Goal: Transaction & Acquisition: Complete application form

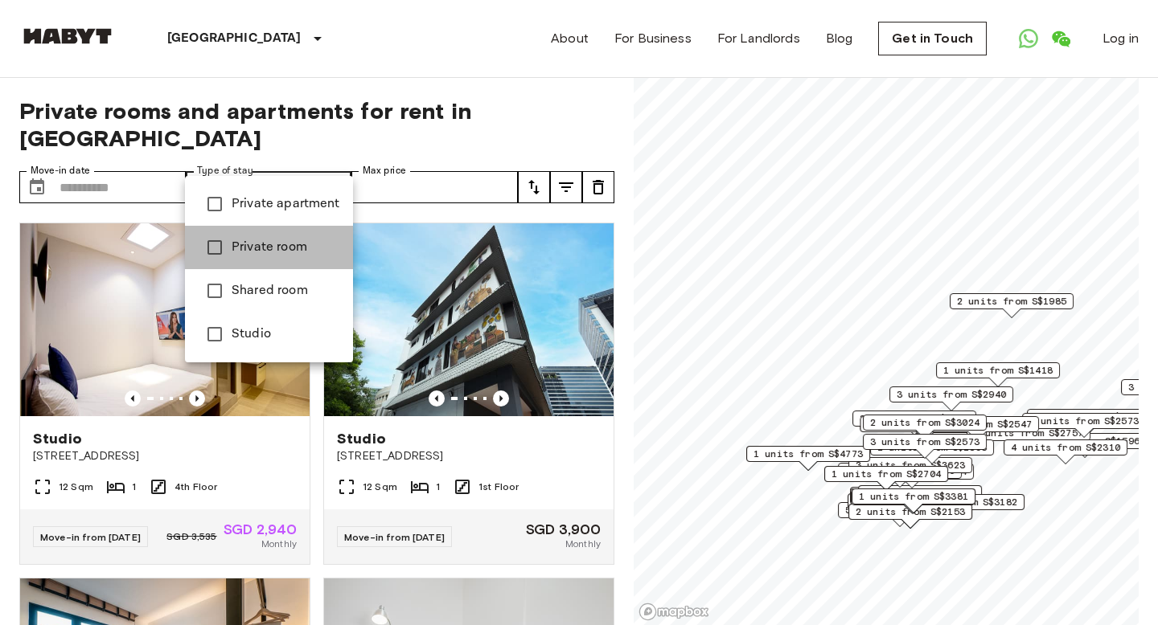
click at [298, 242] on span "Private room" at bounding box center [286, 247] width 109 height 19
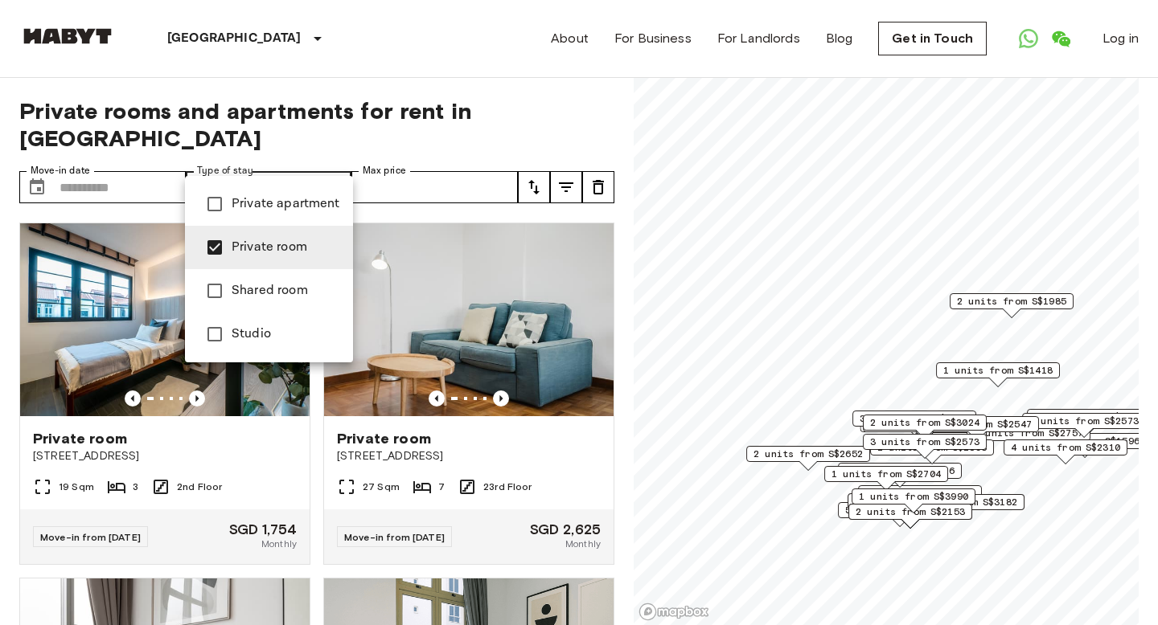
click at [261, 325] on span "Studio" at bounding box center [286, 334] width 109 height 19
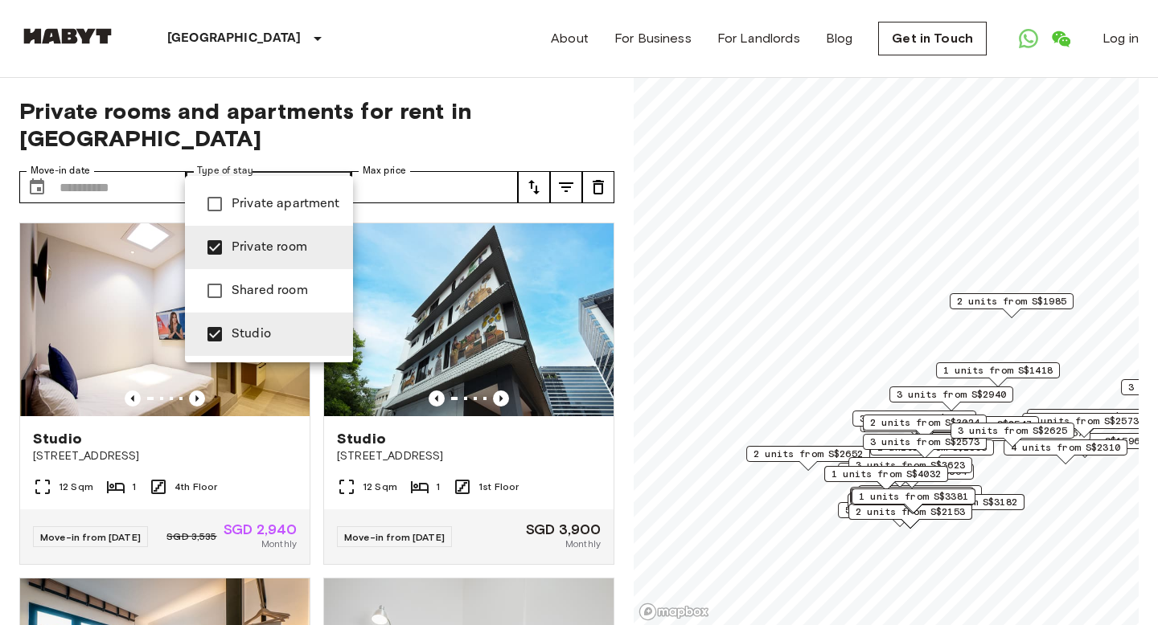
click at [255, 209] on span "Private apartment" at bounding box center [286, 204] width 109 height 19
type input "**********"
click at [444, 45] on div at bounding box center [579, 312] width 1158 height 625
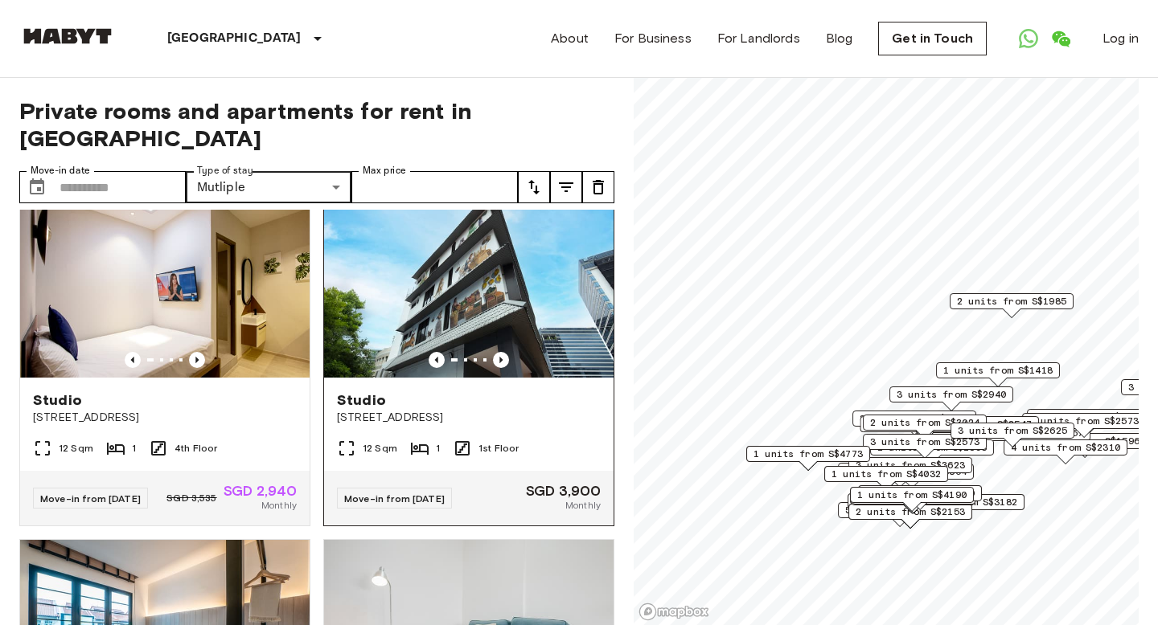
scroll to position [43, 0]
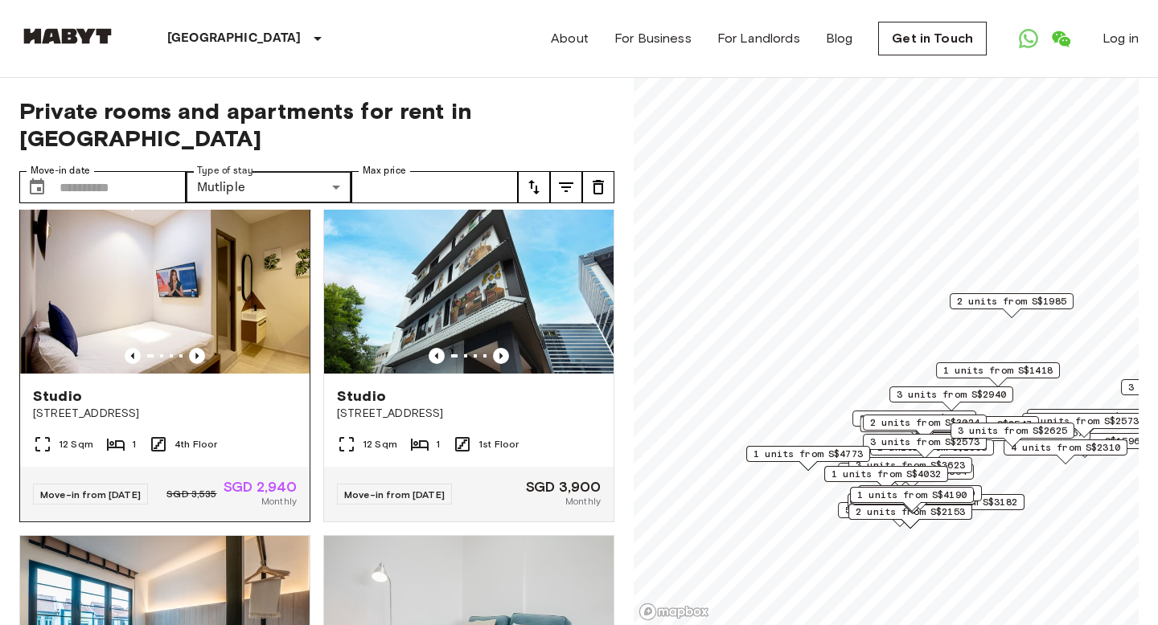
click at [267, 387] on div "Studio" at bounding box center [165, 396] width 264 height 19
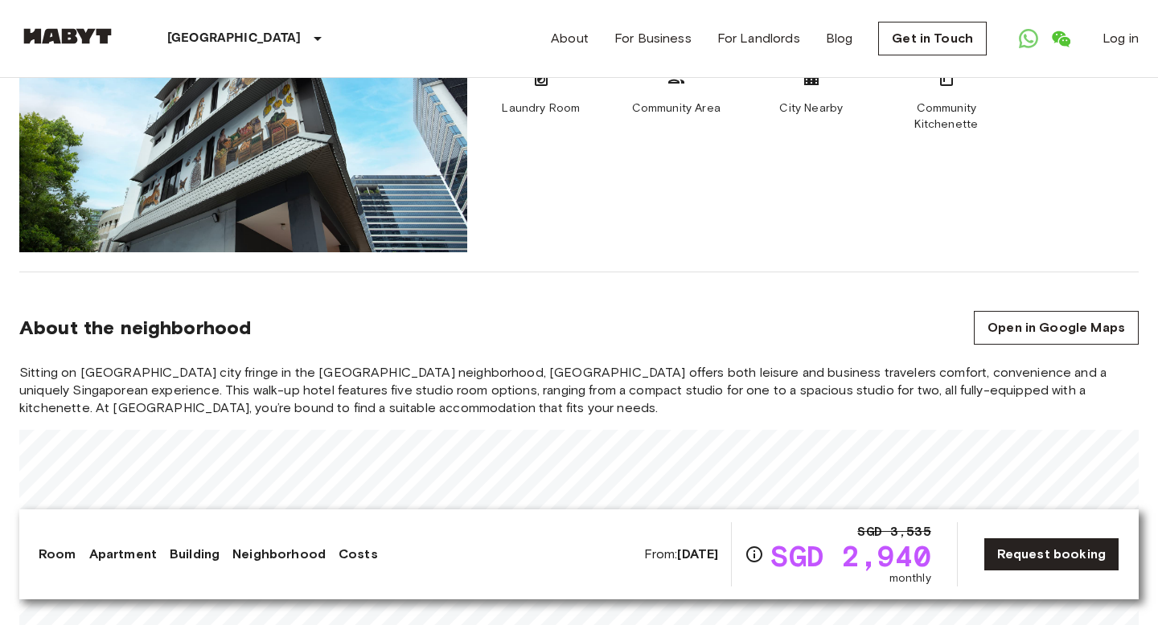
scroll to position [1331, 0]
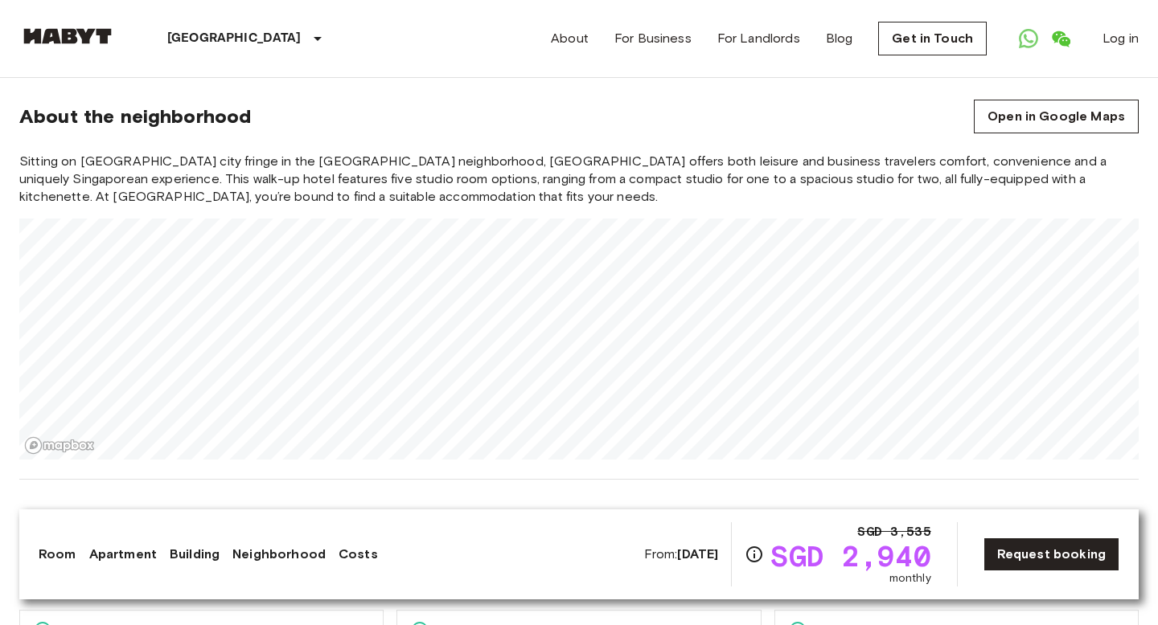
click at [912, 163] on span "Sitting on Singapores city fringe in the Novena-Balestier neighborhood, Habyt N…" at bounding box center [578, 179] width 1119 height 53
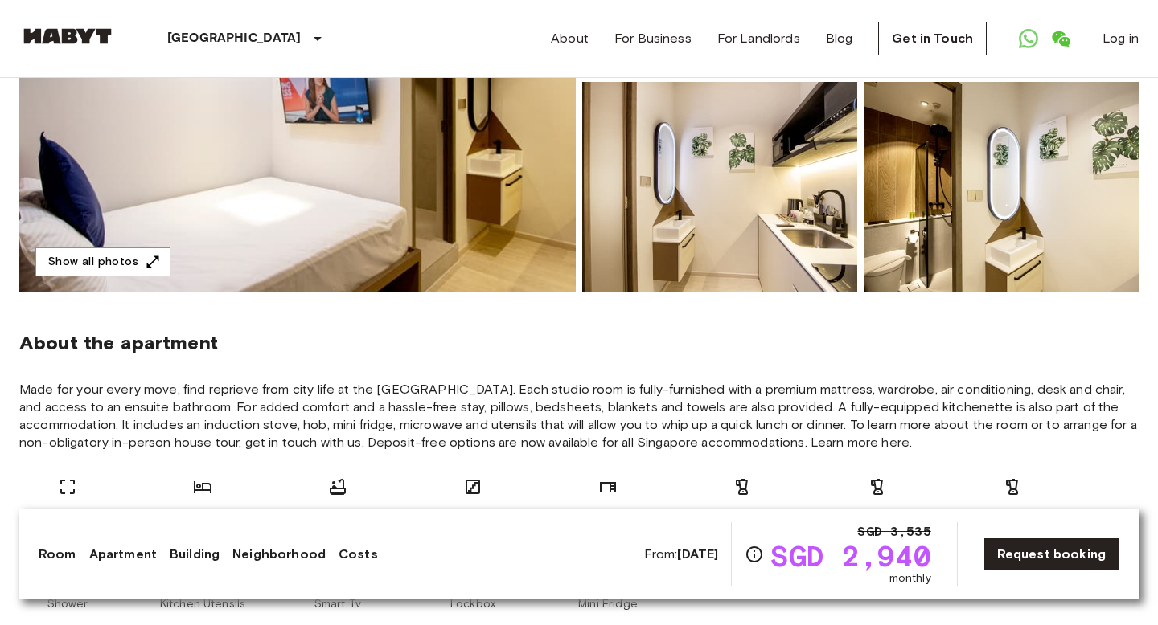
scroll to position [0, 0]
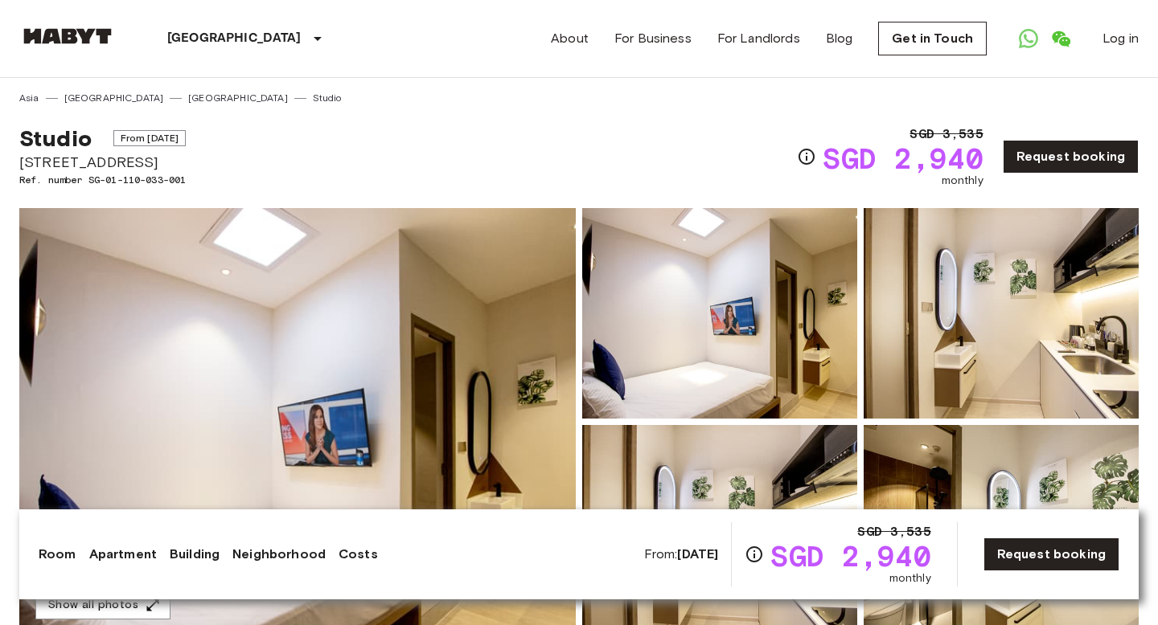
click at [47, 142] on span "Studio" at bounding box center [55, 138] width 72 height 27
drag, startPoint x: 23, startPoint y: 160, endPoint x: 151, endPoint y: 166, distance: 128.7
click at [151, 166] on span "[STREET_ADDRESS]" at bounding box center [102, 162] width 166 height 21
copy span "[STREET_ADDRESS]"
click at [1039, 152] on link "Request booking" at bounding box center [1070, 157] width 136 height 34
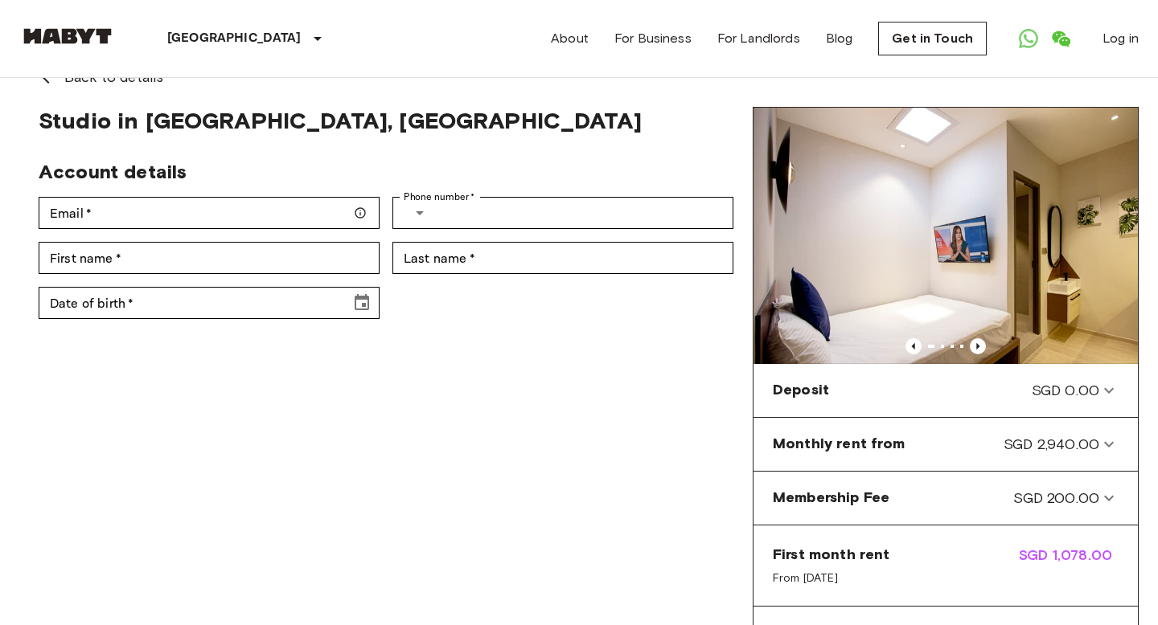
scroll to position [34, 0]
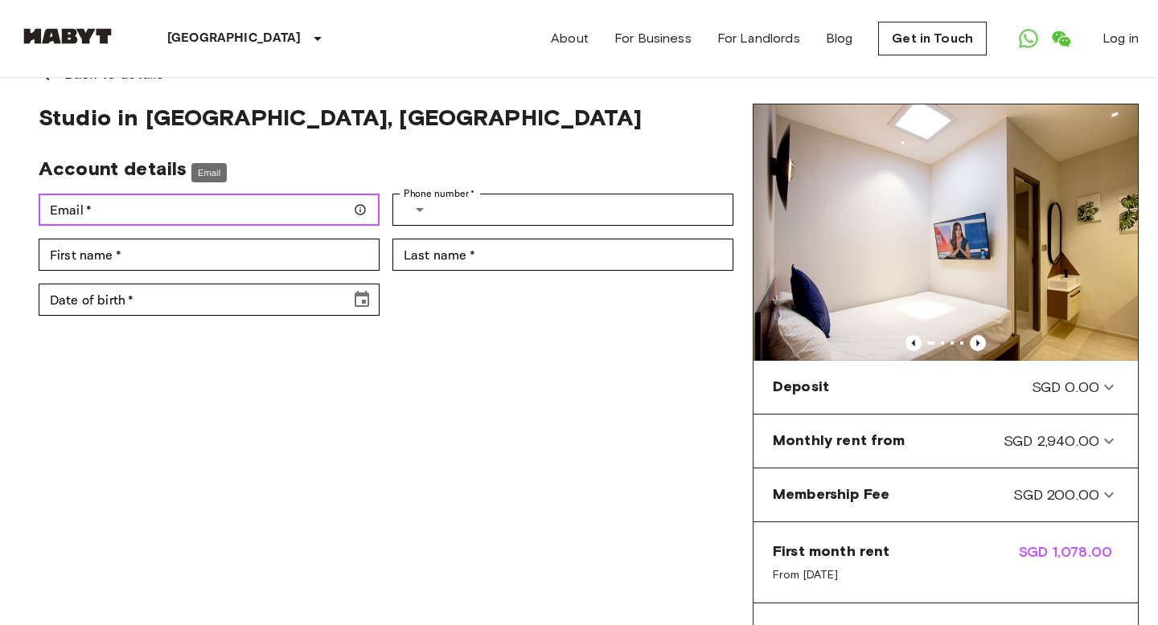
click at [311, 203] on input "Email   *" at bounding box center [209, 210] width 341 height 32
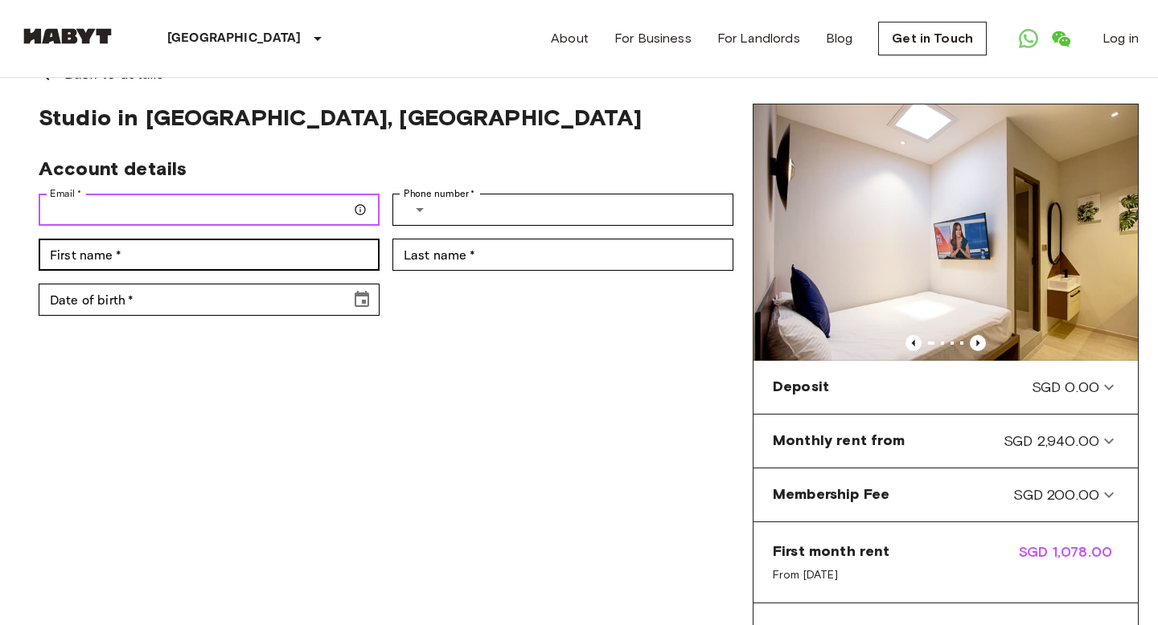
type input "**********"
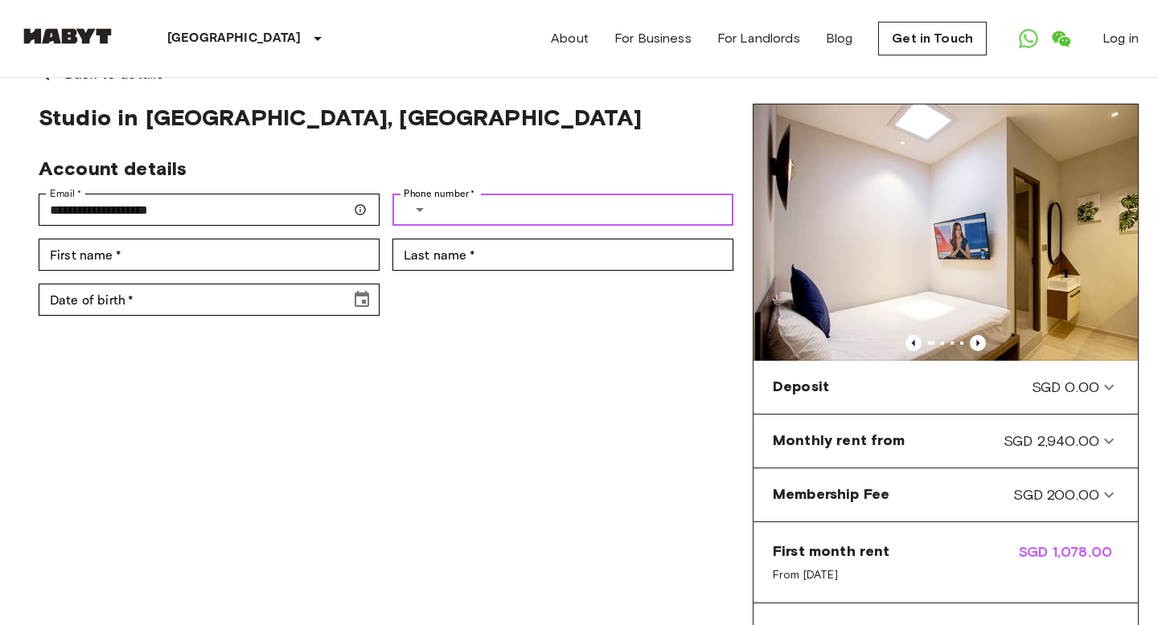
click at [442, 223] on input "Phone number   *" at bounding box center [587, 210] width 291 height 32
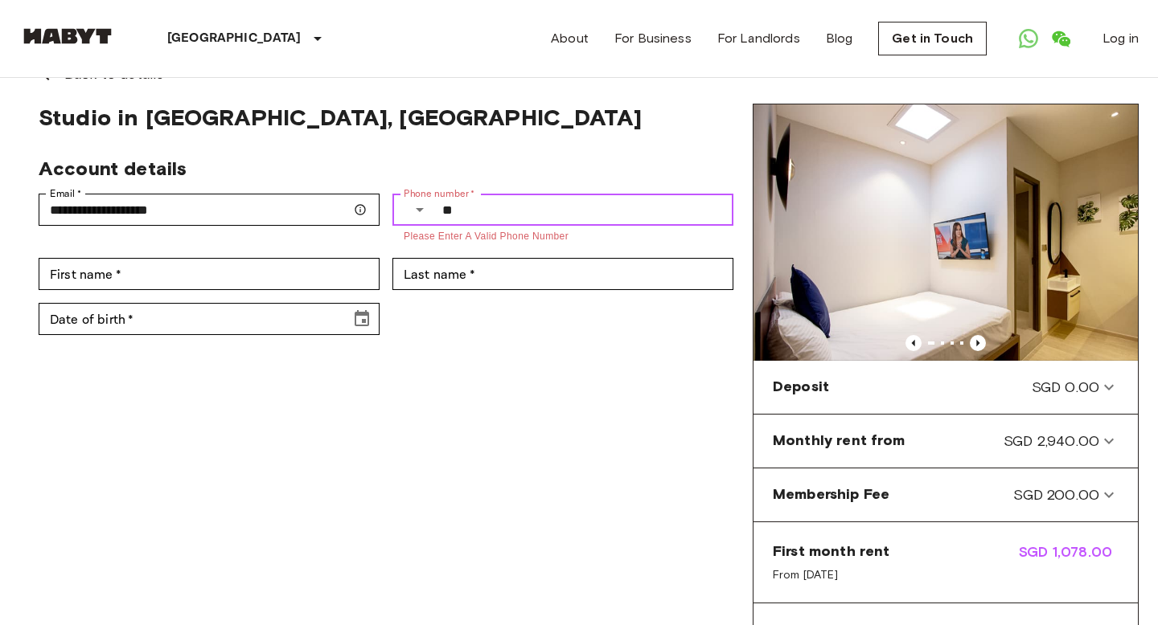
type input "*"
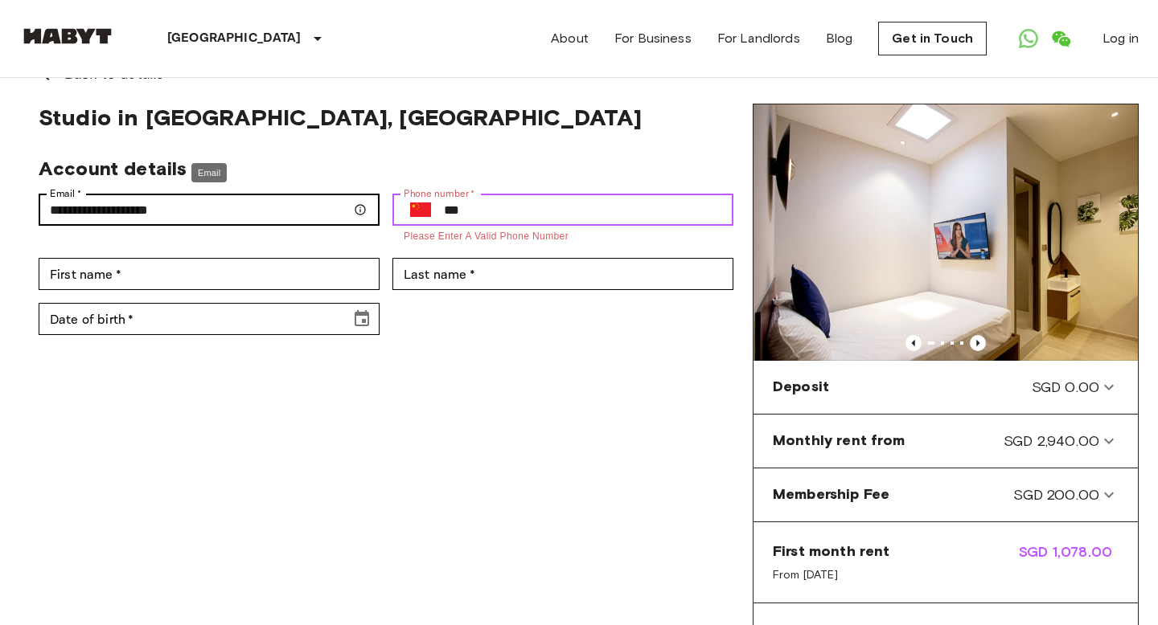
type input "***"
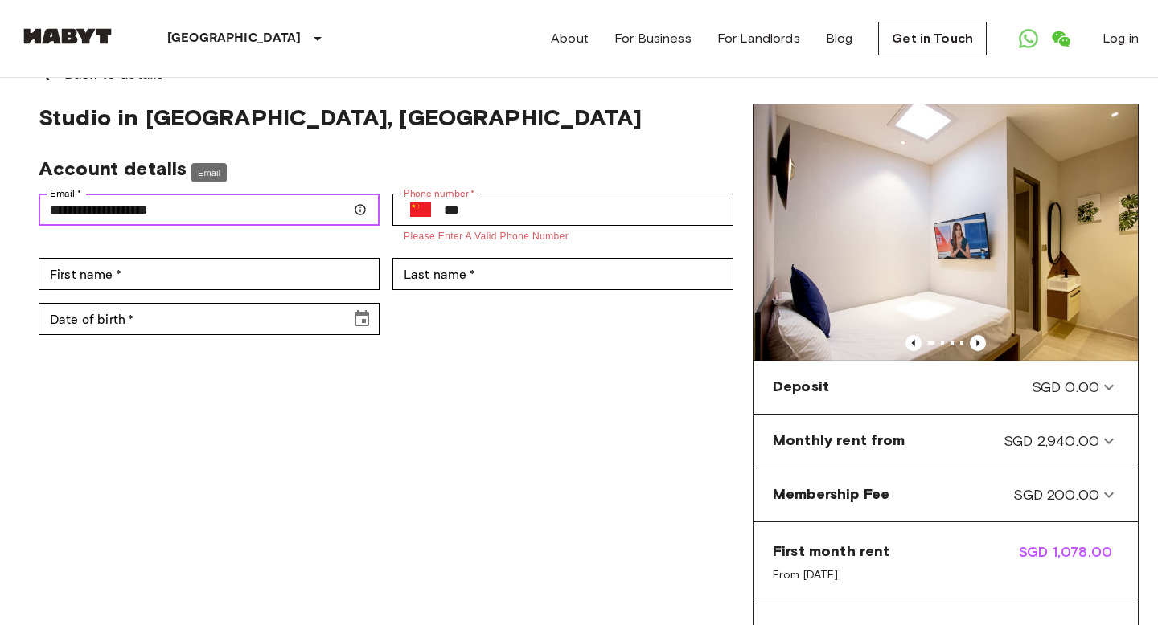
click at [266, 199] on input "**********" at bounding box center [209, 210] width 341 height 32
drag, startPoint x: 266, startPoint y: 199, endPoint x: 74, endPoint y: 202, distance: 192.1
click at [60, 201] on input "**********" at bounding box center [209, 210] width 341 height 32
drag, startPoint x: 176, startPoint y: 219, endPoint x: 1, endPoint y: 205, distance: 175.8
click at [1, 205] on div "**********" at bounding box center [579, 395] width 1158 height 703
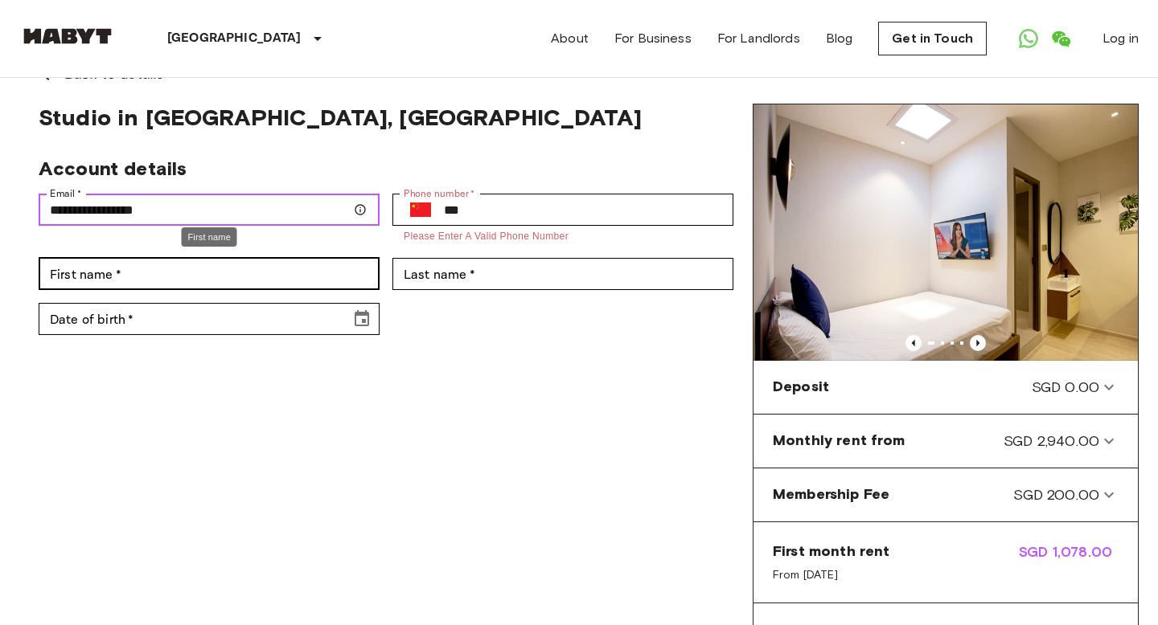
type input "**********"
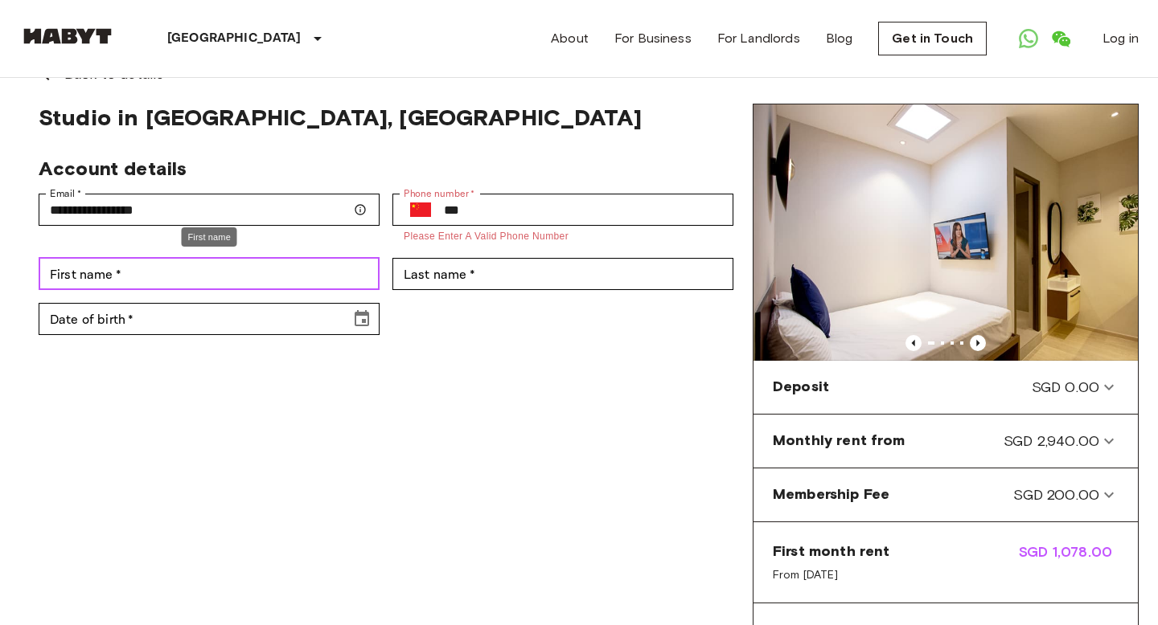
click at [96, 273] on div "First name   * First name   *" at bounding box center [209, 274] width 341 height 32
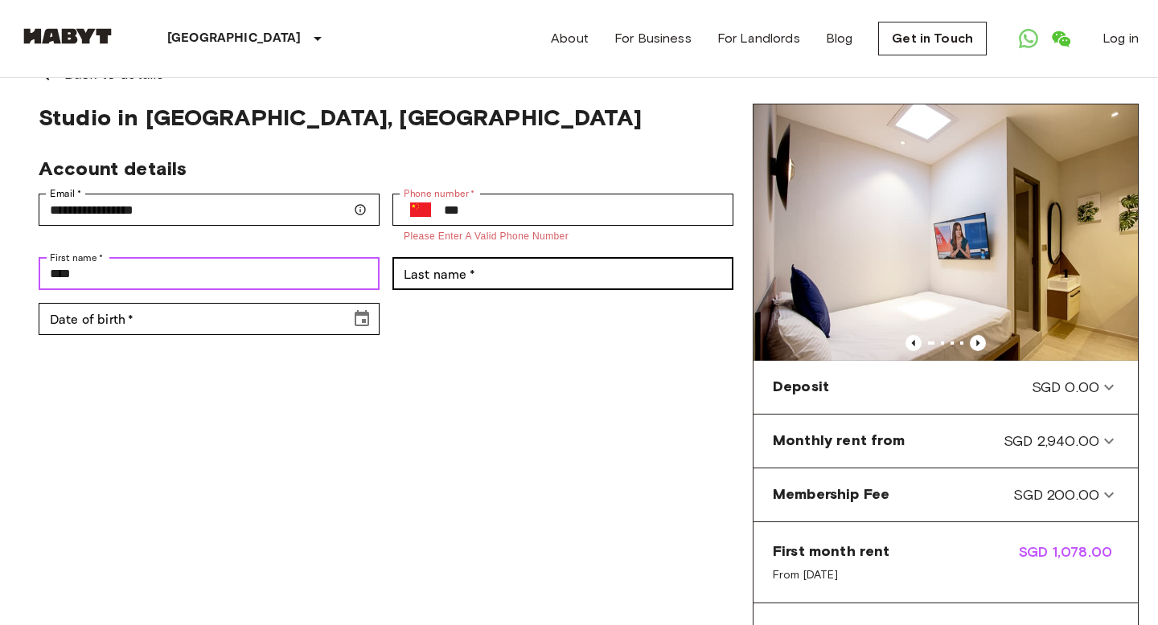
type input "****"
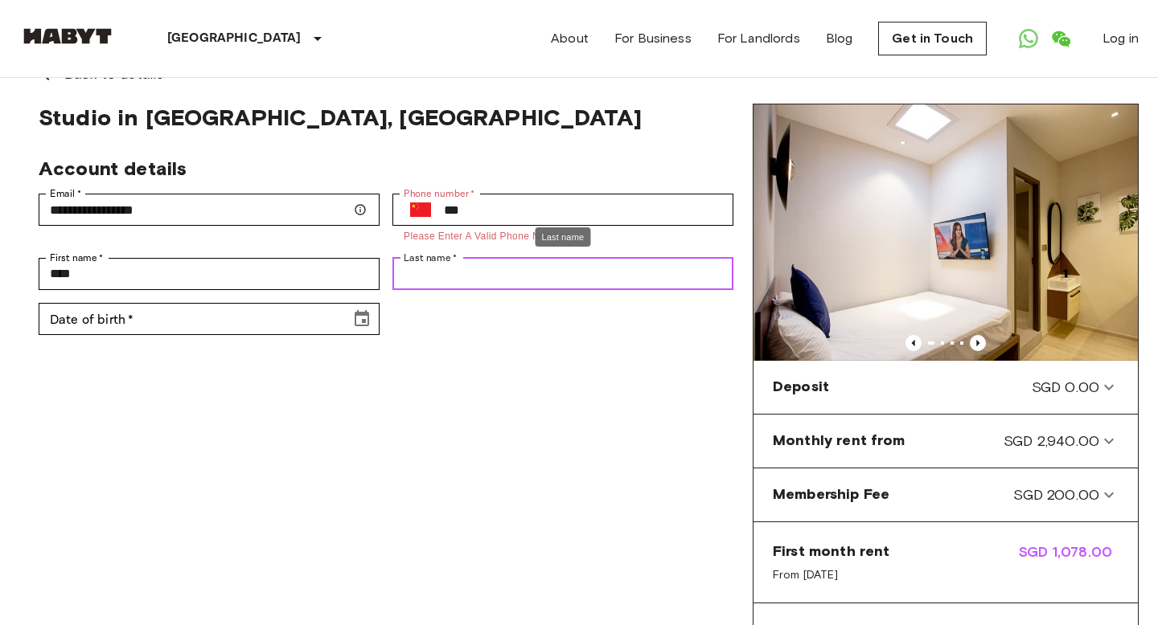
click at [511, 285] on input "Last name   *" at bounding box center [562, 274] width 341 height 32
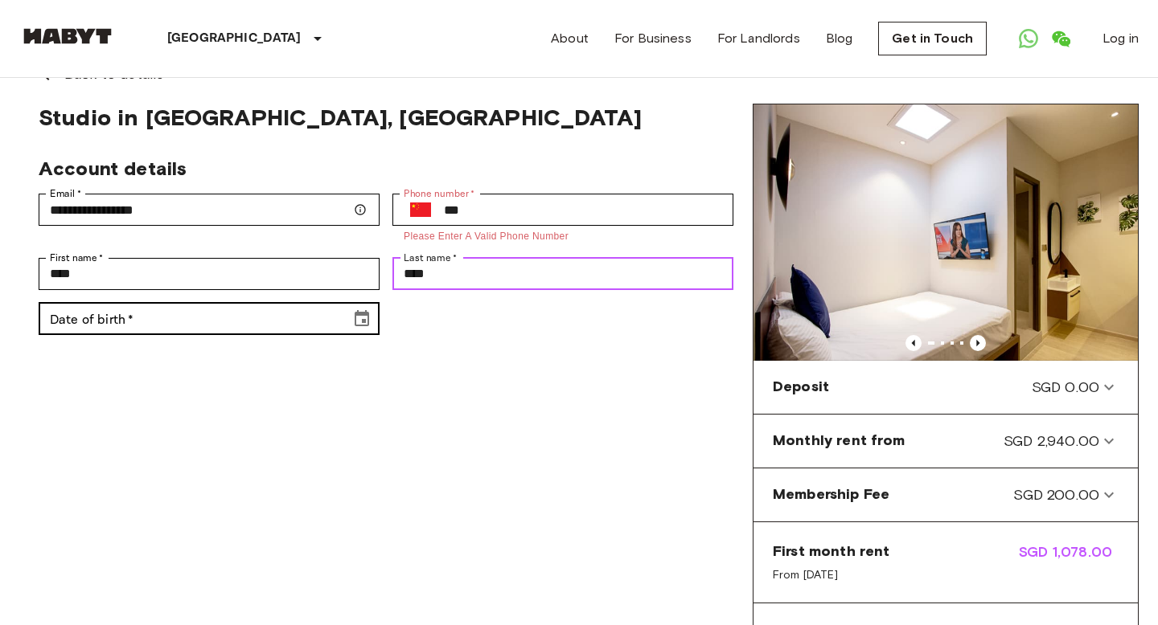
type input "****"
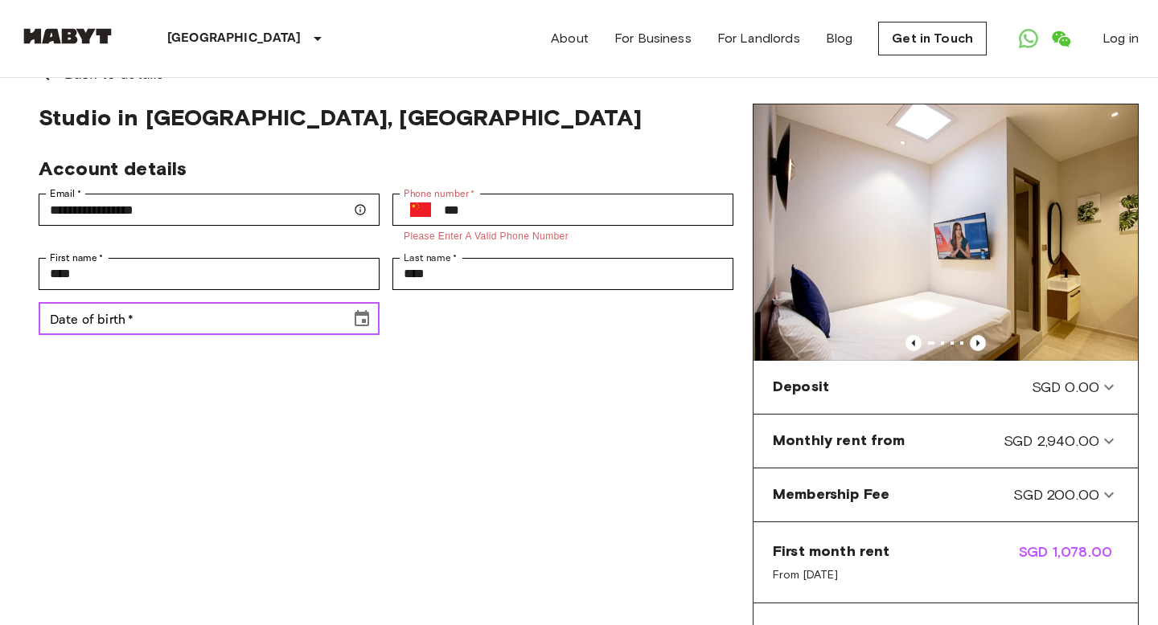
click at [307, 322] on input "Date of birth   *" at bounding box center [189, 319] width 301 height 32
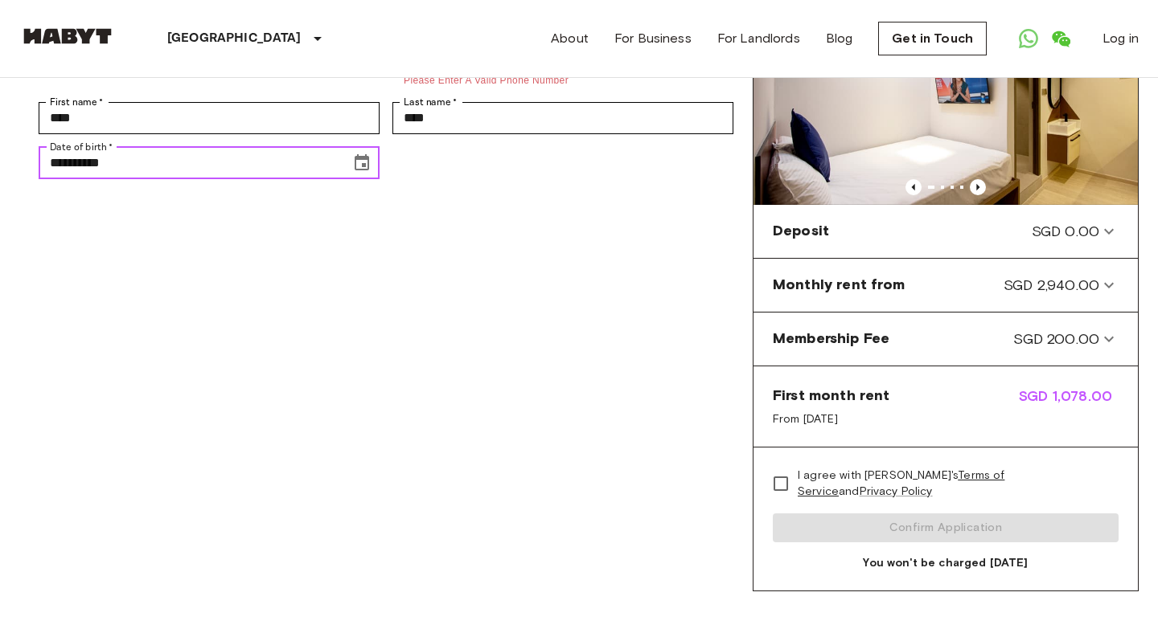
scroll to position [234, 0]
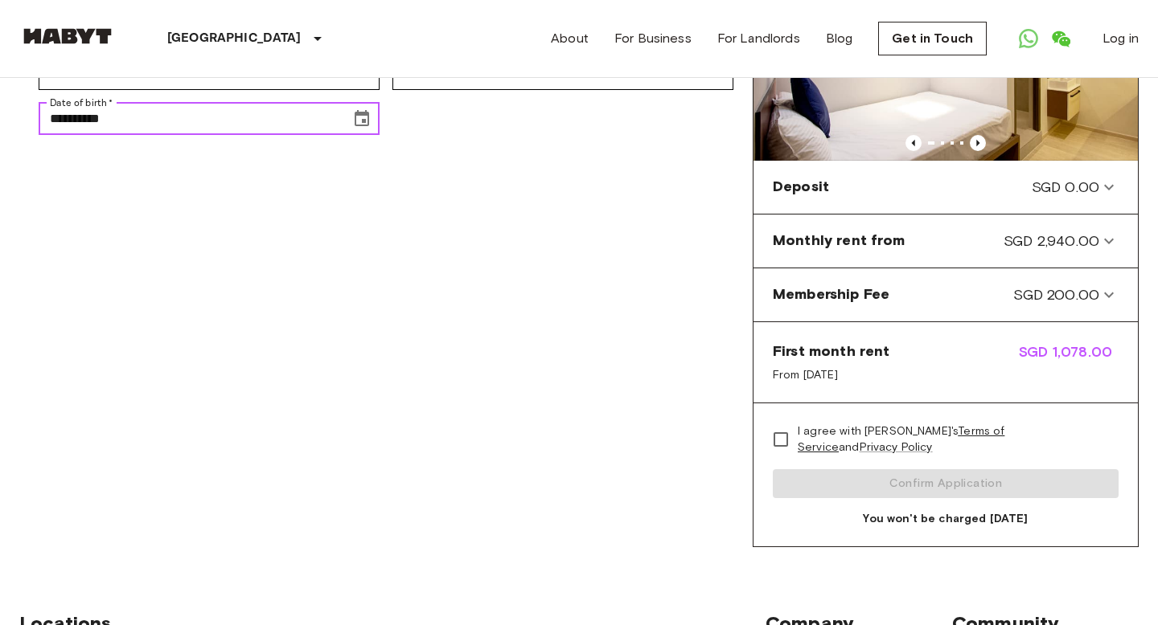
type input "**********"
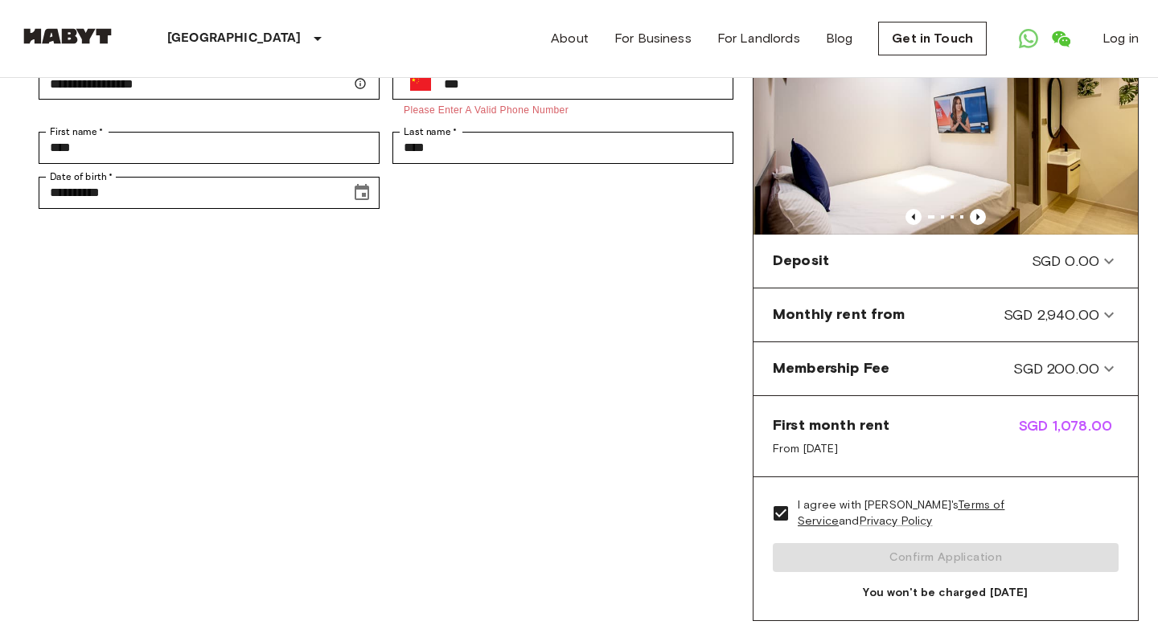
scroll to position [162, 0]
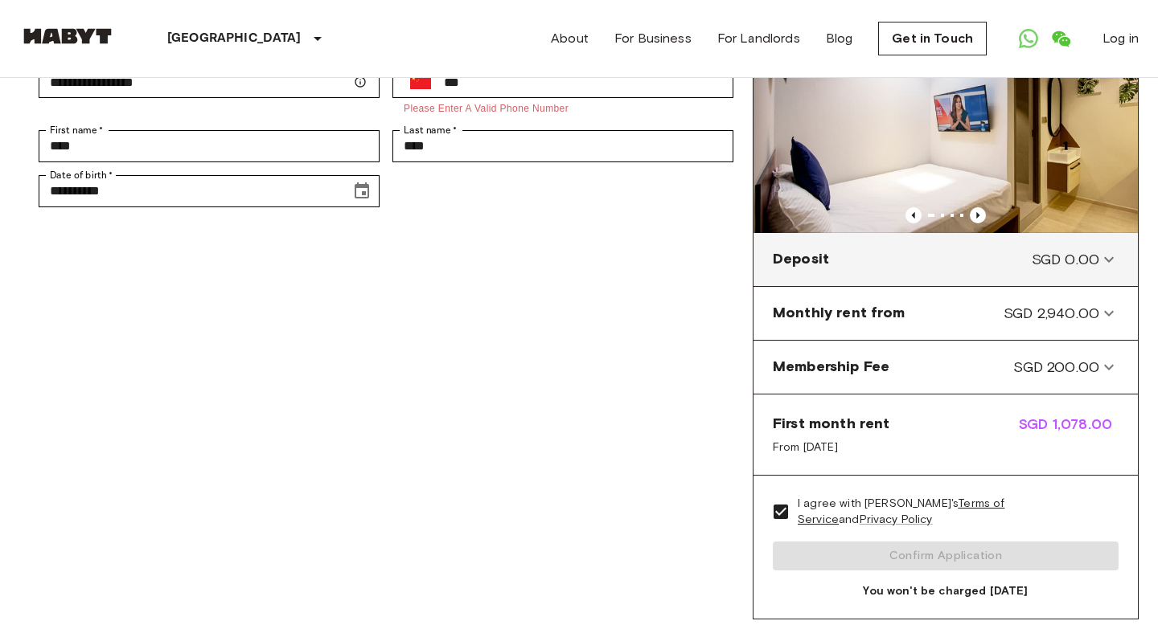
click at [1089, 263] on span "SGD 0.00" at bounding box center [1065, 259] width 68 height 21
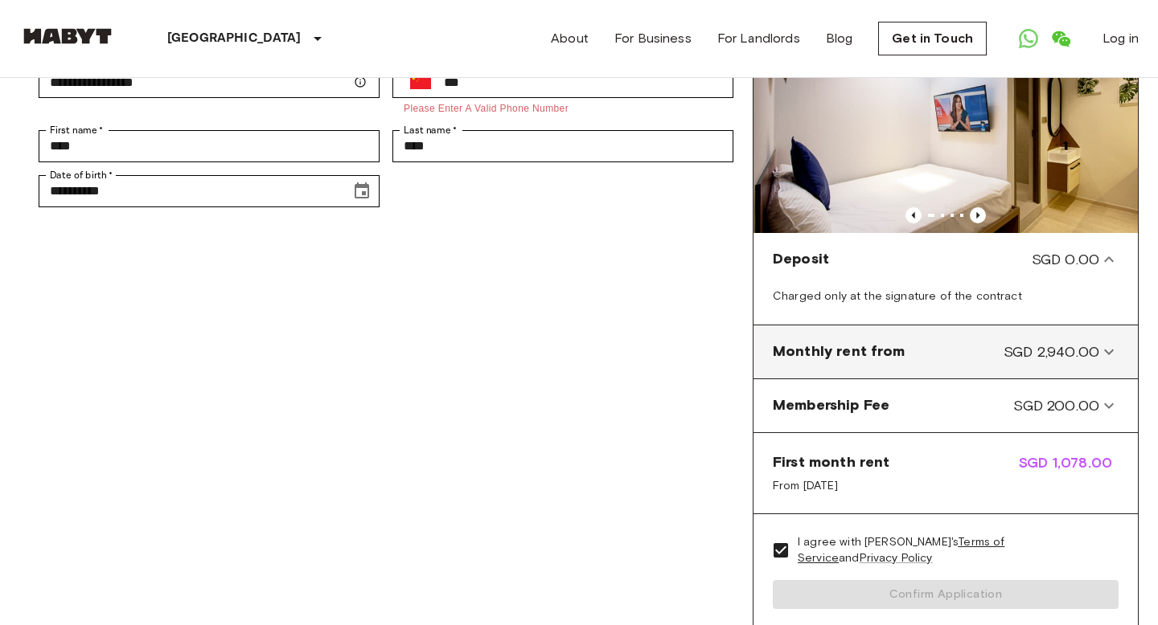
click at [1088, 351] on span "SGD 2,940.00" at bounding box center [1051, 352] width 96 height 21
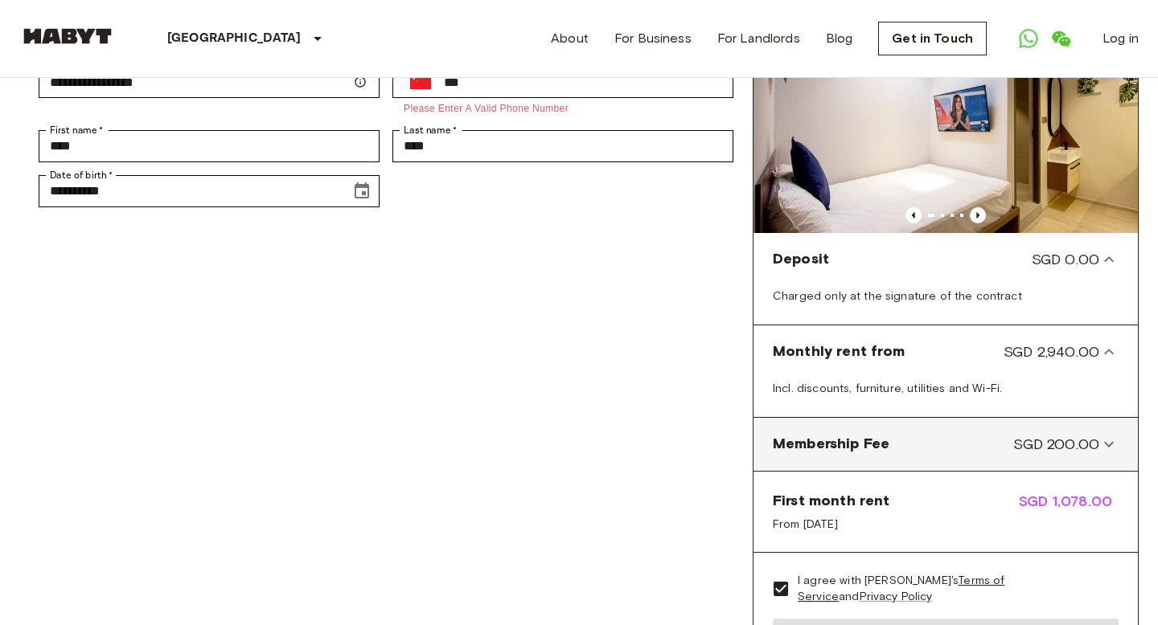
click at [1075, 428] on Fee-panel "Membership Fee SGD 200.00" at bounding box center [945, 444] width 371 height 40
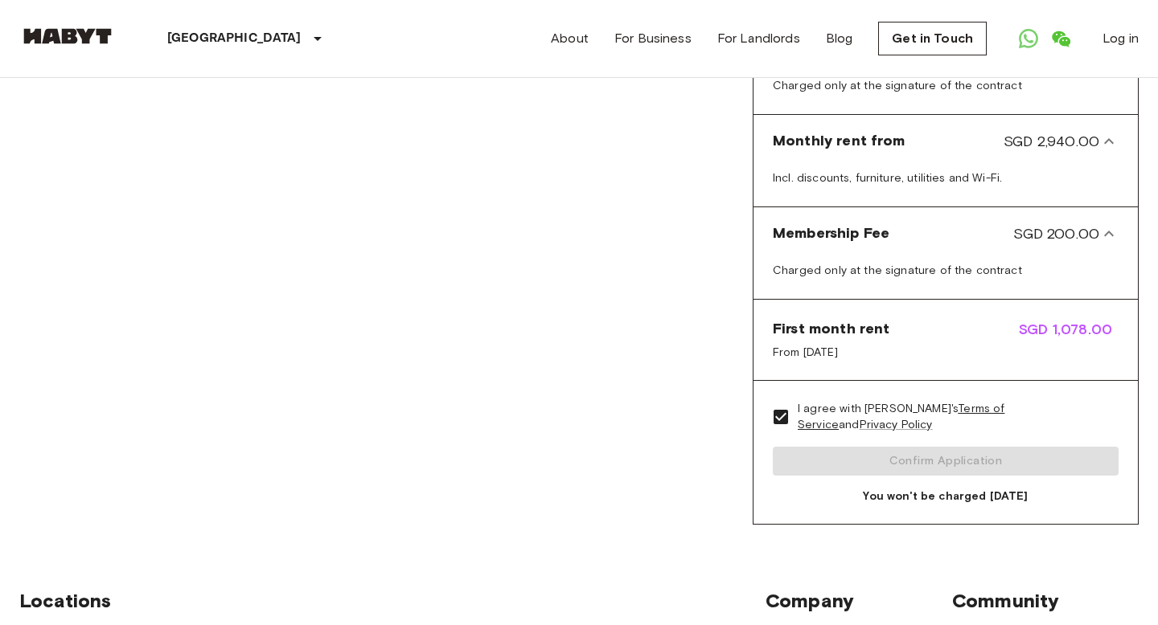
scroll to position [0, 0]
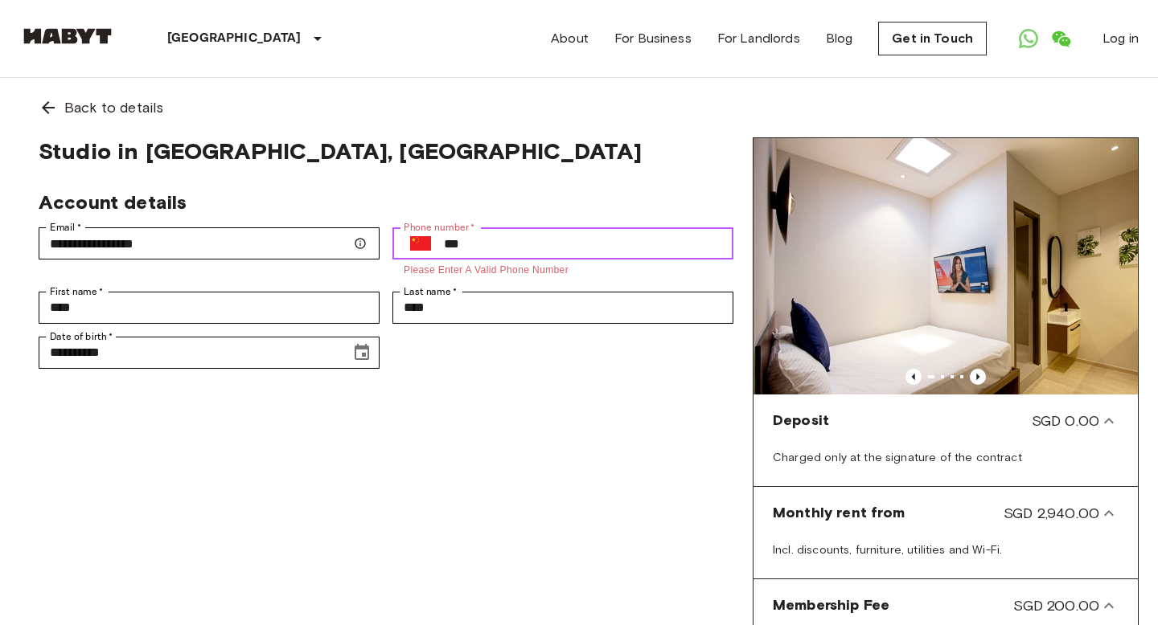
click at [533, 247] on input "***" at bounding box center [588, 244] width 289 height 32
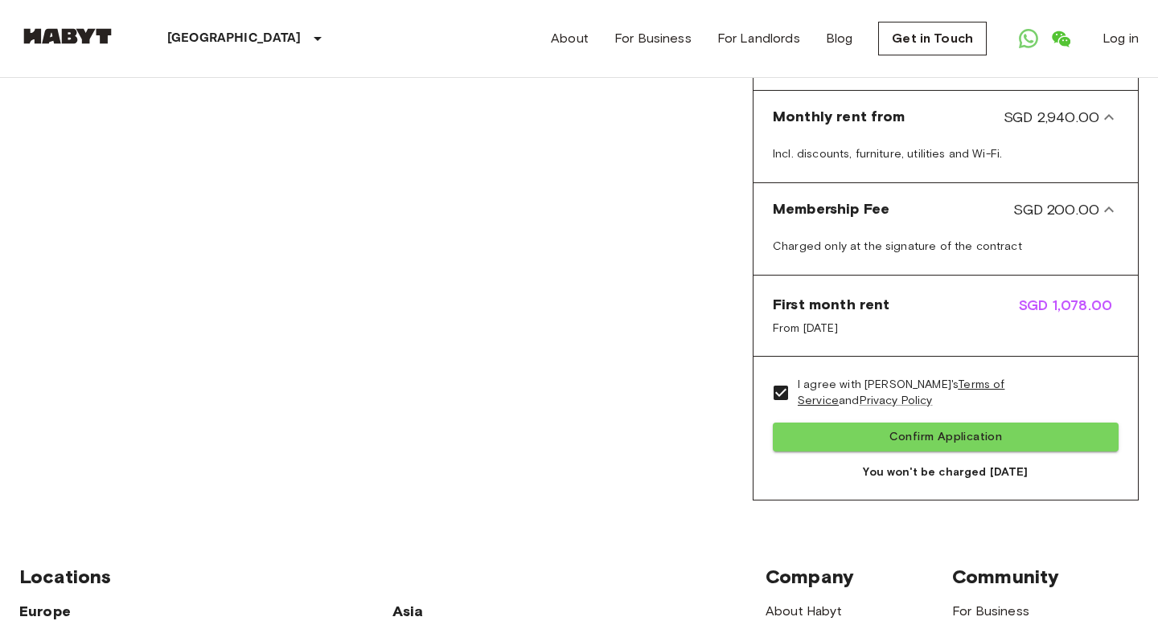
scroll to position [395, 0]
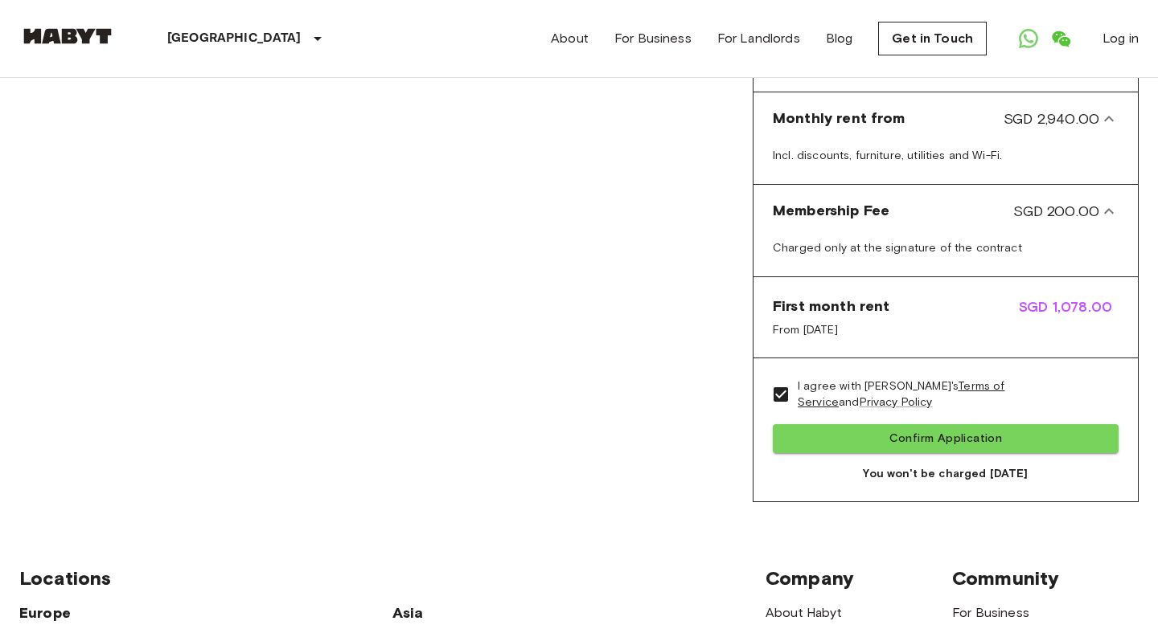
type input "**********"
click at [901, 437] on button "Confirm Application" at bounding box center [946, 439] width 346 height 30
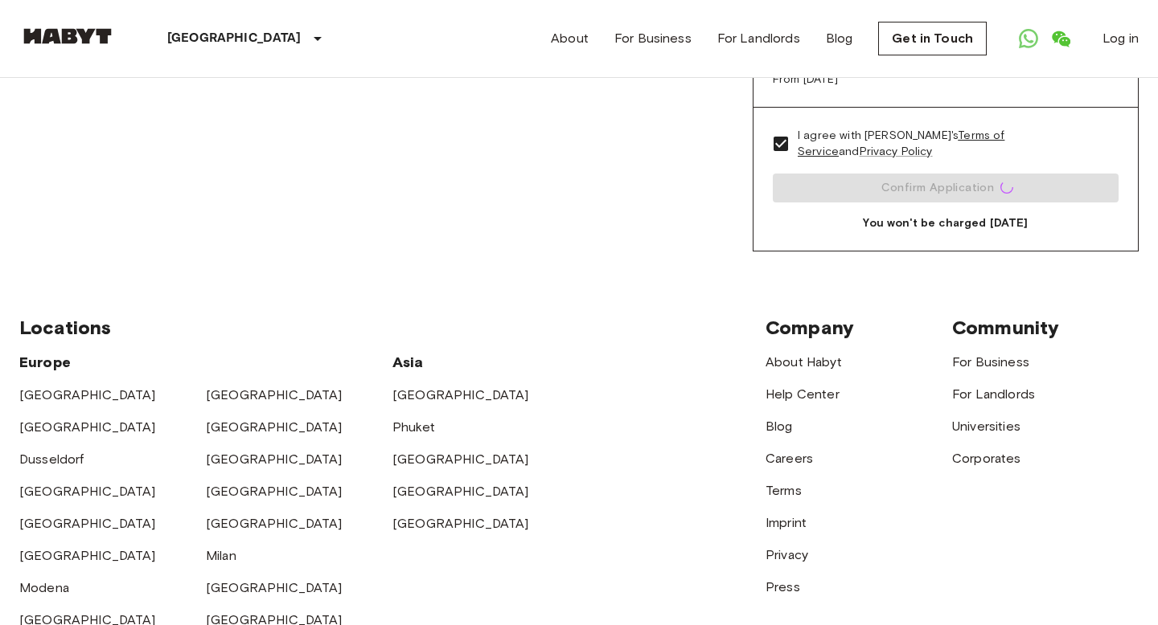
scroll to position [644, 0]
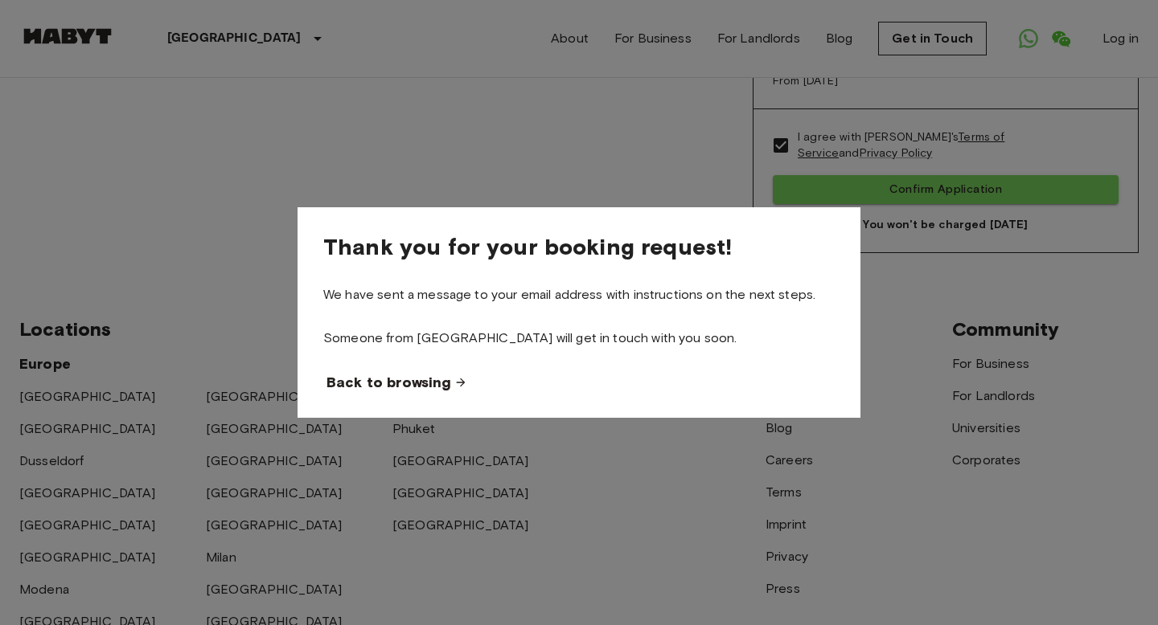
click at [424, 384] on span "Back to browsing" at bounding box center [388, 382] width 125 height 19
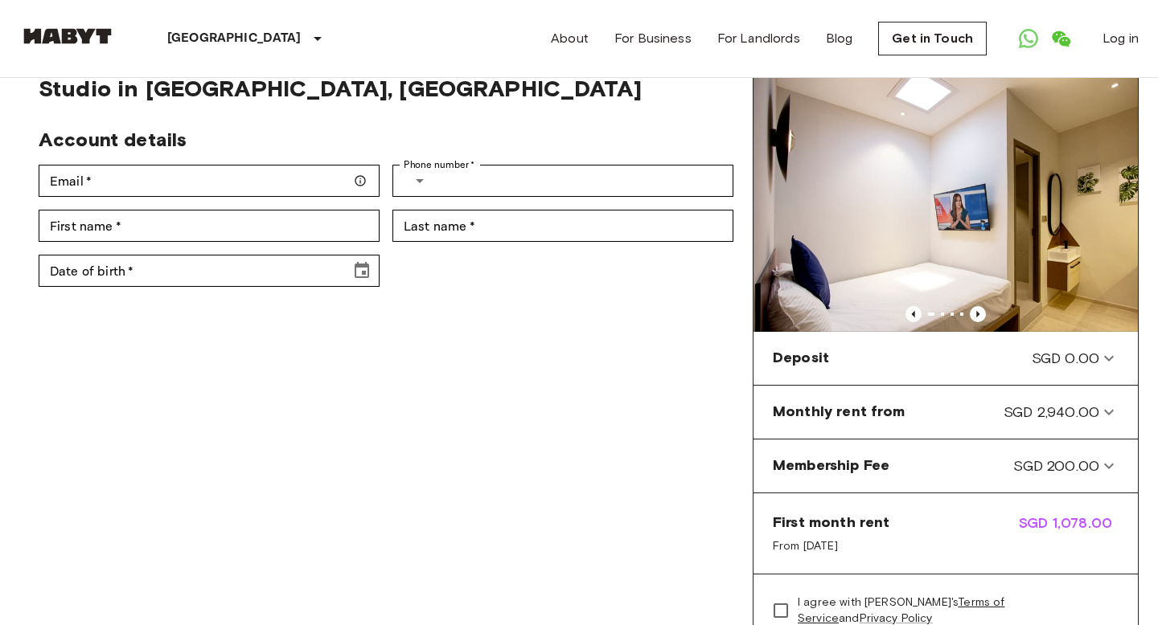
scroll to position [61, 0]
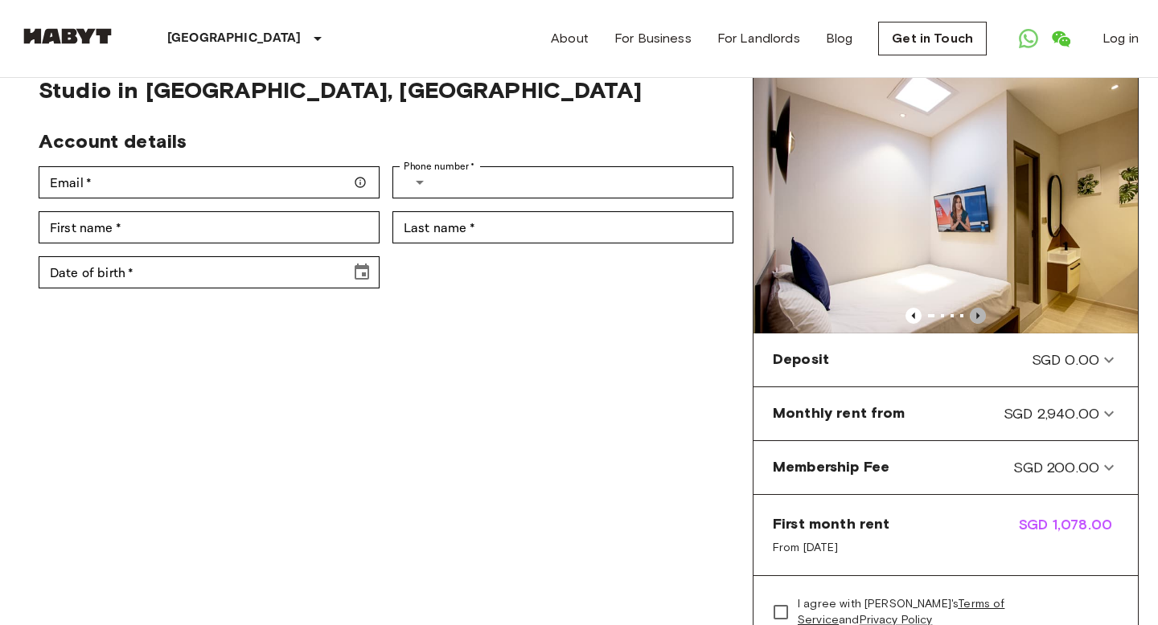
click at [978, 314] on icon "Previous image" at bounding box center [977, 315] width 3 height 6
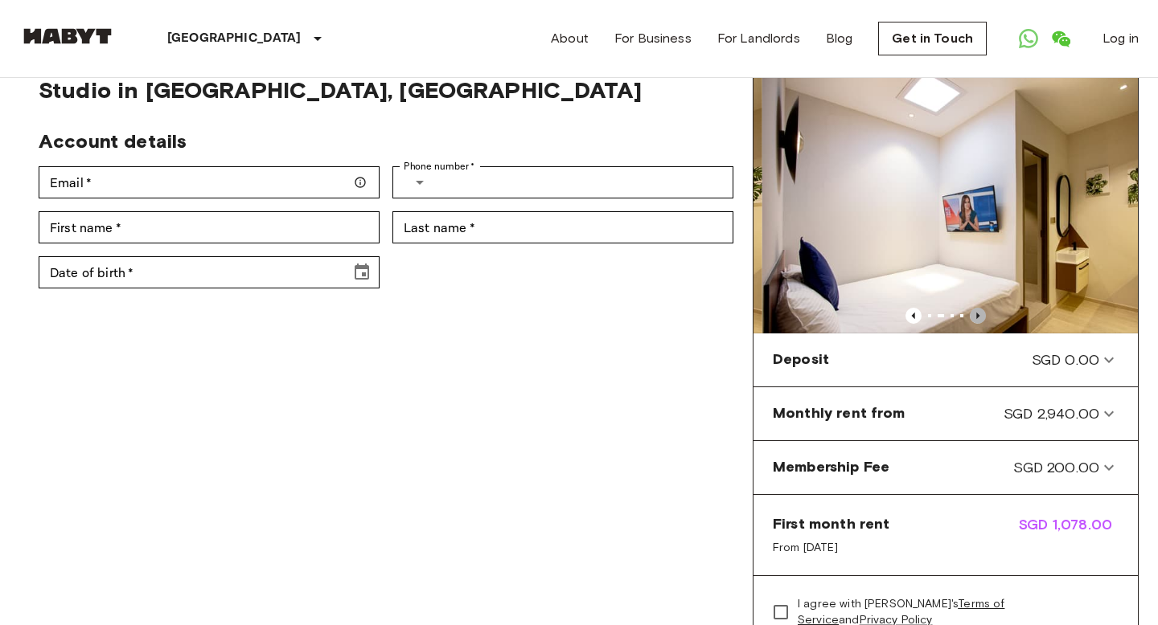
click at [978, 314] on icon "Previous image" at bounding box center [977, 315] width 3 height 6
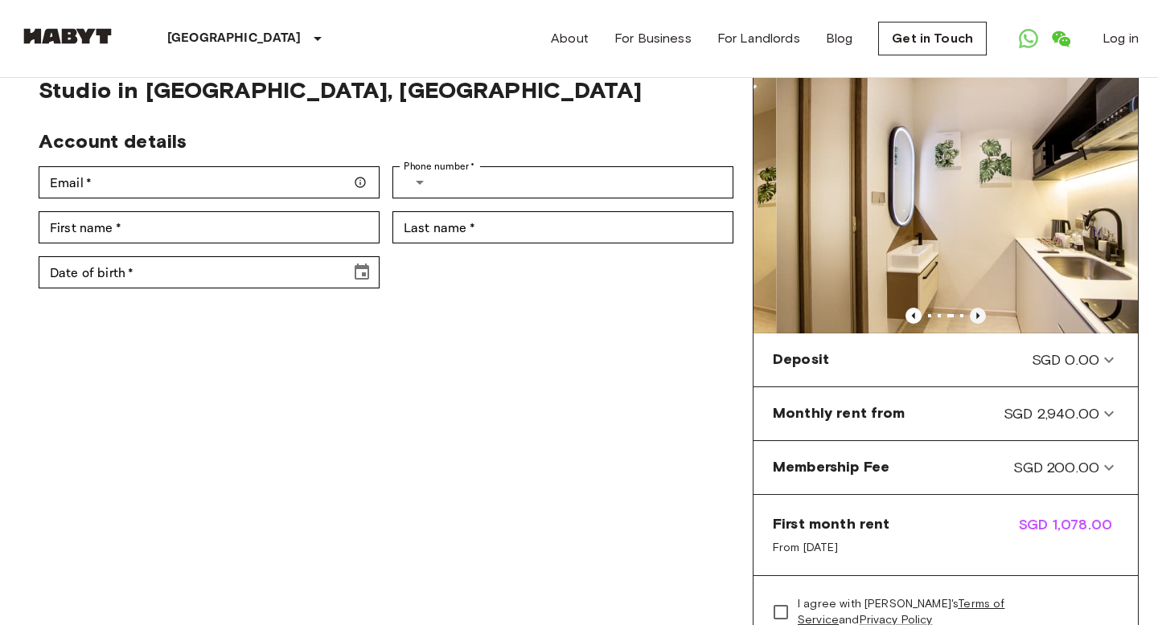
click at [978, 314] on icon "Previous image" at bounding box center [977, 315] width 3 height 6
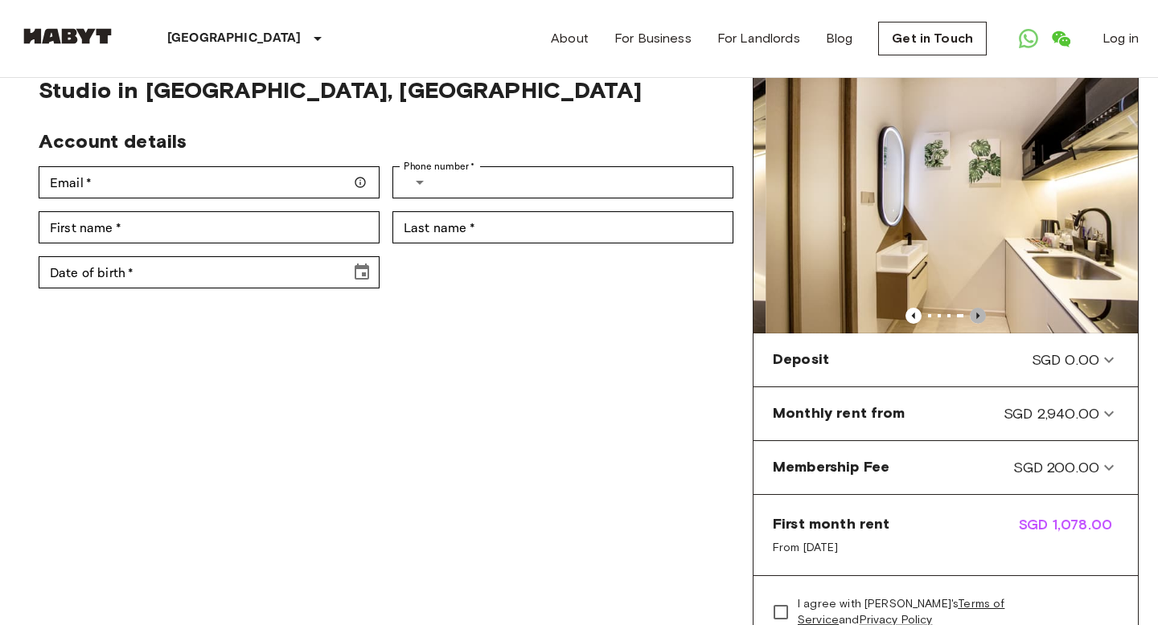
click at [978, 314] on icon "Previous image" at bounding box center [977, 315] width 3 height 6
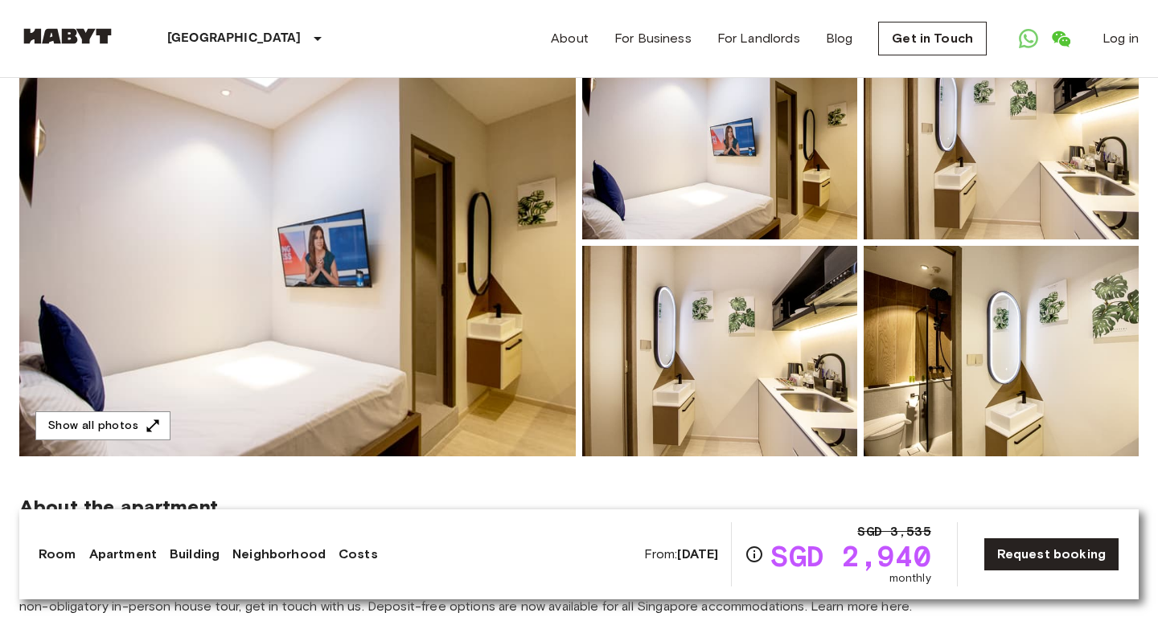
scroll to position [170, 0]
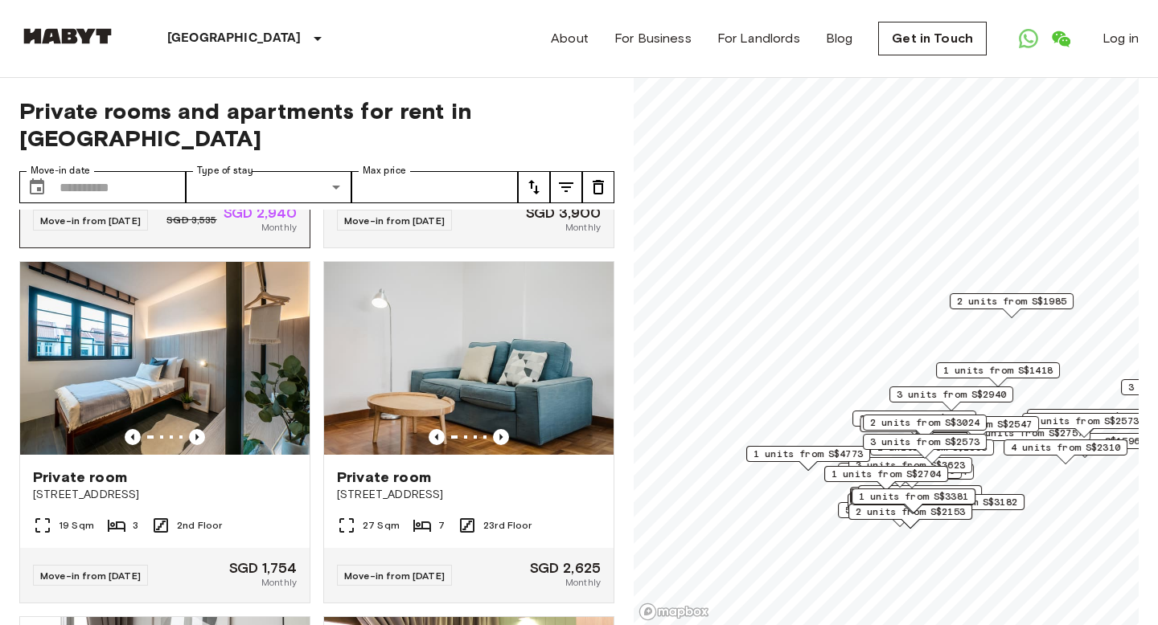
scroll to position [330, 0]
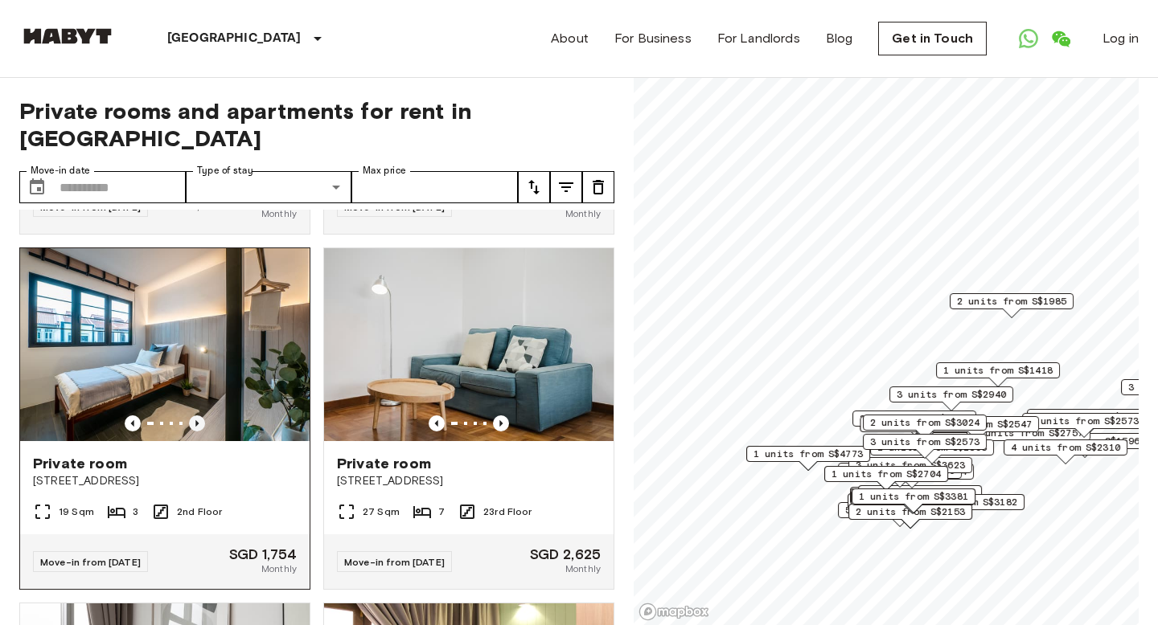
click at [197, 420] on icon "Previous image" at bounding box center [196, 423] width 3 height 6
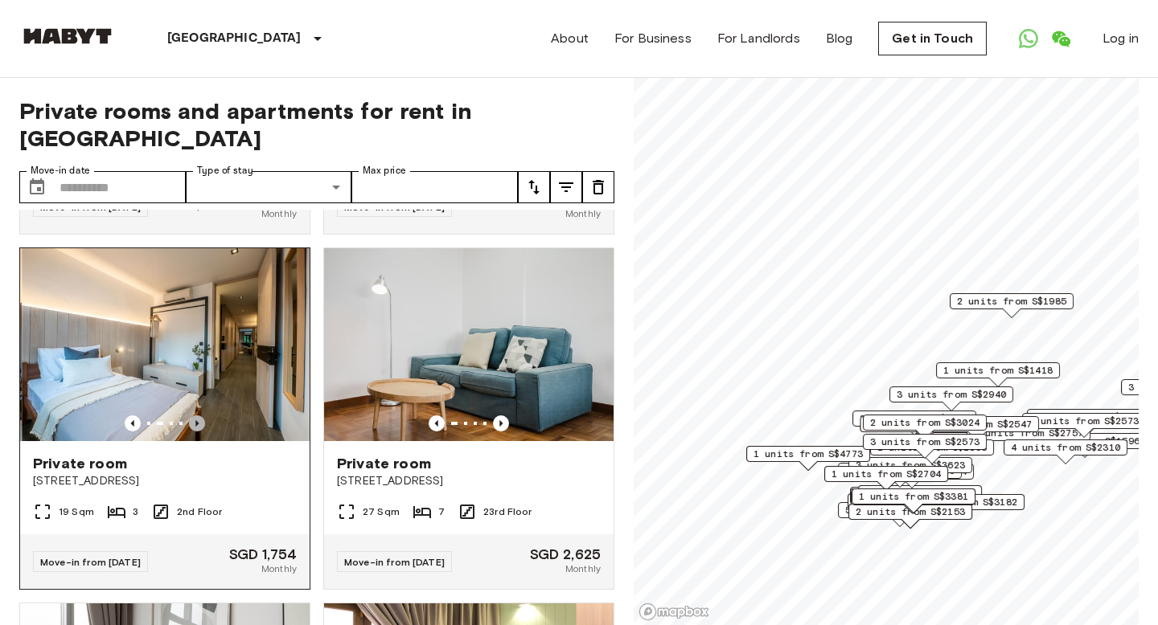
click at [197, 420] on icon "Previous image" at bounding box center [196, 423] width 3 height 6
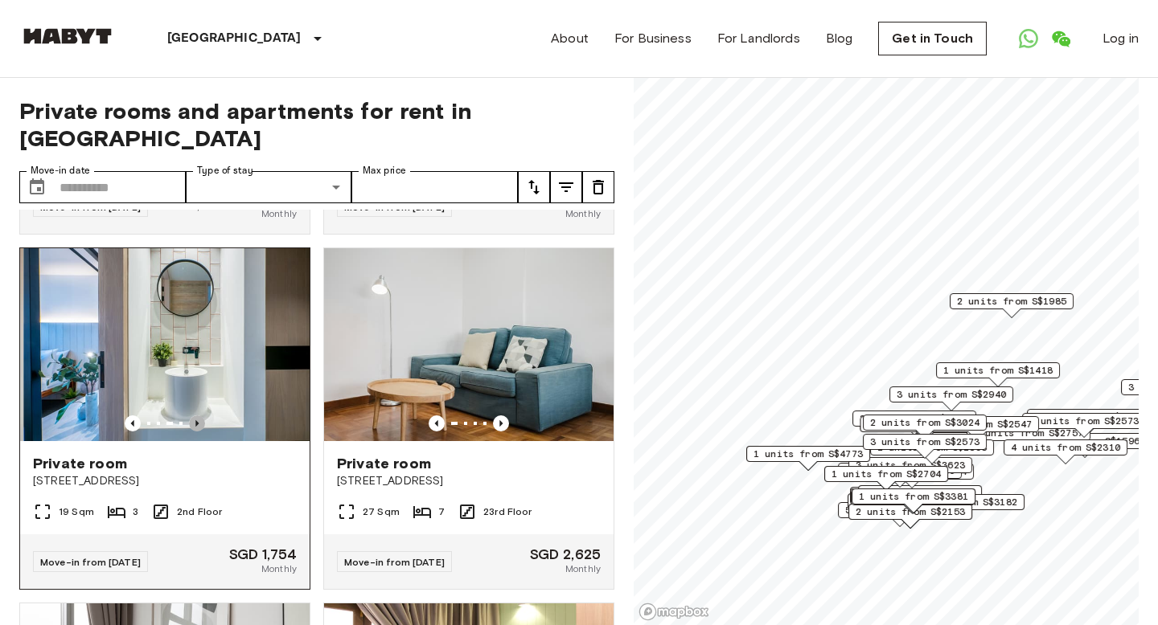
click at [197, 420] on icon "Previous image" at bounding box center [196, 423] width 3 height 6
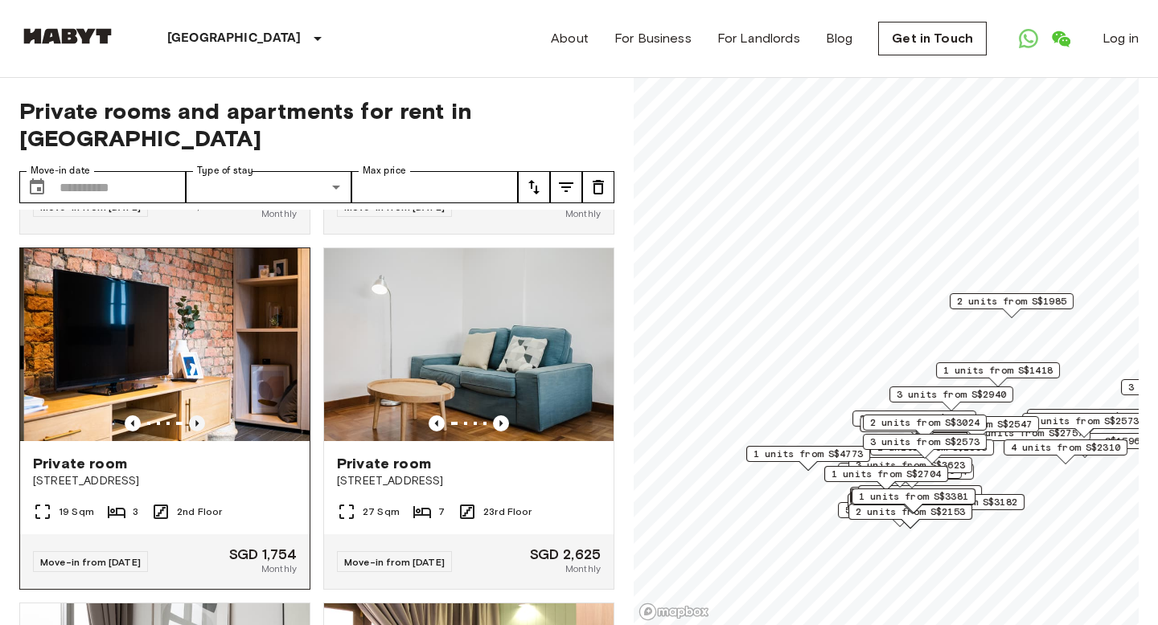
click at [197, 420] on icon "Previous image" at bounding box center [196, 423] width 3 height 6
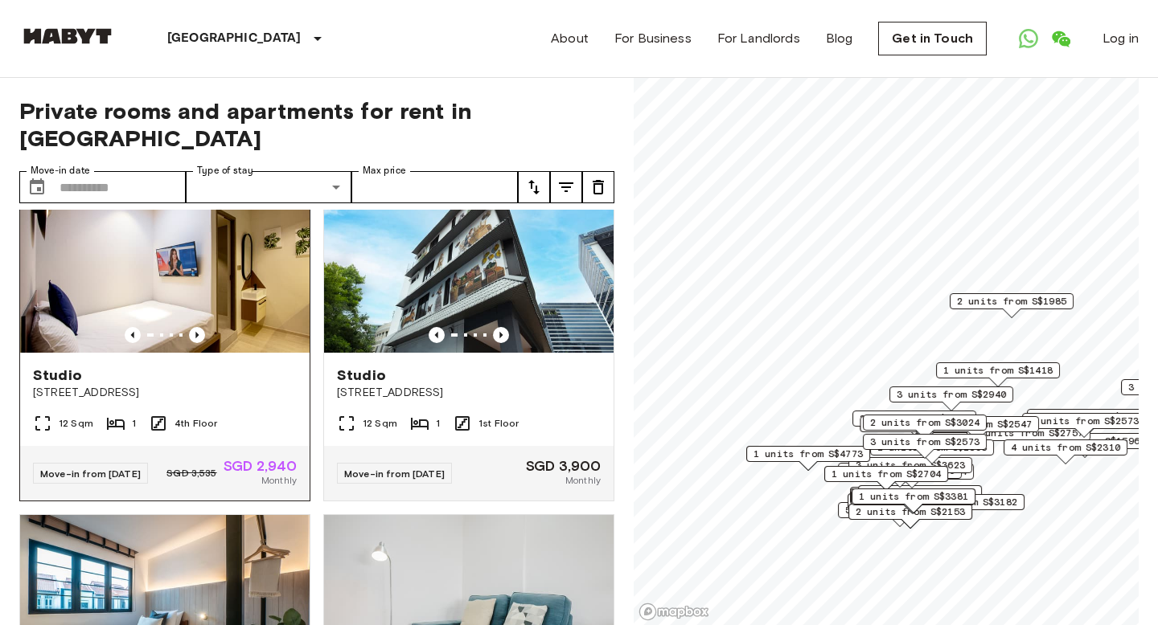
scroll to position [0, 0]
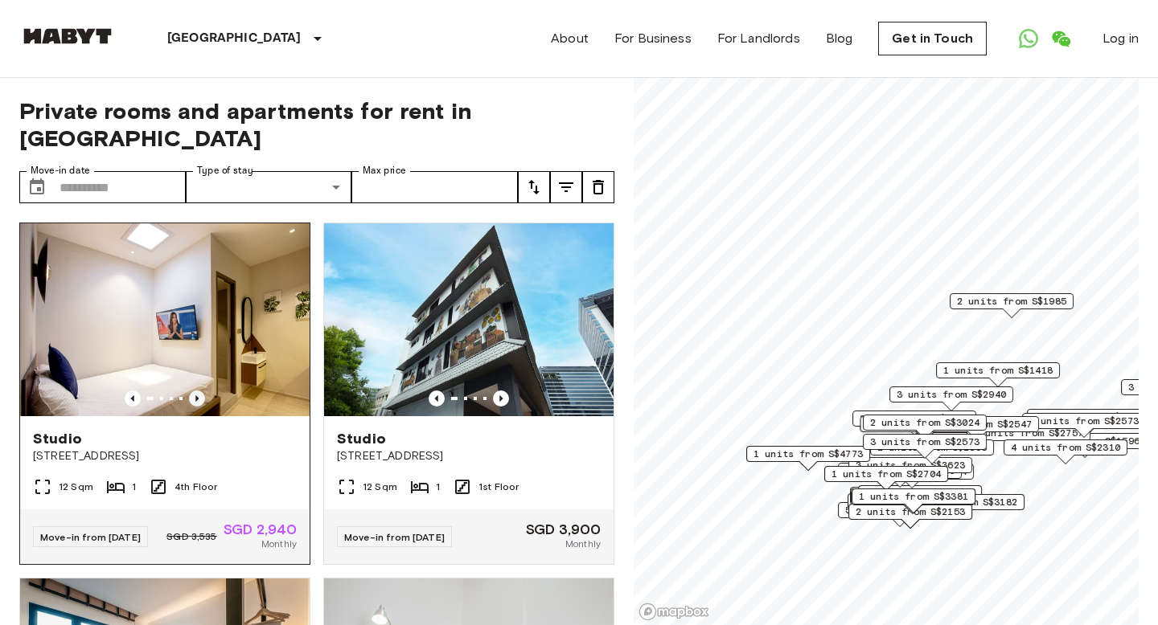
click at [198, 391] on icon "Previous image" at bounding box center [197, 399] width 16 height 16
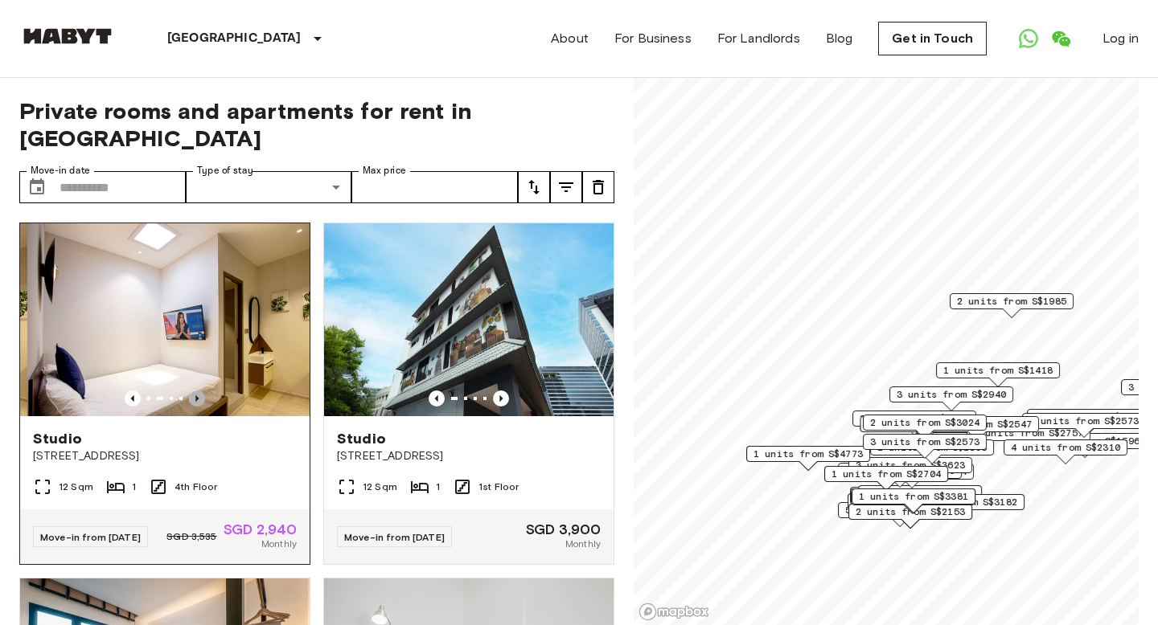
click at [198, 391] on icon "Previous image" at bounding box center [197, 399] width 16 height 16
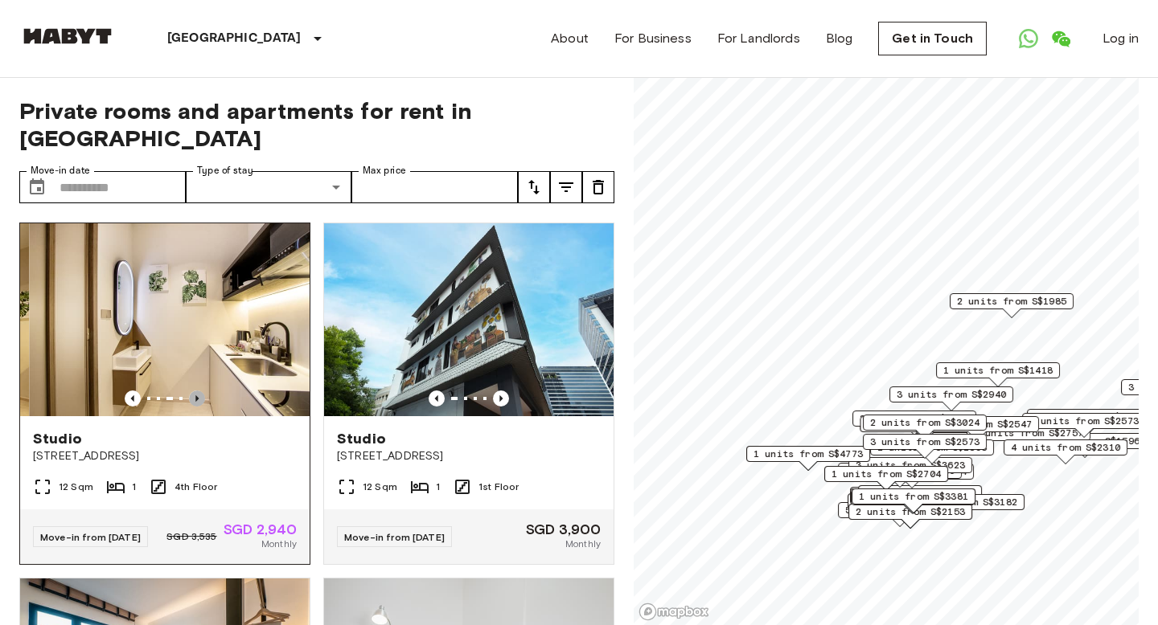
click at [198, 391] on icon "Previous image" at bounding box center [197, 399] width 16 height 16
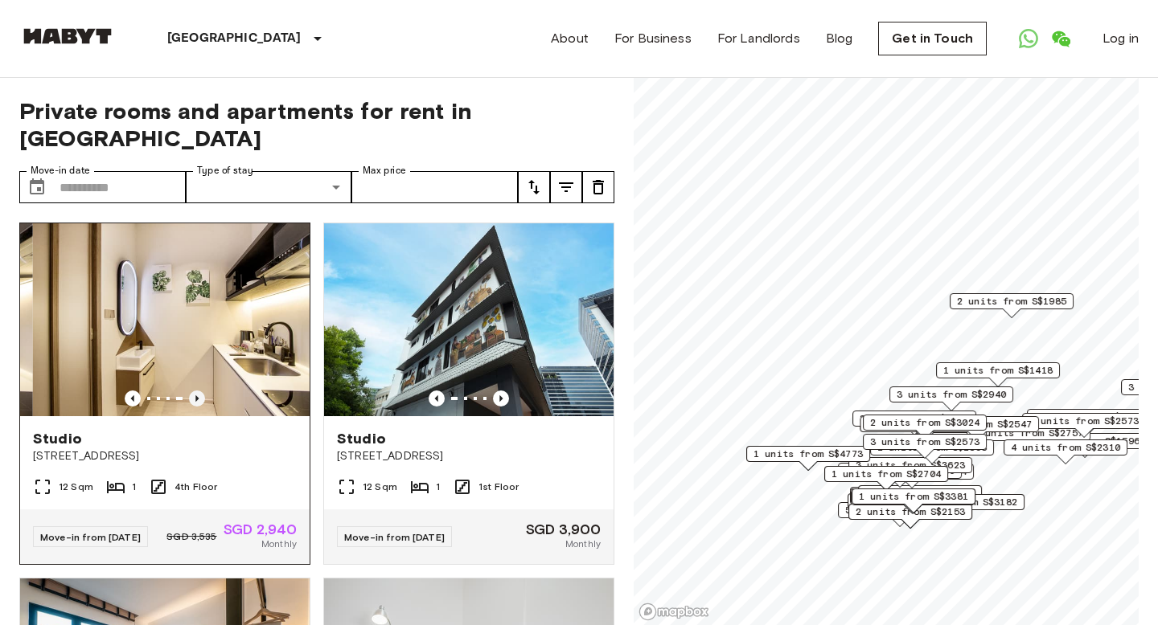
click at [198, 391] on icon "Previous image" at bounding box center [197, 399] width 16 height 16
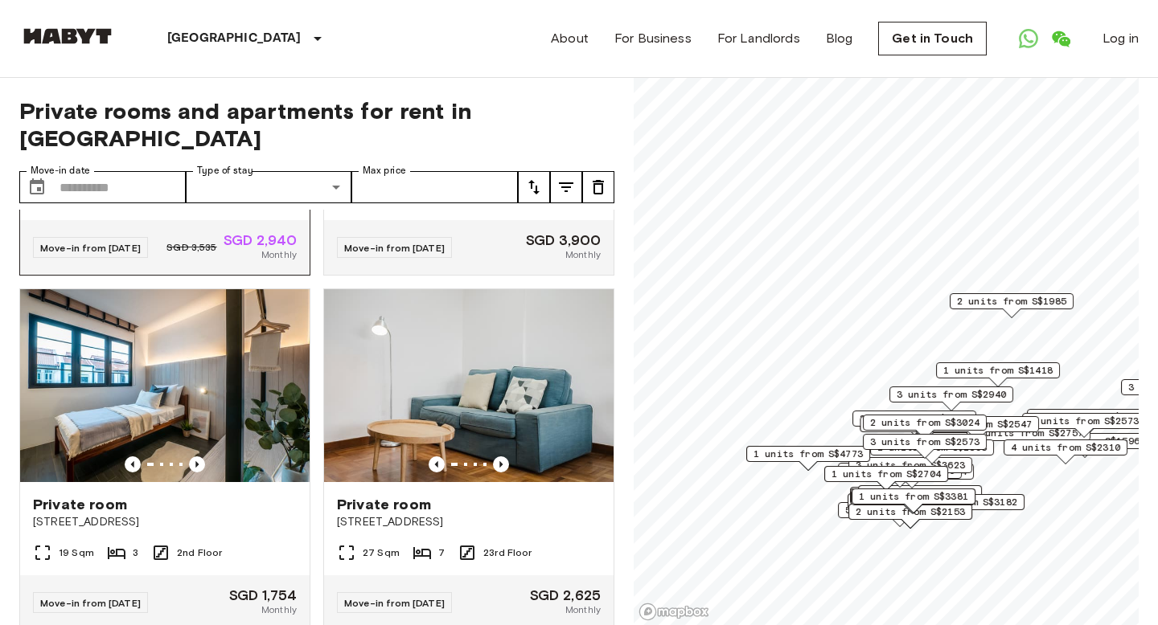
scroll to position [373, 0]
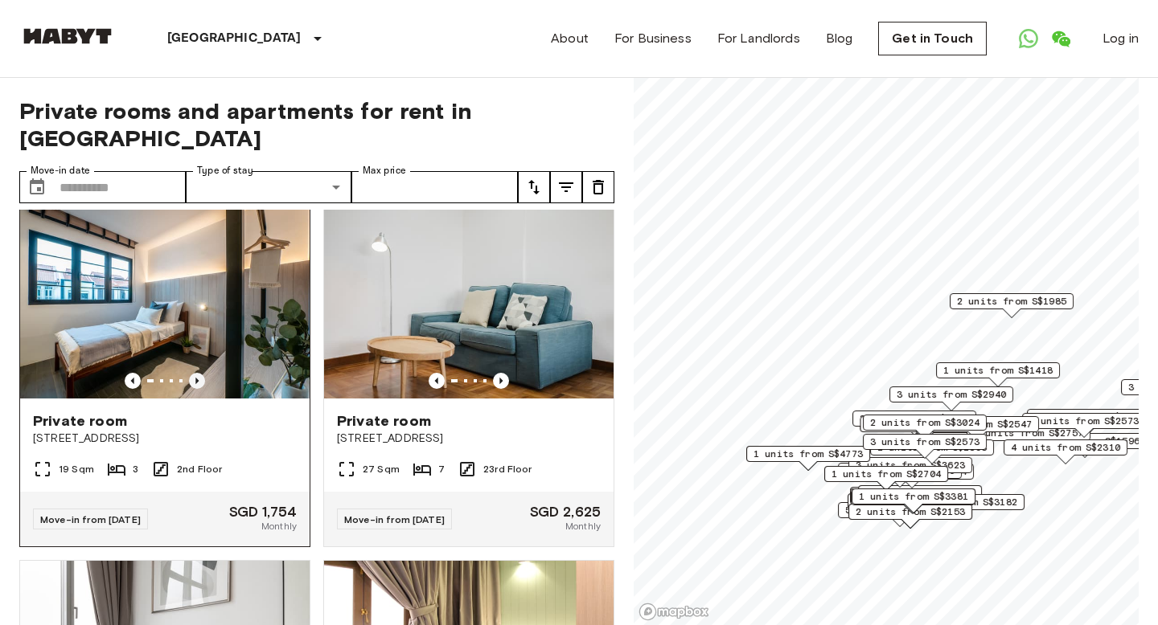
click at [196, 373] on icon "Previous image" at bounding box center [197, 381] width 16 height 16
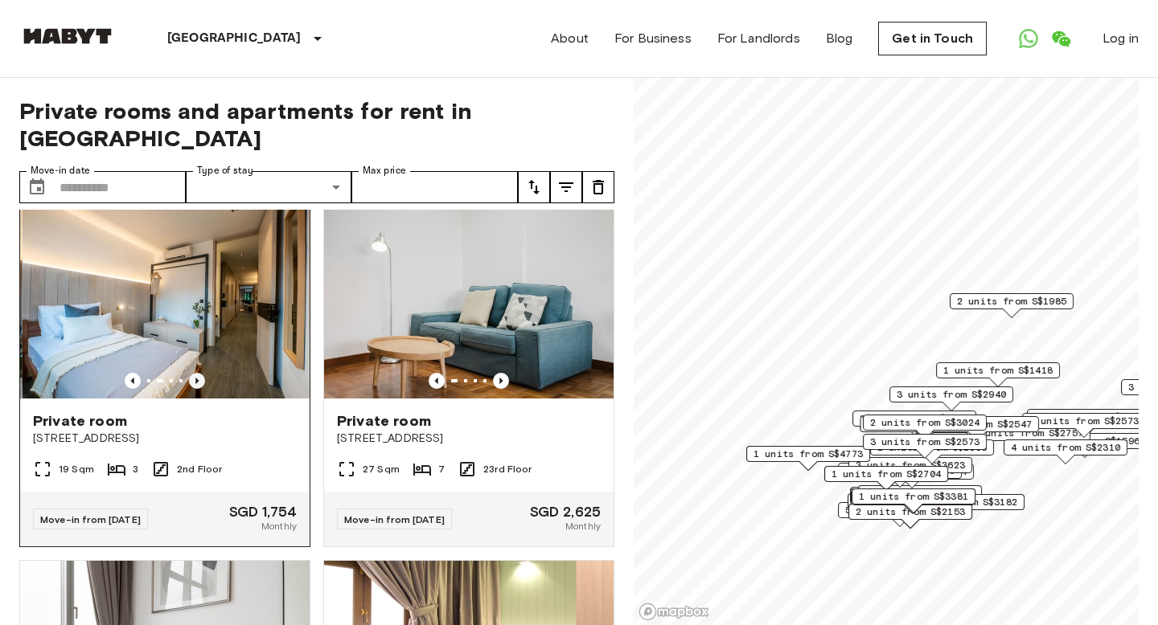
click at [196, 373] on icon "Previous image" at bounding box center [197, 381] width 16 height 16
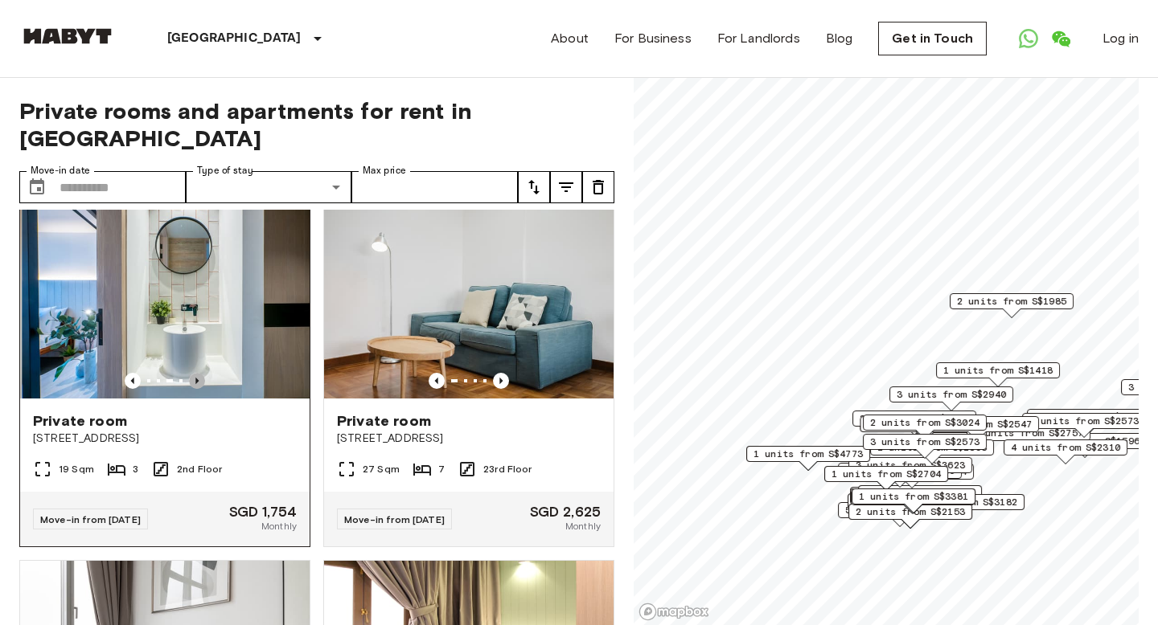
click at [196, 373] on icon "Previous image" at bounding box center [197, 381] width 16 height 16
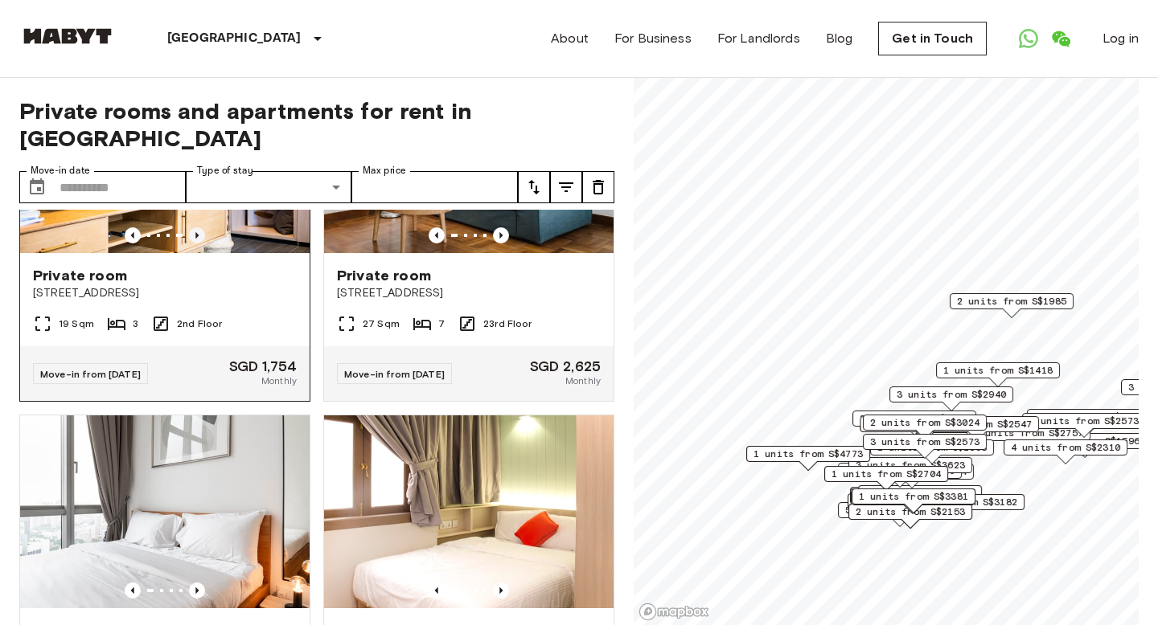
scroll to position [660, 0]
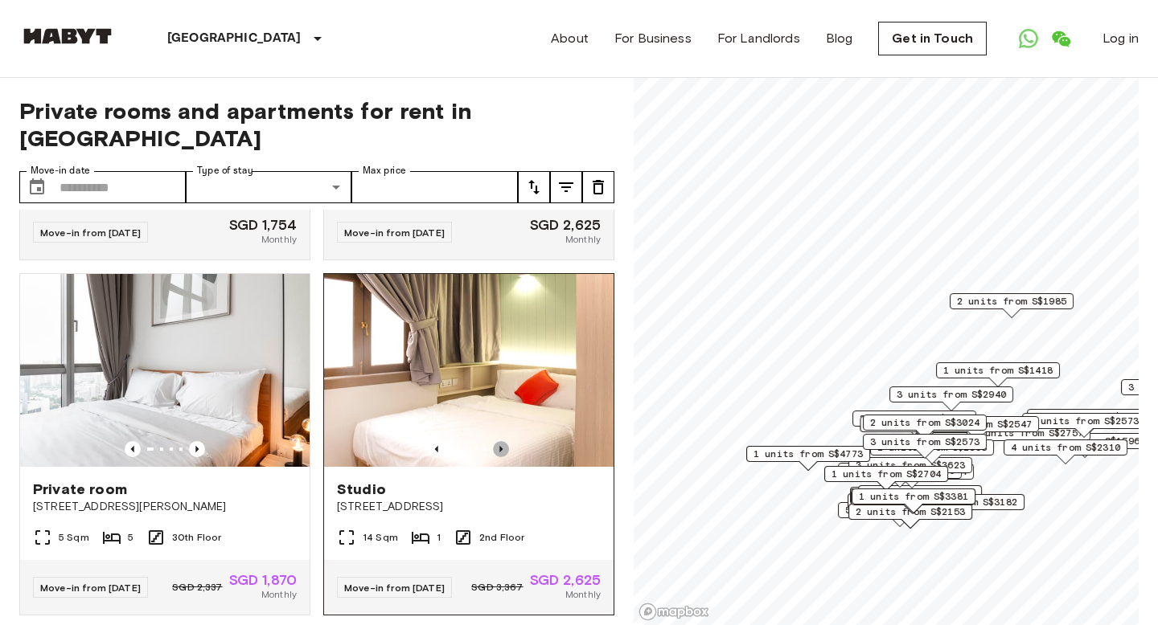
click at [505, 441] on icon "Previous image" at bounding box center [501, 449] width 16 height 16
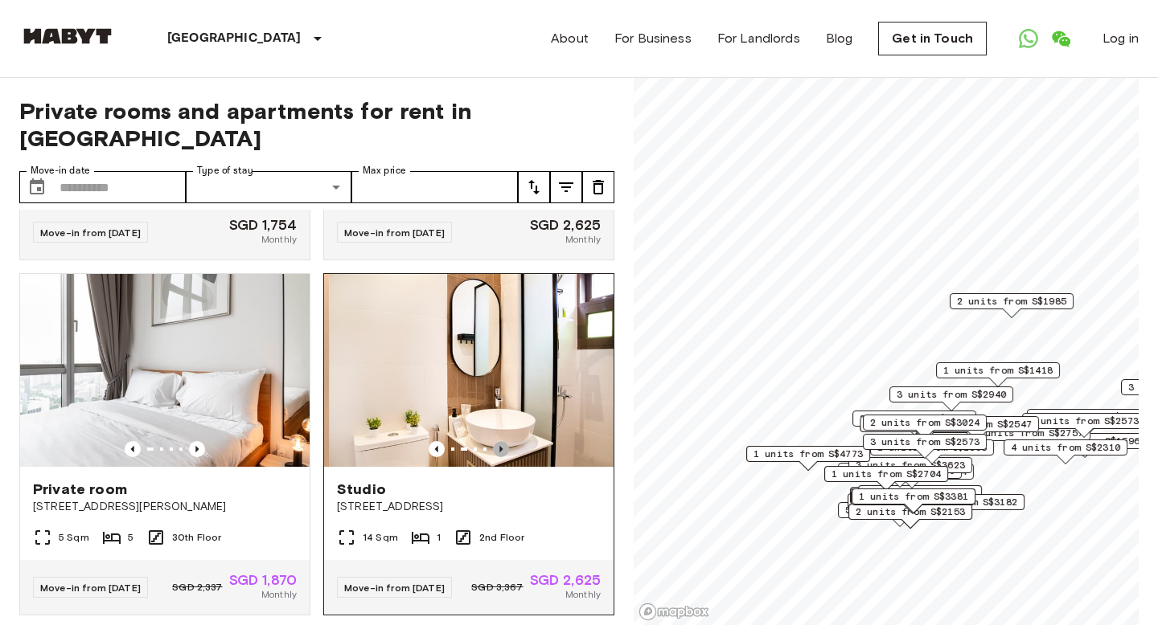
click at [505, 441] on icon "Previous image" at bounding box center [501, 449] width 16 height 16
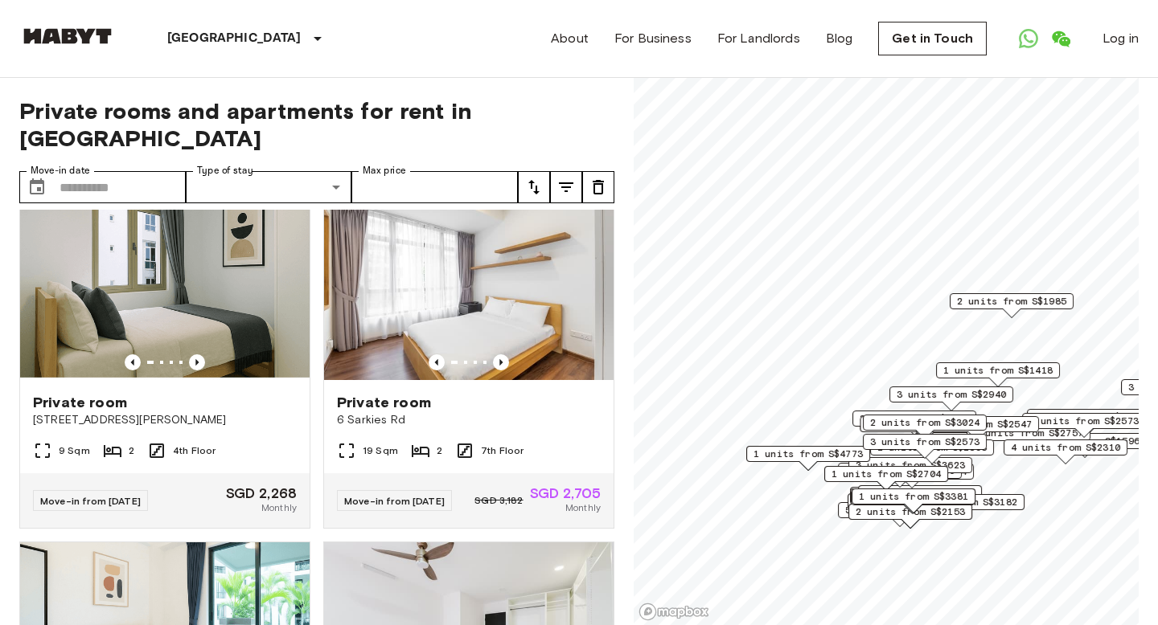
scroll to position [1101, 0]
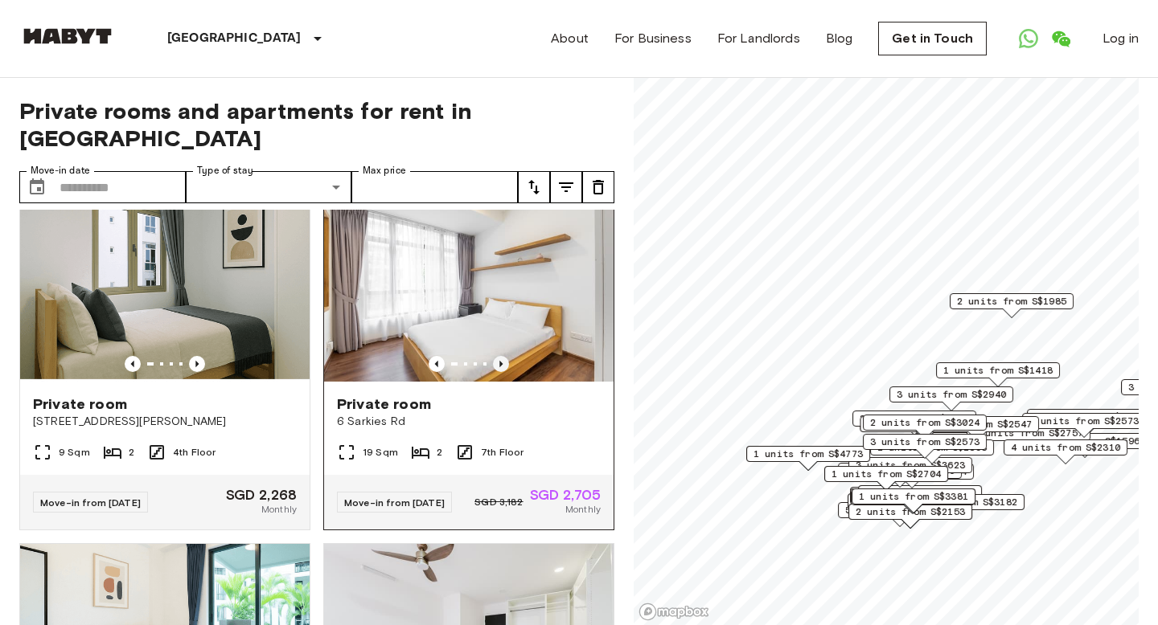
click at [502, 362] on icon "Previous image" at bounding box center [501, 364] width 16 height 16
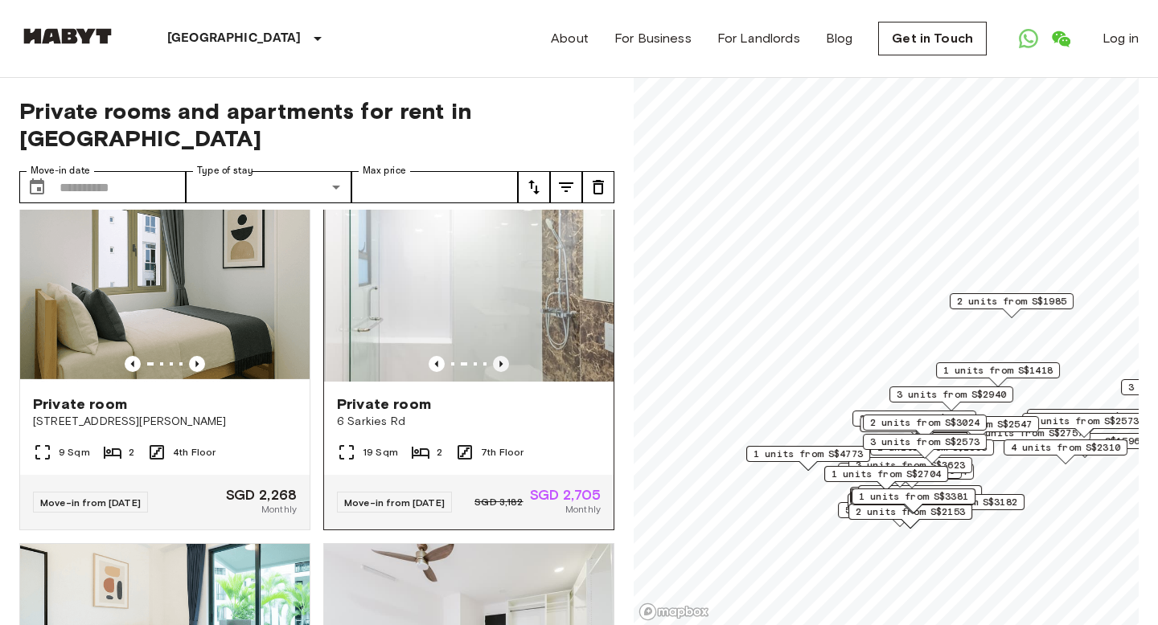
click at [502, 362] on icon "Previous image" at bounding box center [501, 364] width 16 height 16
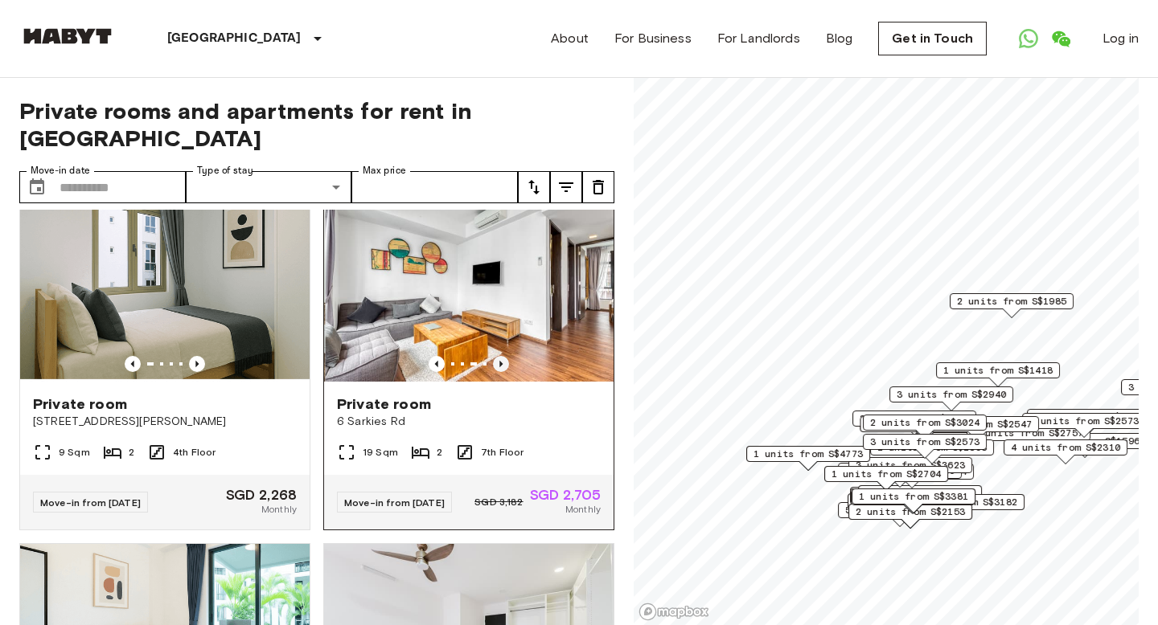
click at [502, 362] on icon "Previous image" at bounding box center [501, 364] width 16 height 16
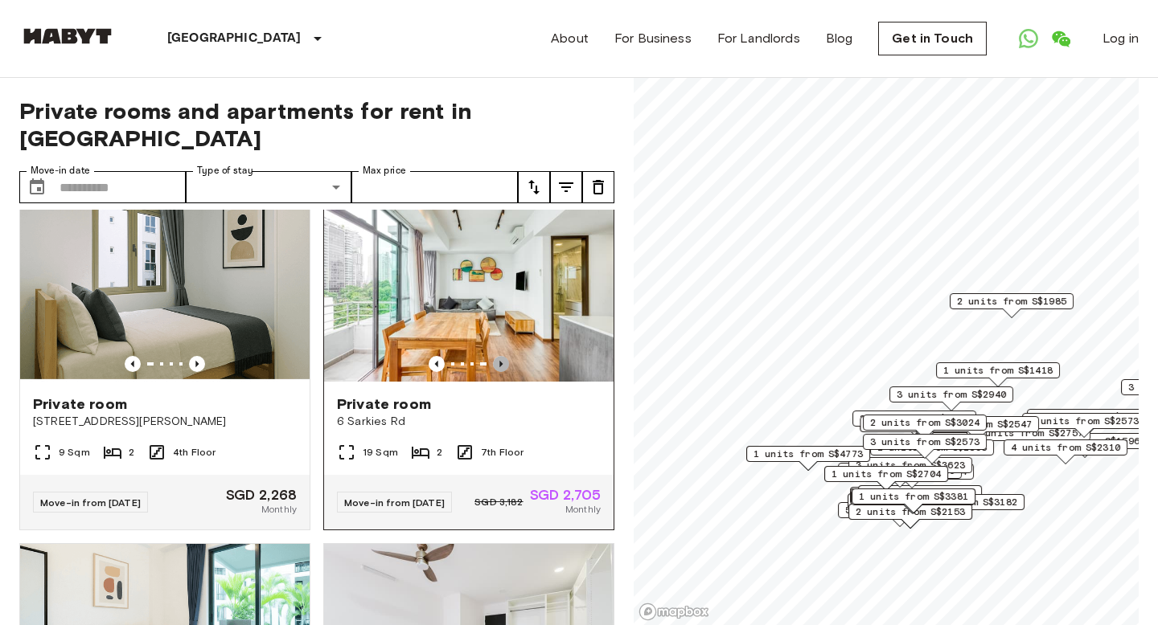
click at [502, 362] on icon "Previous image" at bounding box center [501, 364] width 16 height 16
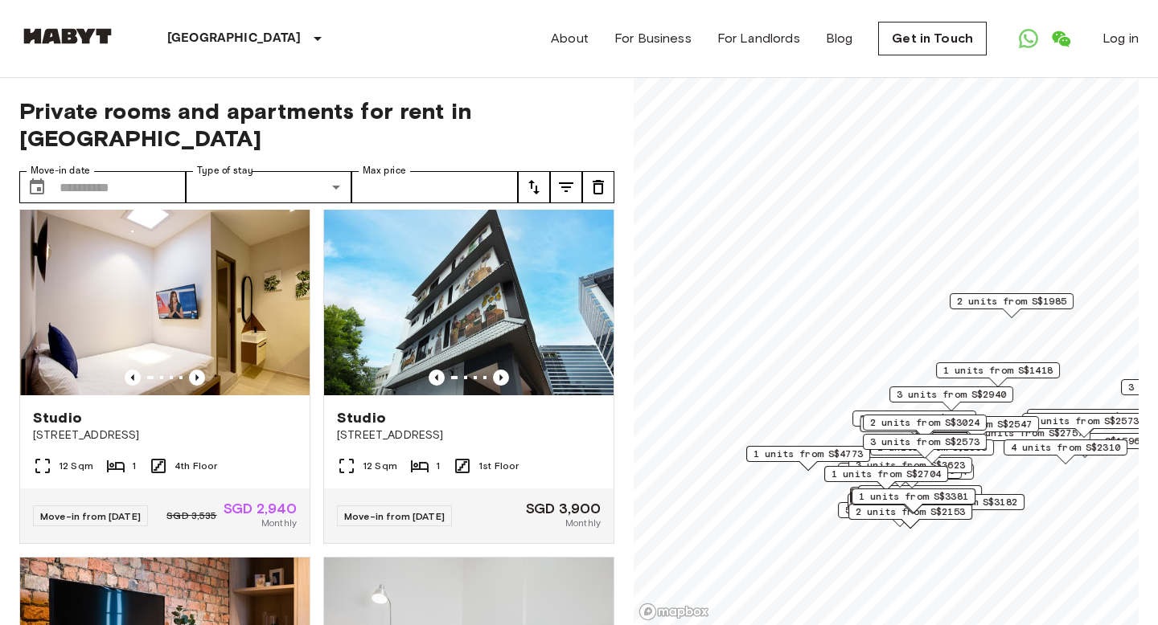
scroll to position [18, 0]
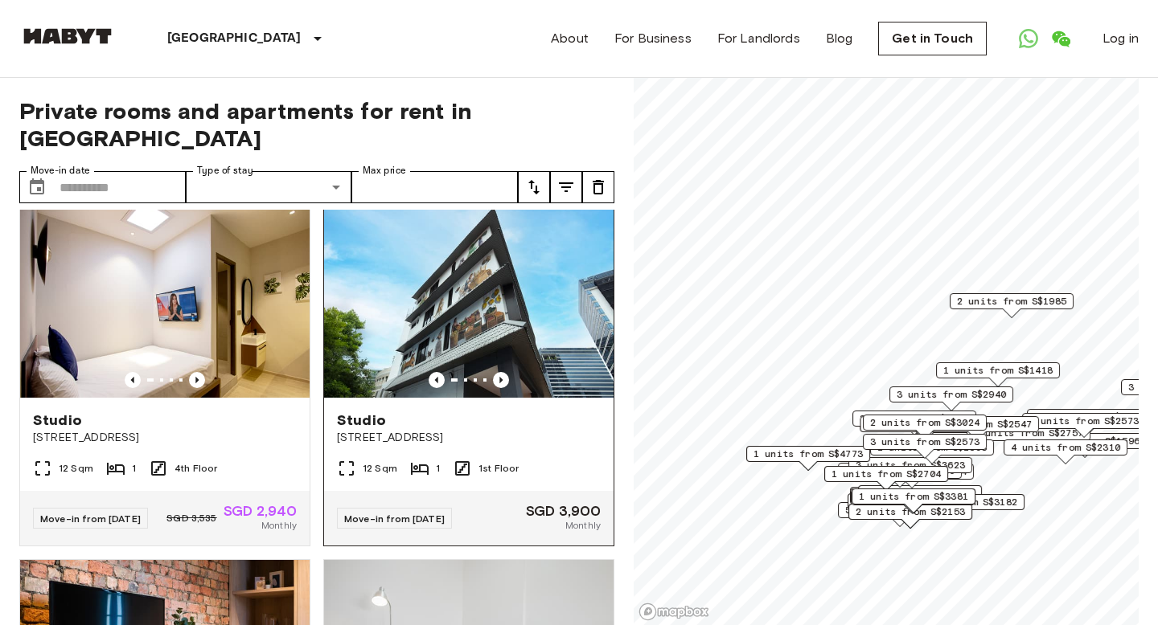
click at [545, 430] on span "[STREET_ADDRESS]" at bounding box center [469, 438] width 264 height 16
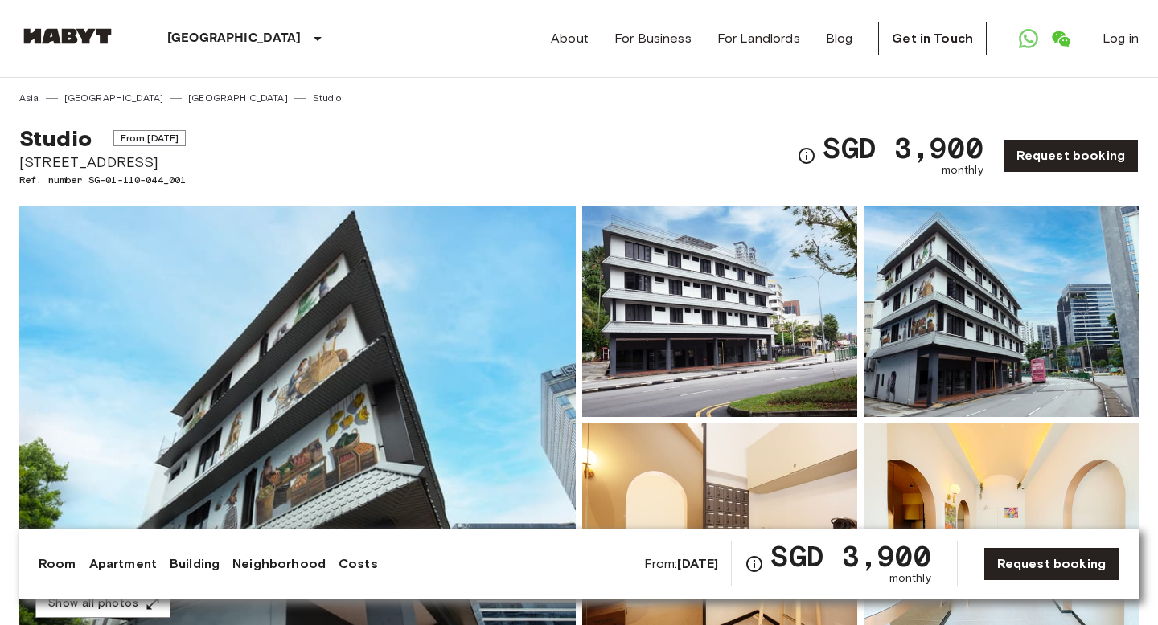
drag, startPoint x: 140, startPoint y: 164, endPoint x: 14, endPoint y: 161, distance: 125.4
copy span "[STREET_ADDRESS]"
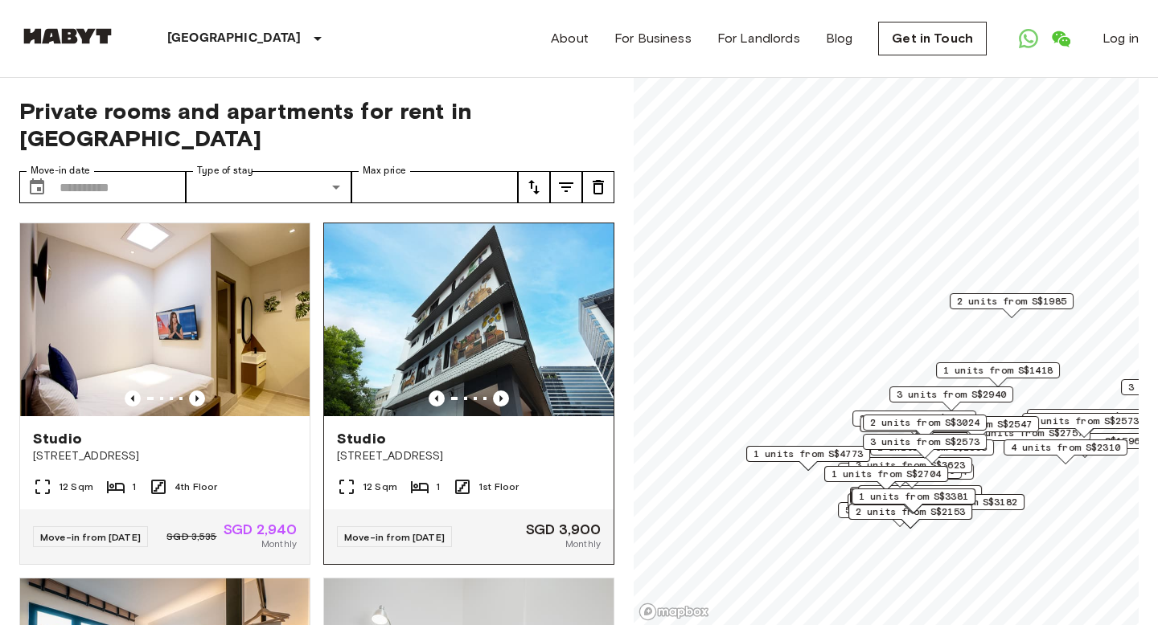
scroll to position [30, 0]
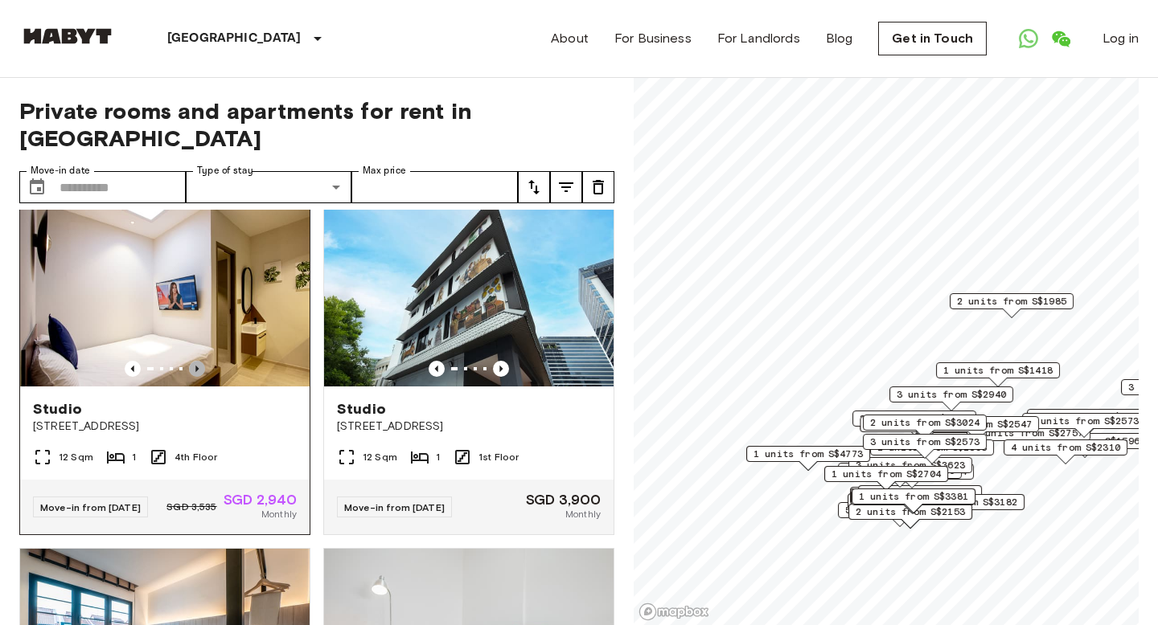
click at [197, 361] on icon "Previous image" at bounding box center [197, 369] width 16 height 16
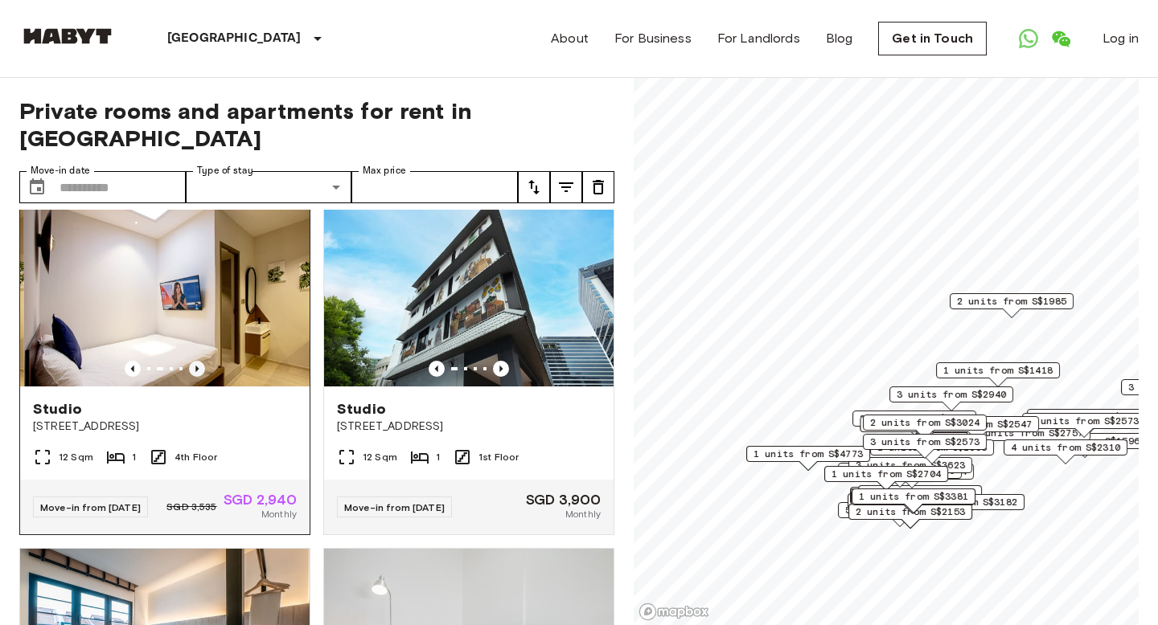
click at [197, 361] on icon "Previous image" at bounding box center [197, 369] width 16 height 16
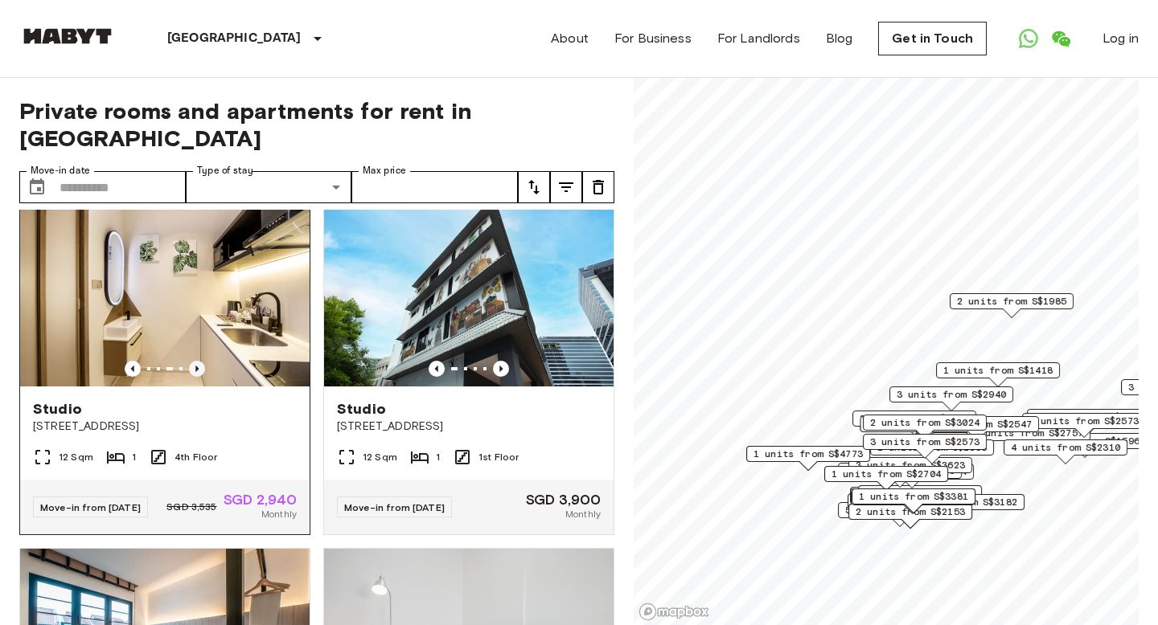
click at [197, 361] on icon "Previous image" at bounding box center [197, 369] width 16 height 16
click at [199, 240] on img at bounding box center [166, 290] width 289 height 193
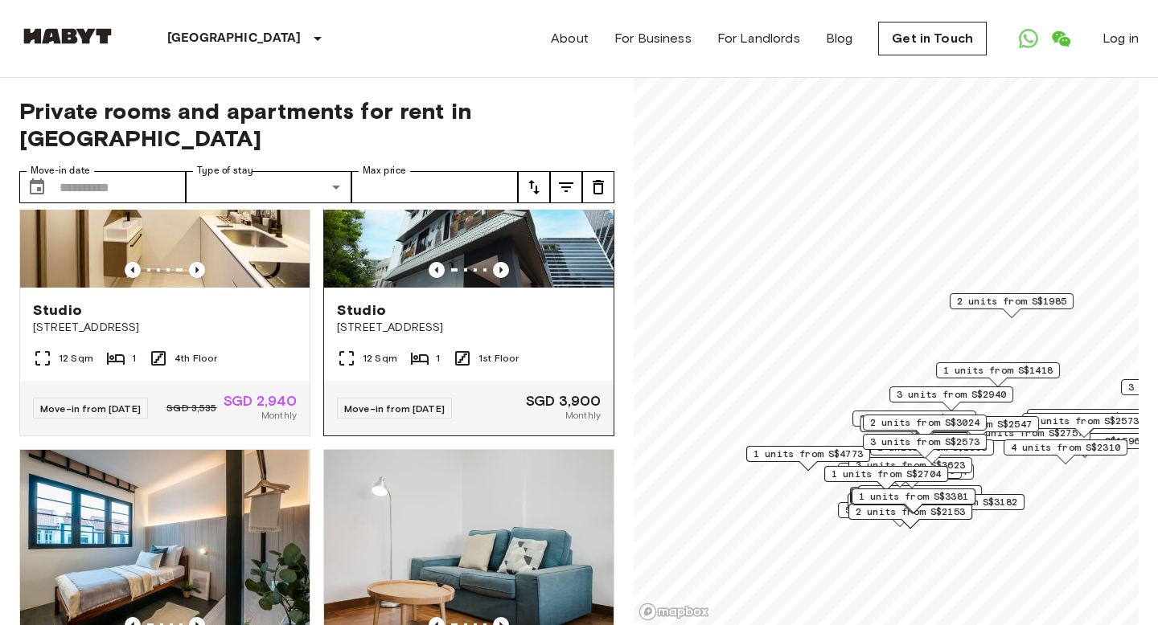
scroll to position [126, 0]
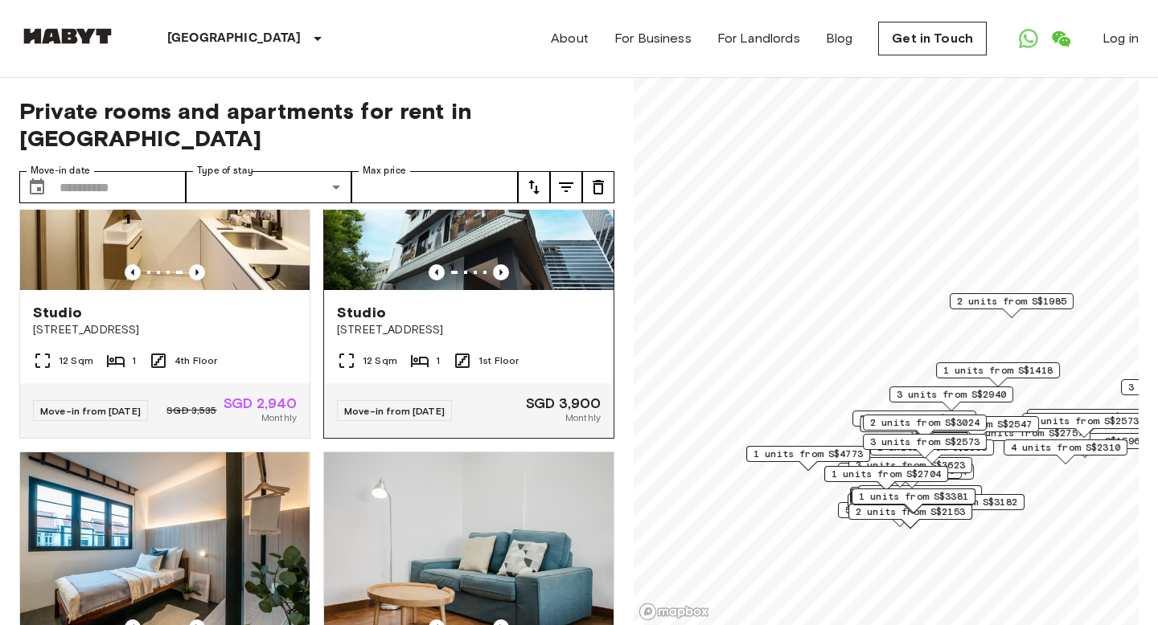
click at [459, 264] on div at bounding box center [468, 272] width 289 height 16
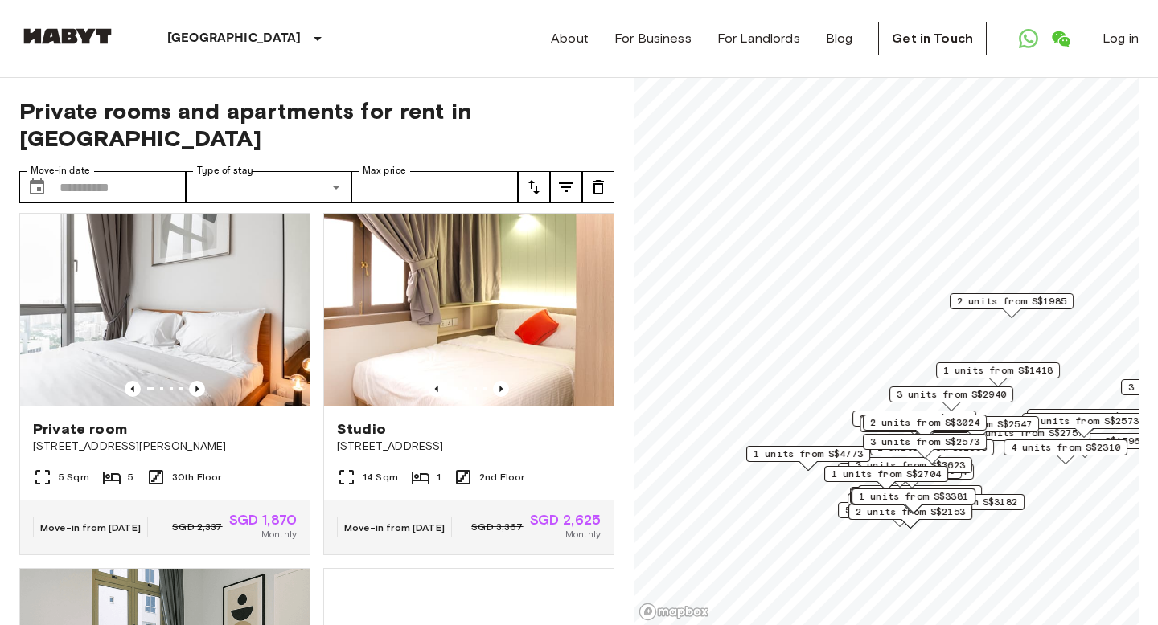
scroll to position [719, 0]
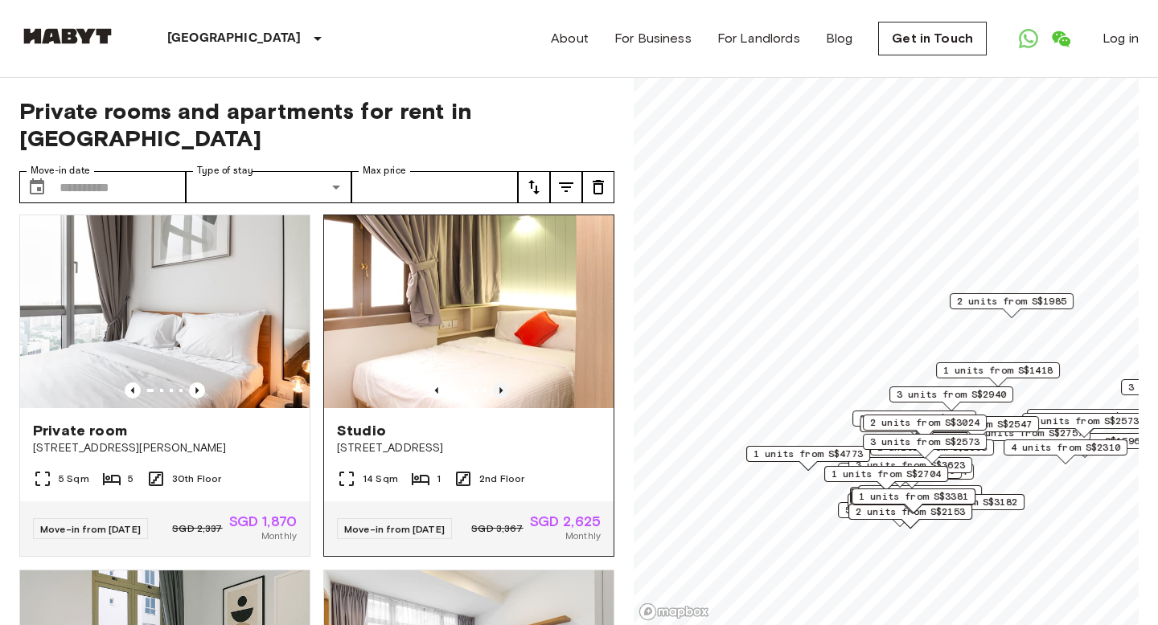
click at [502, 383] on icon "Previous image" at bounding box center [501, 391] width 16 height 16
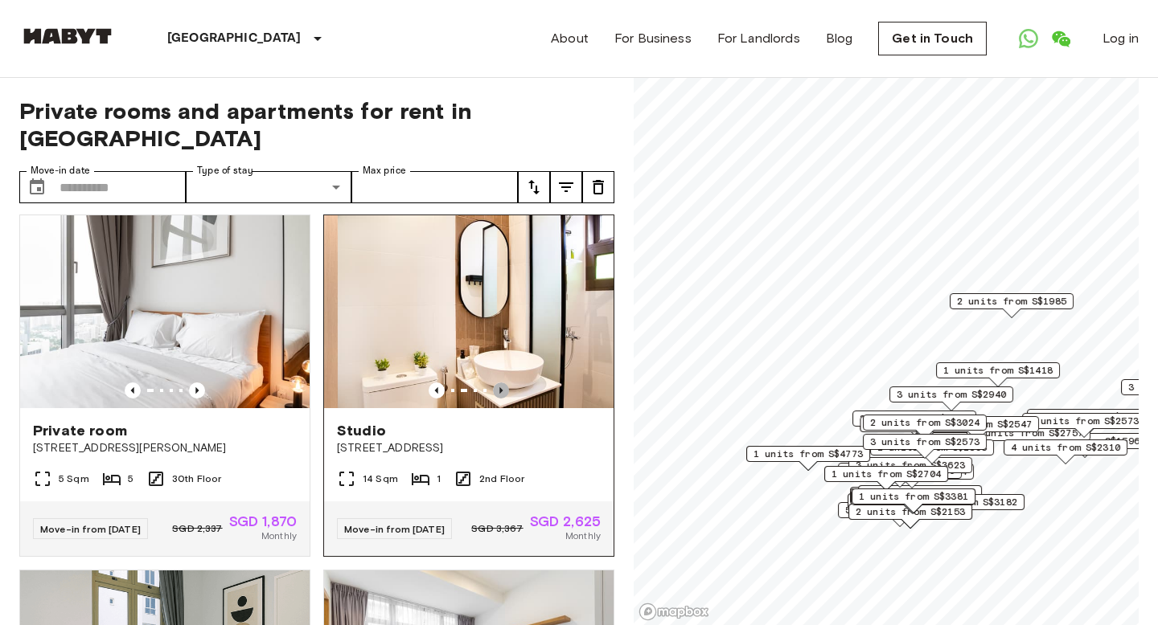
click at [502, 383] on icon "Previous image" at bounding box center [501, 391] width 16 height 16
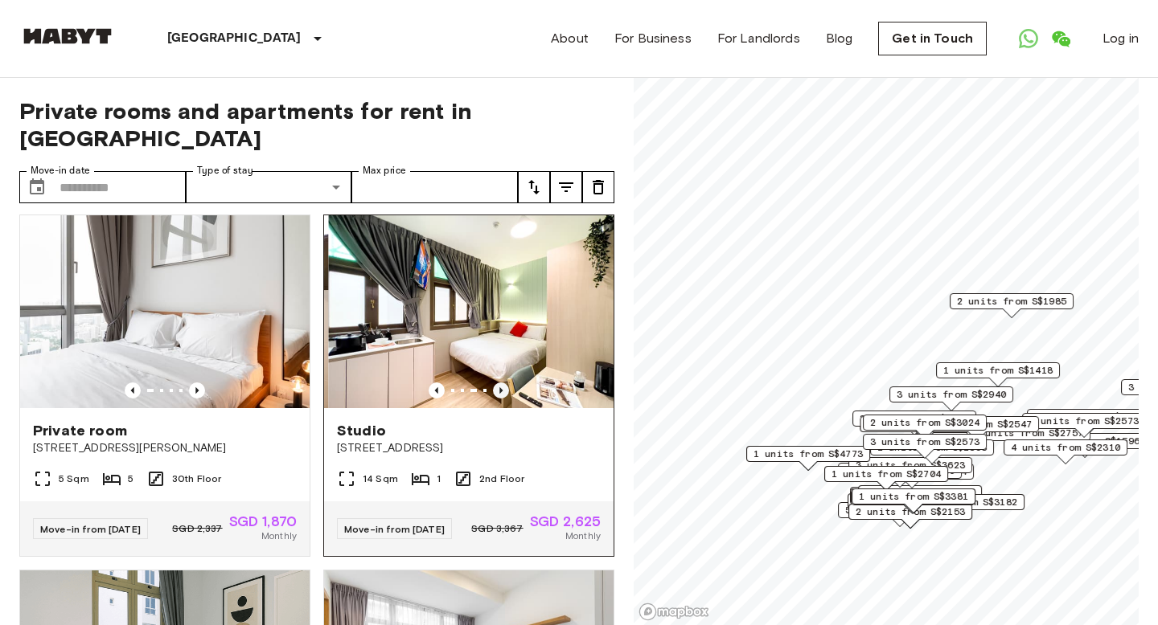
click at [502, 383] on icon "Previous image" at bounding box center [501, 391] width 16 height 16
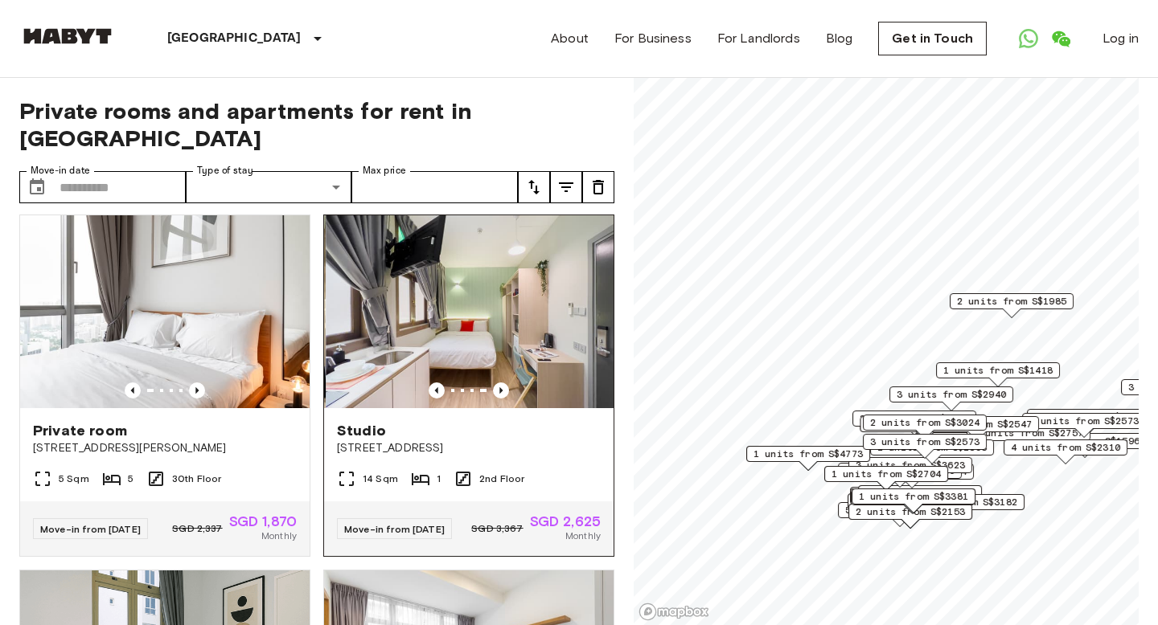
click at [528, 304] on img at bounding box center [470, 311] width 289 height 193
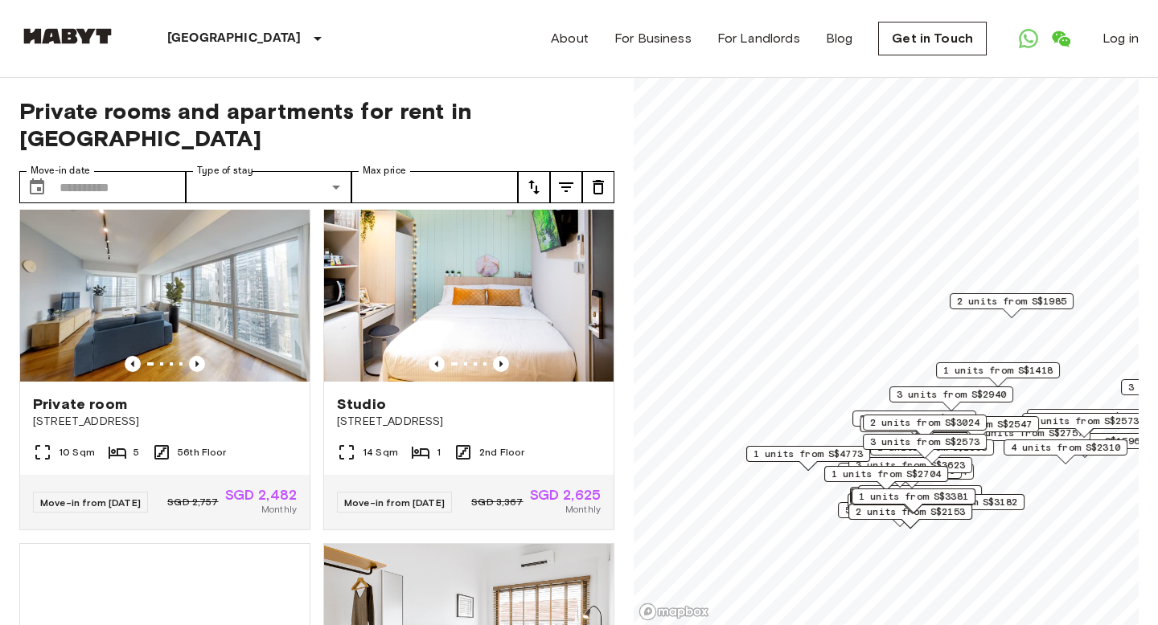
scroll to position [2522, 0]
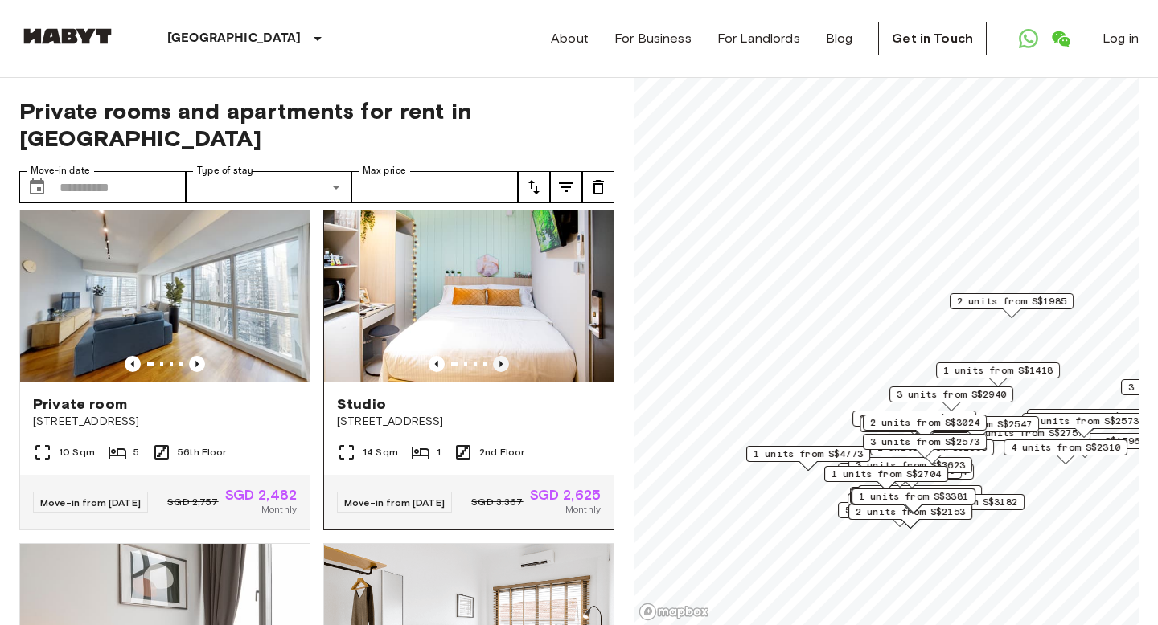
click at [502, 368] on icon "Previous image" at bounding box center [501, 364] width 16 height 16
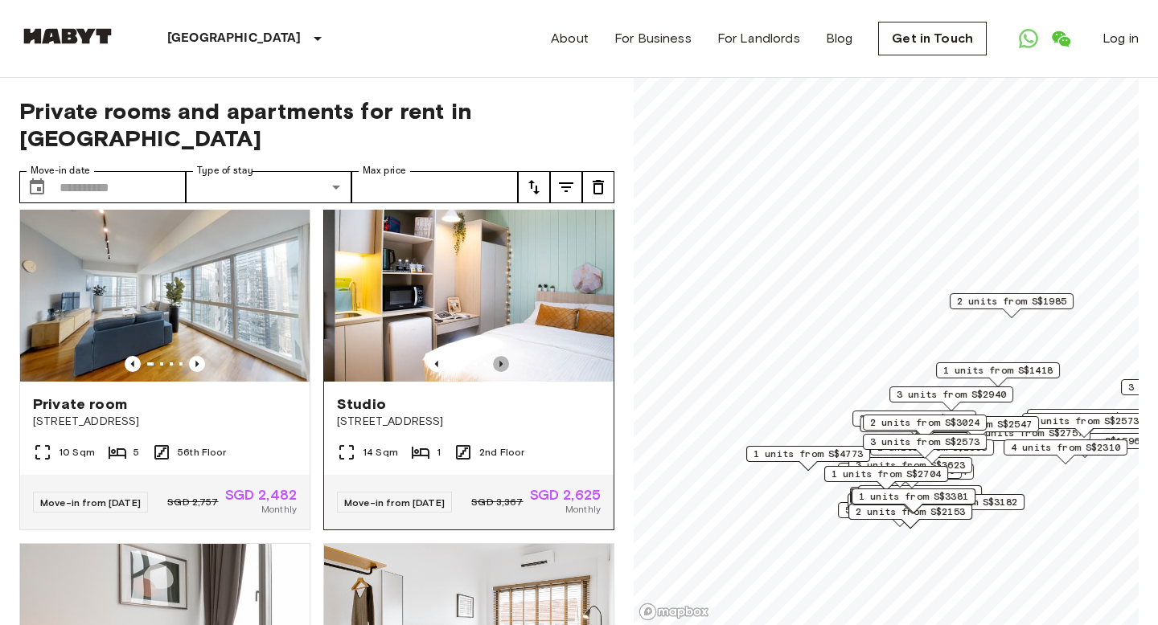
click at [502, 368] on icon "Previous image" at bounding box center [501, 364] width 16 height 16
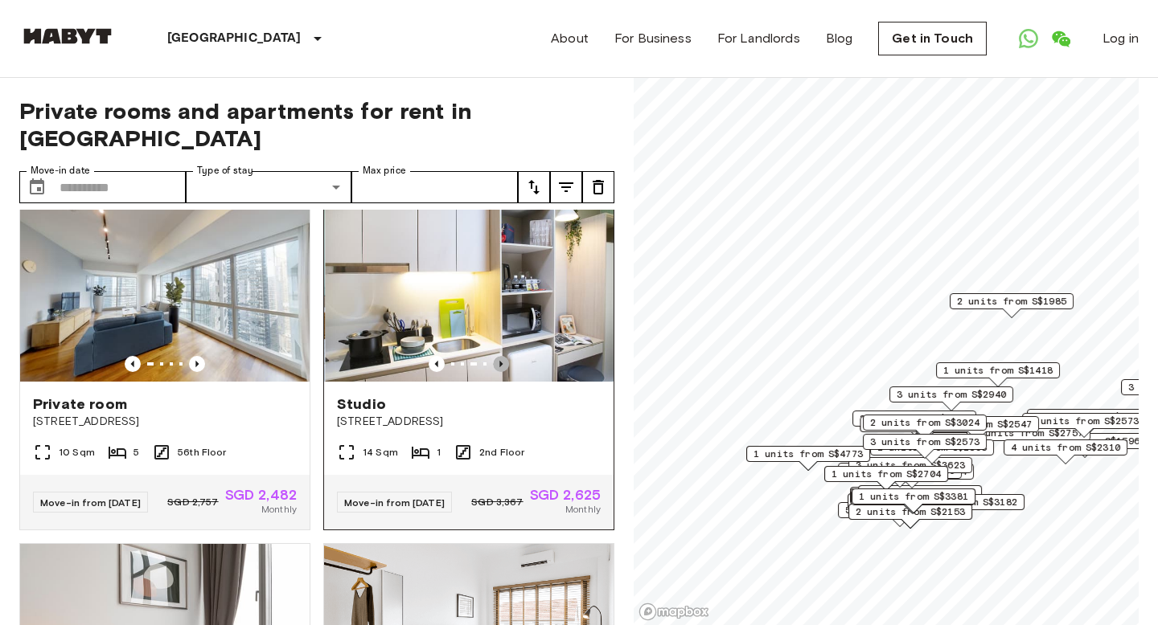
click at [502, 368] on icon "Previous image" at bounding box center [501, 364] width 16 height 16
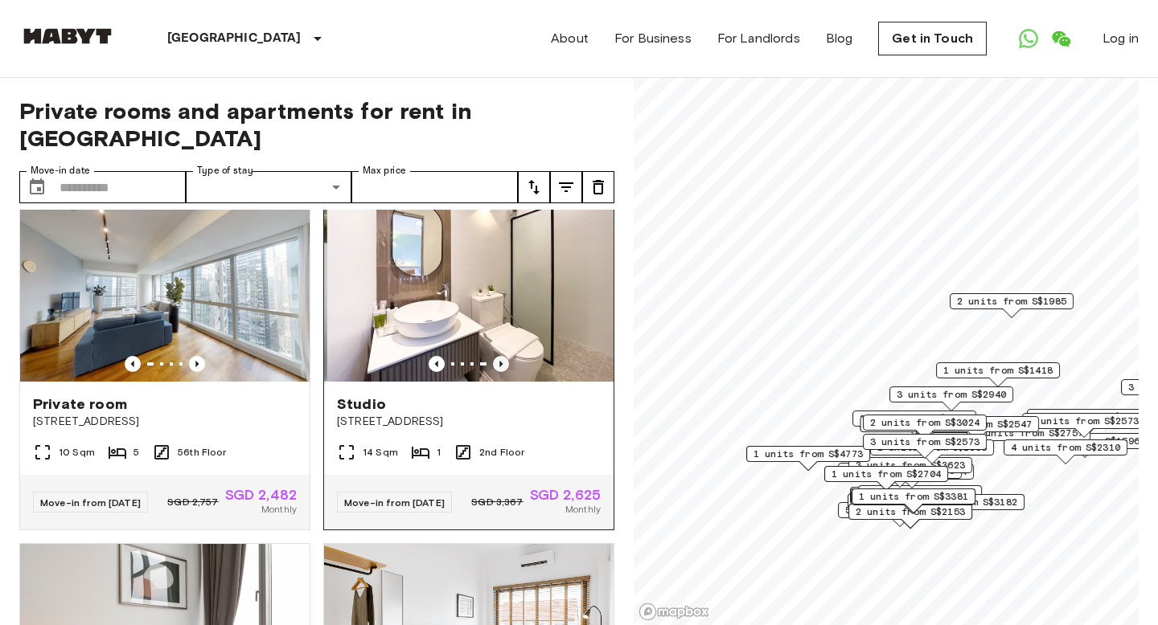
click at [502, 368] on icon "Previous image" at bounding box center [501, 364] width 16 height 16
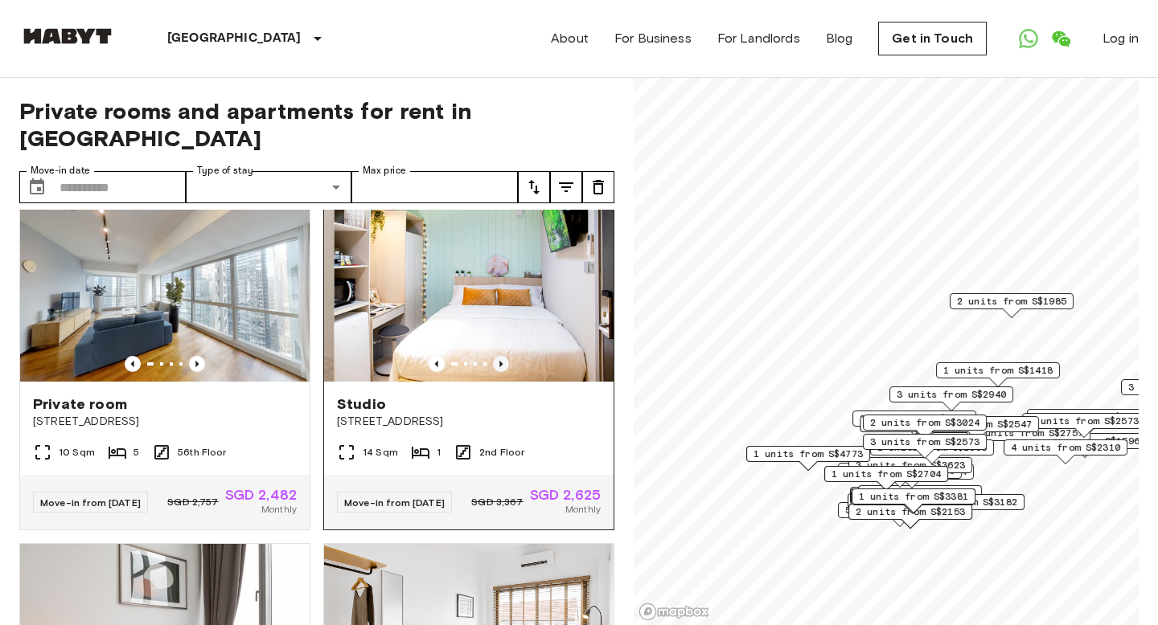
click at [502, 368] on icon "Previous image" at bounding box center [501, 364] width 16 height 16
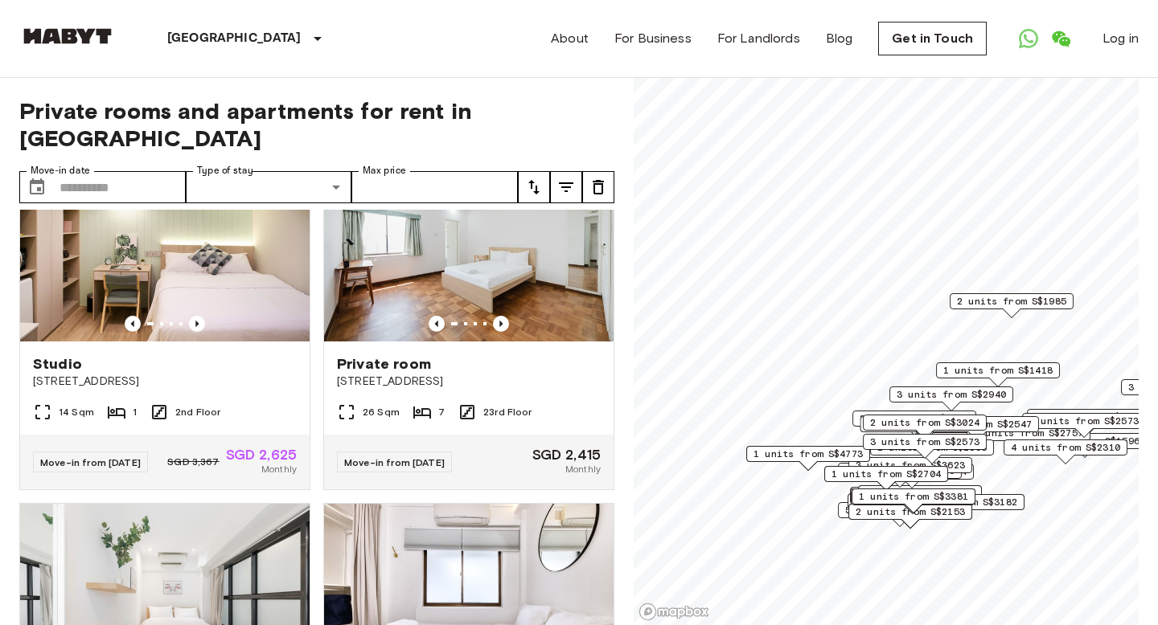
scroll to position [3629, 0]
click at [554, 171] on button "tune" at bounding box center [566, 187] width 32 height 32
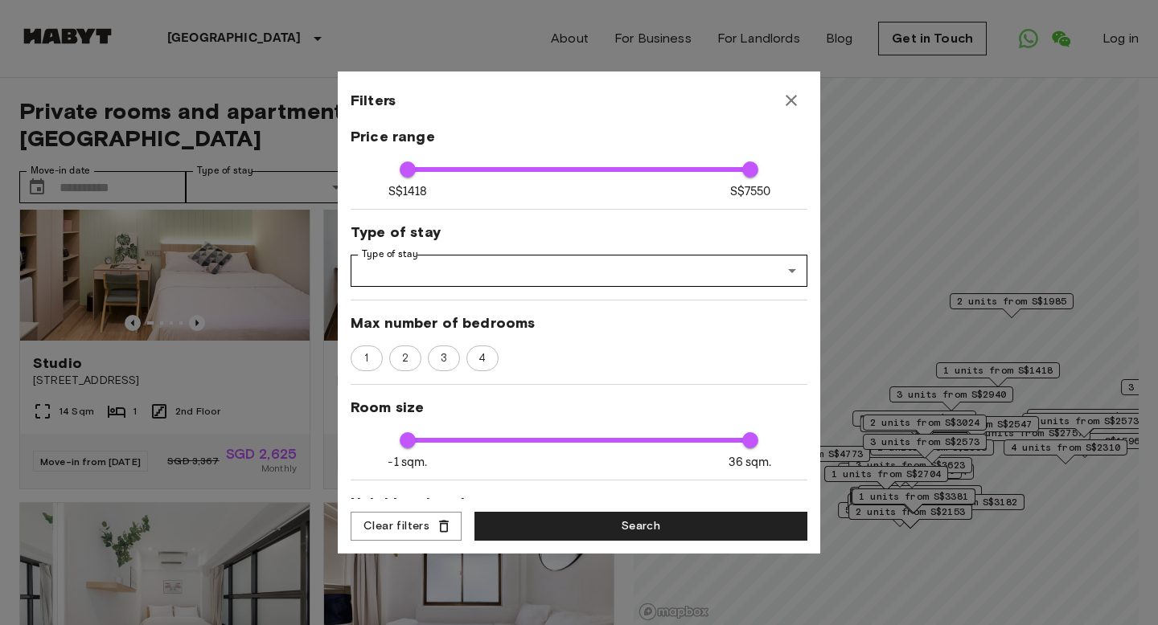
scroll to position [102, 0]
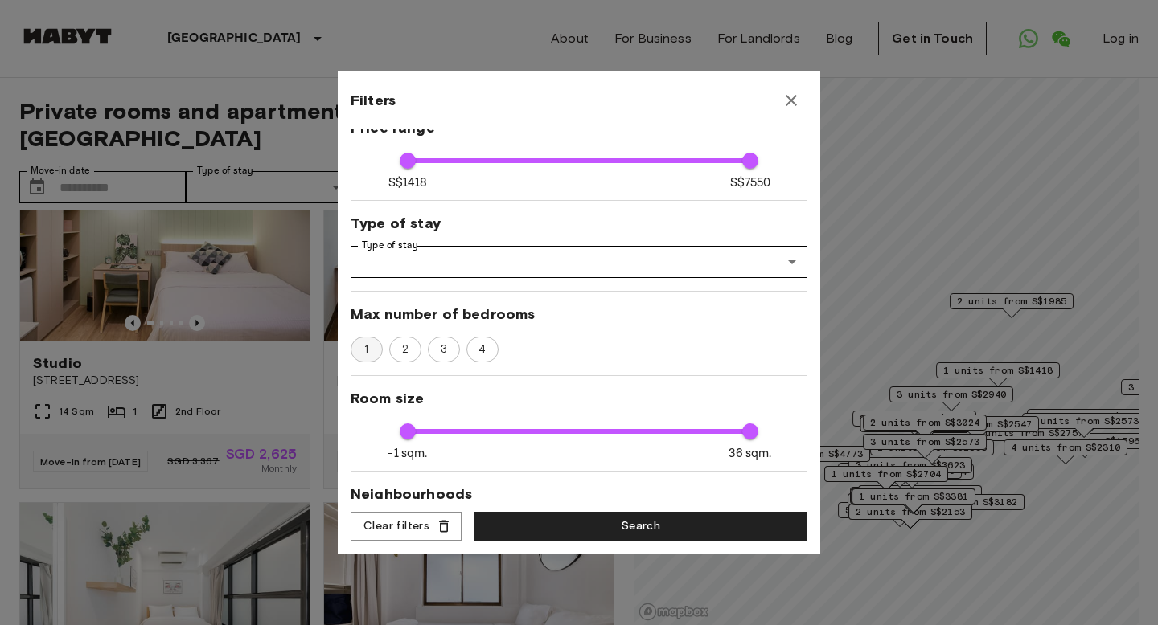
click at [370, 348] on span "1" at bounding box center [366, 350] width 22 height 16
type input "****"
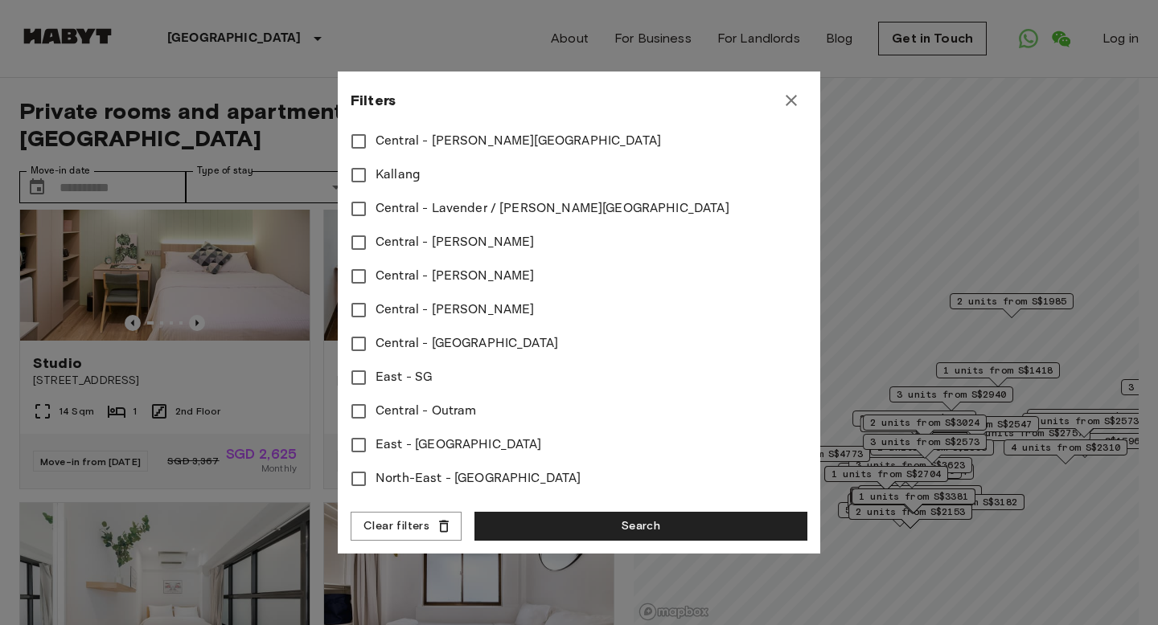
scroll to position [694, 0]
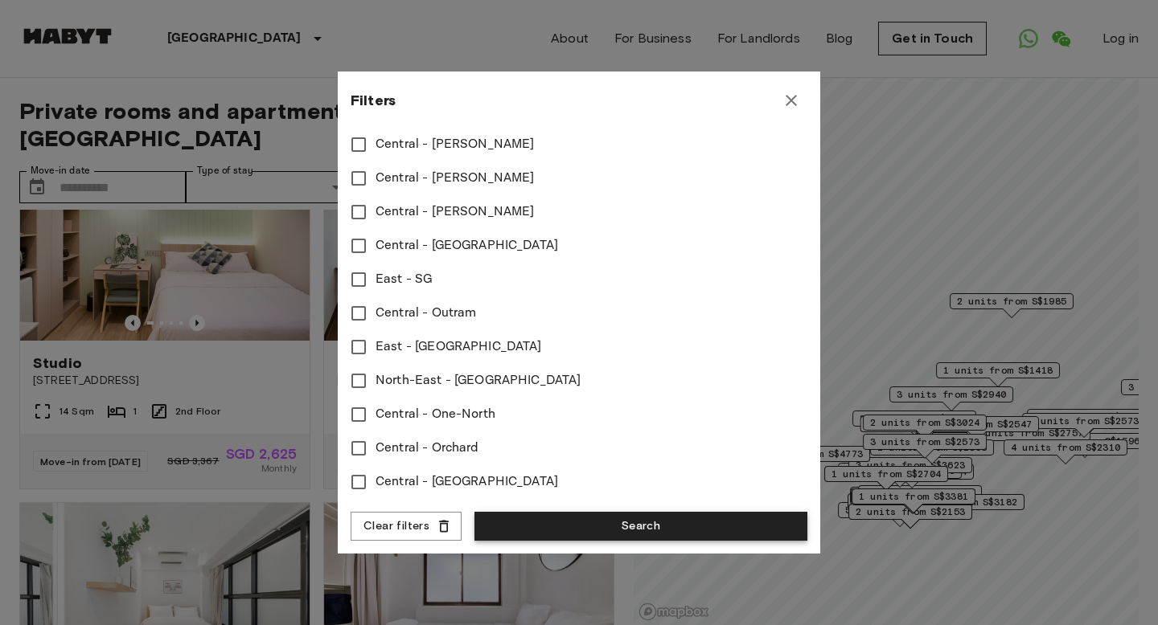
click at [523, 521] on button "Search" at bounding box center [640, 527] width 333 height 30
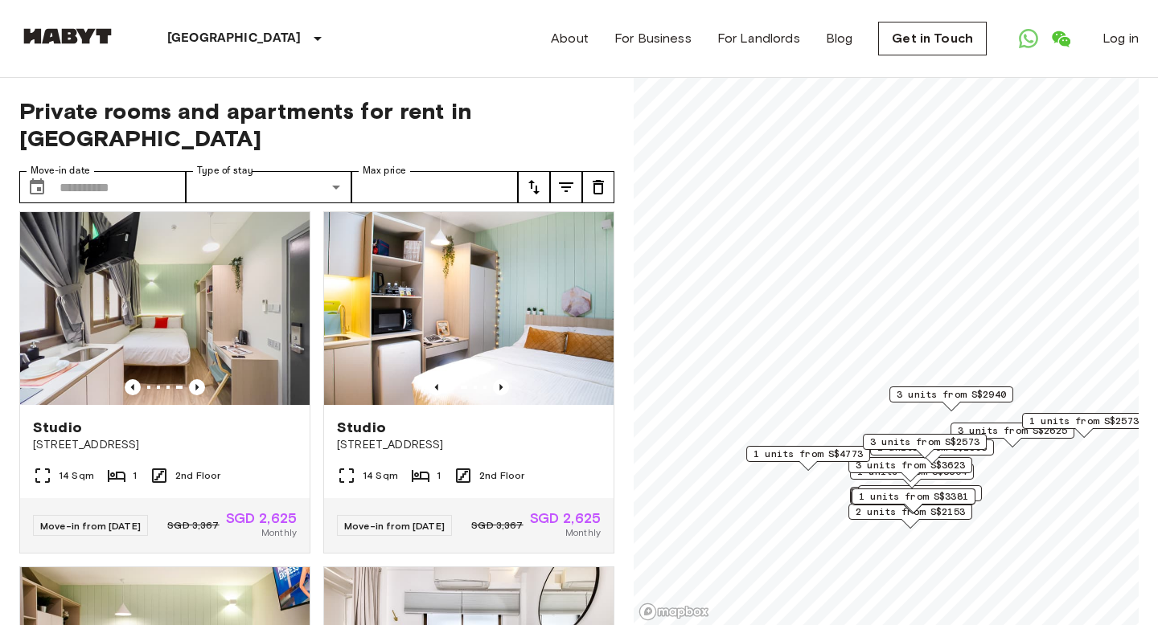
scroll to position [391, 0]
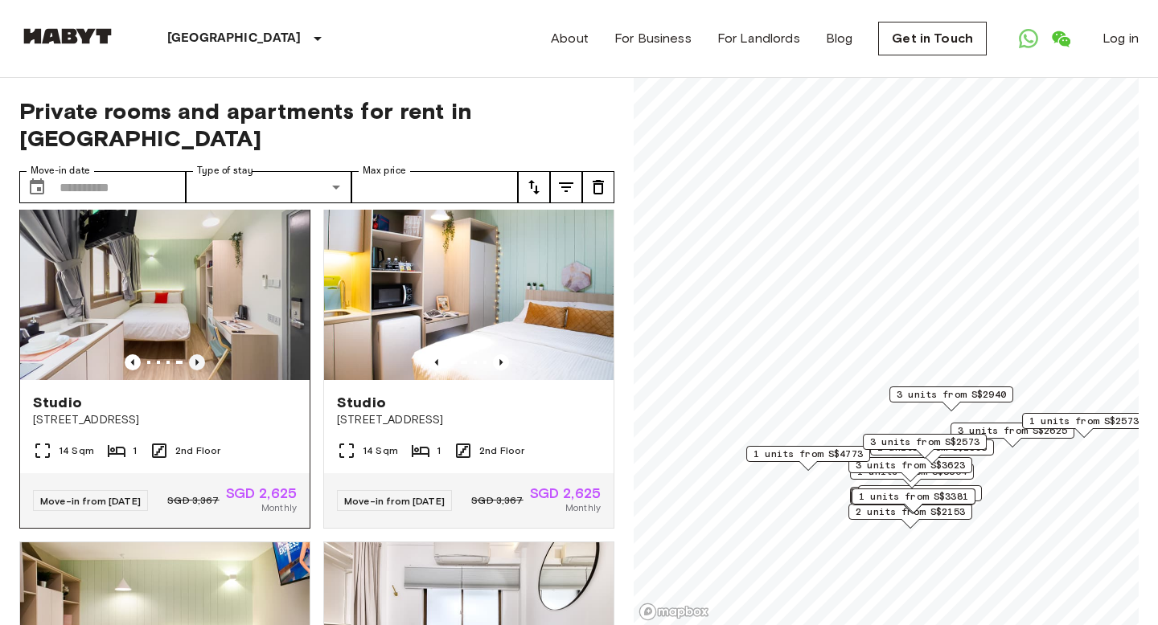
click at [201, 355] on icon "Previous image" at bounding box center [197, 363] width 16 height 16
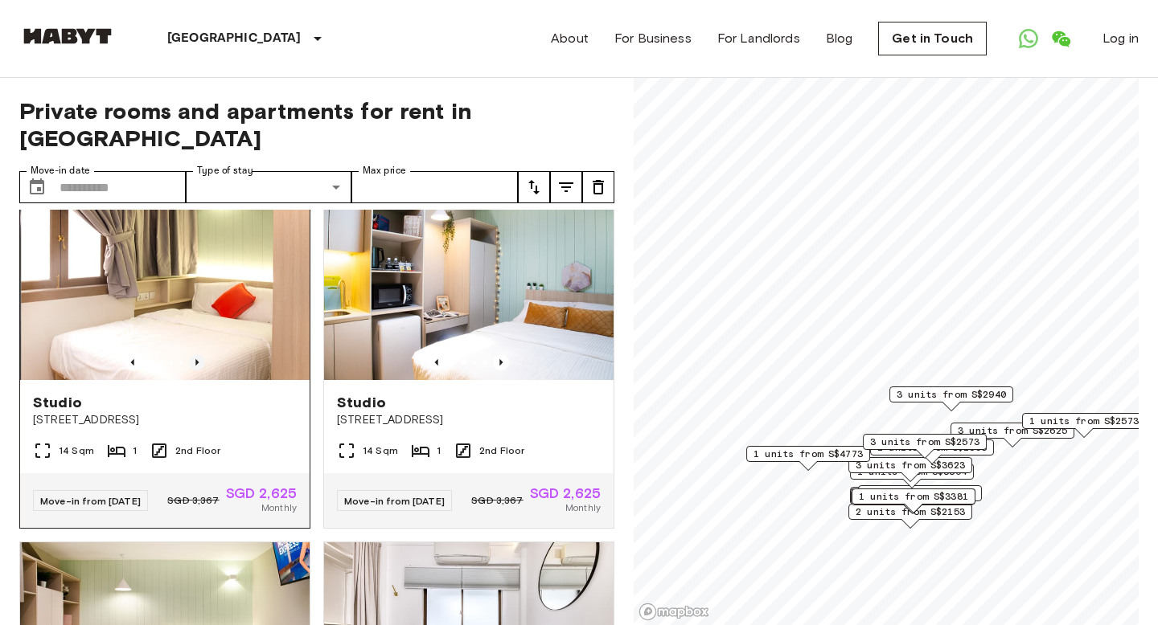
click at [201, 355] on icon "Previous image" at bounding box center [197, 363] width 16 height 16
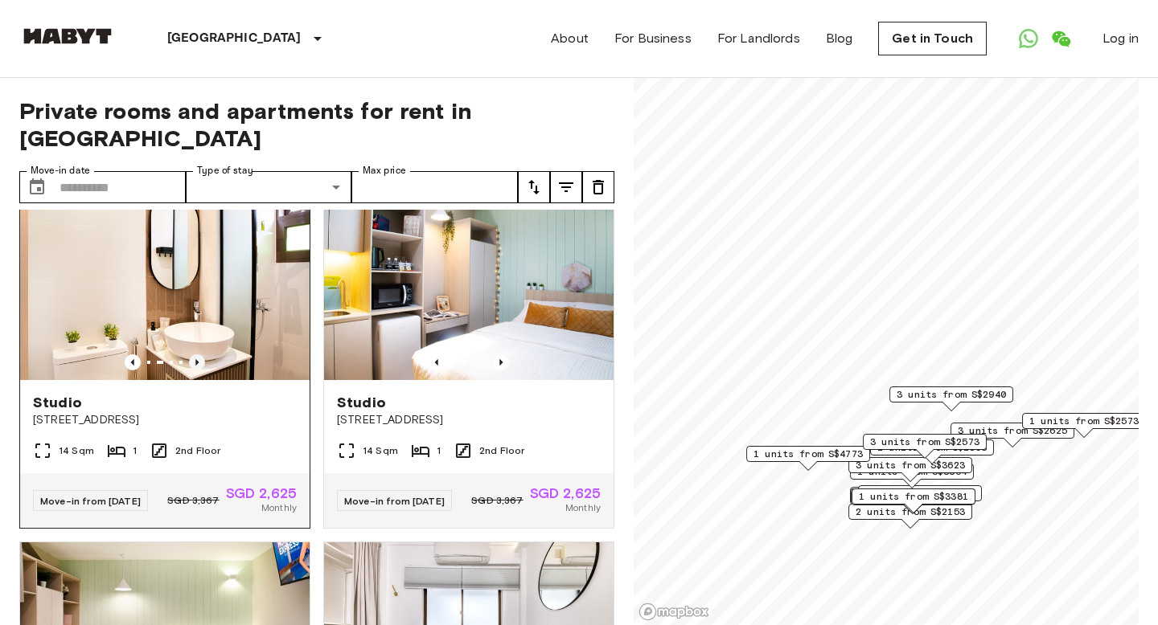
click at [201, 355] on icon "Previous image" at bounding box center [197, 363] width 16 height 16
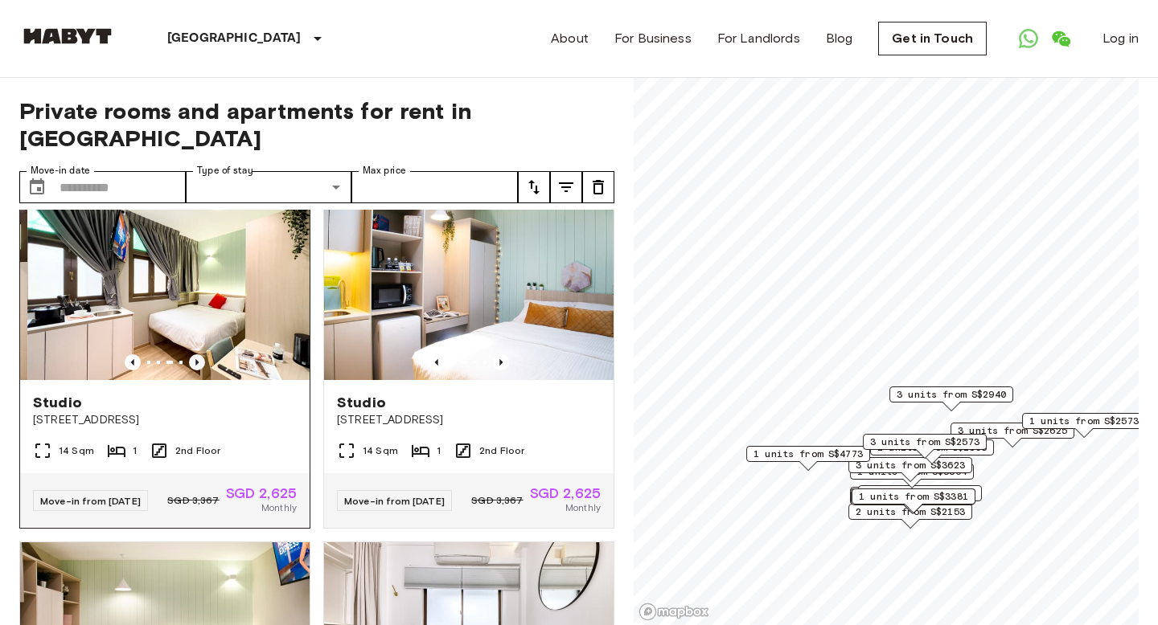
click at [201, 355] on icon "Previous image" at bounding box center [197, 363] width 16 height 16
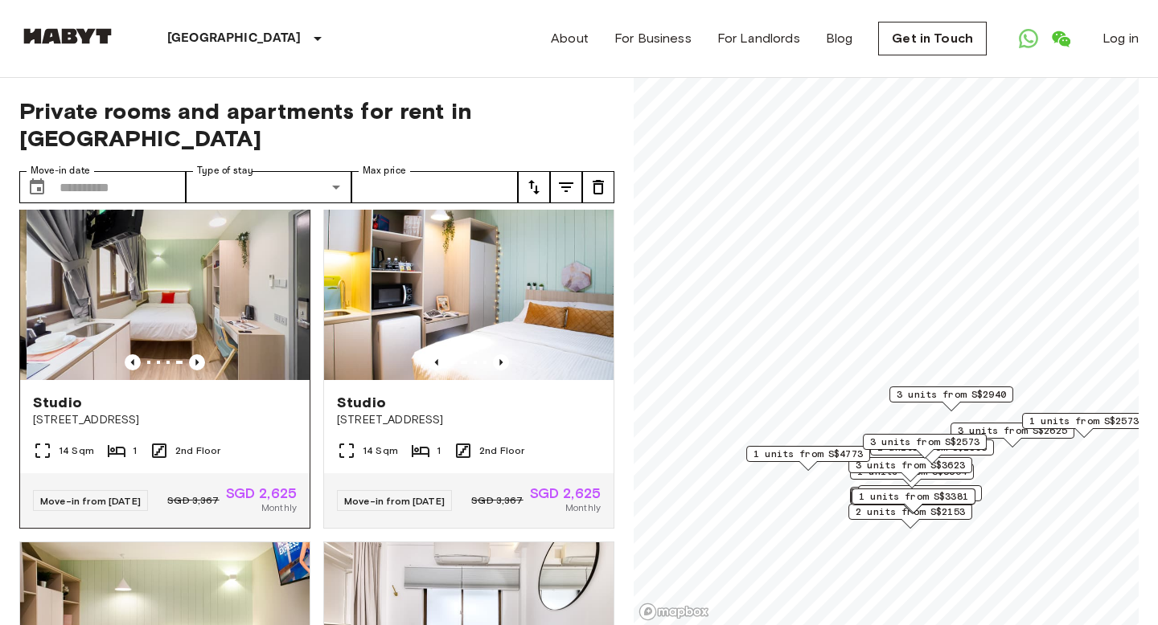
click at [211, 317] on img at bounding box center [171, 283] width 289 height 193
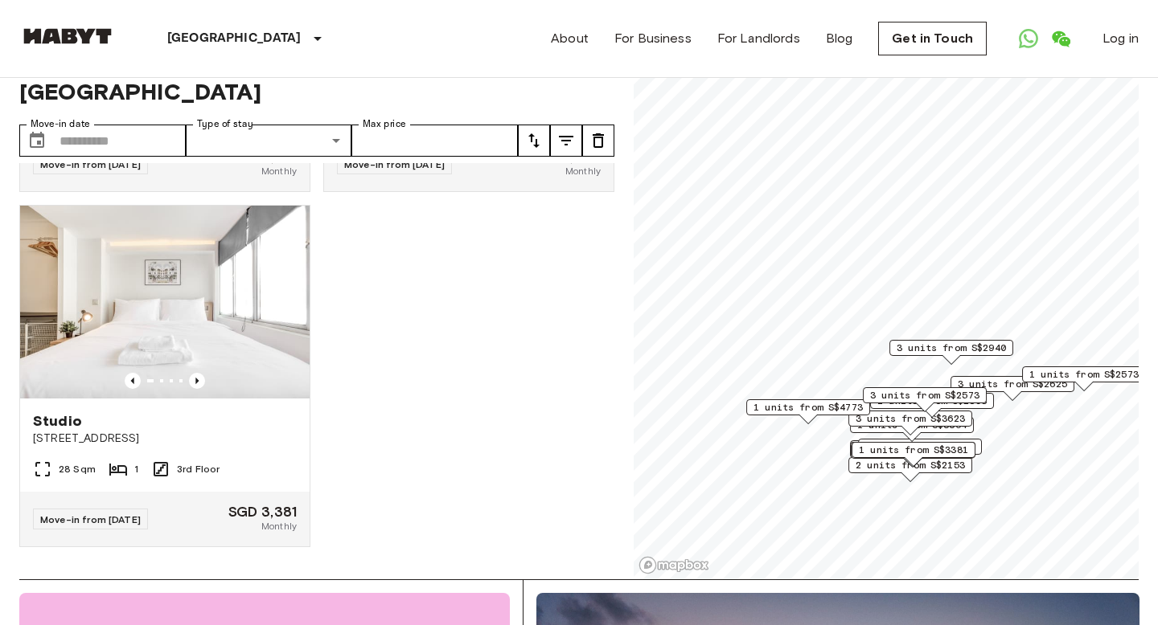
scroll to position [0, 0]
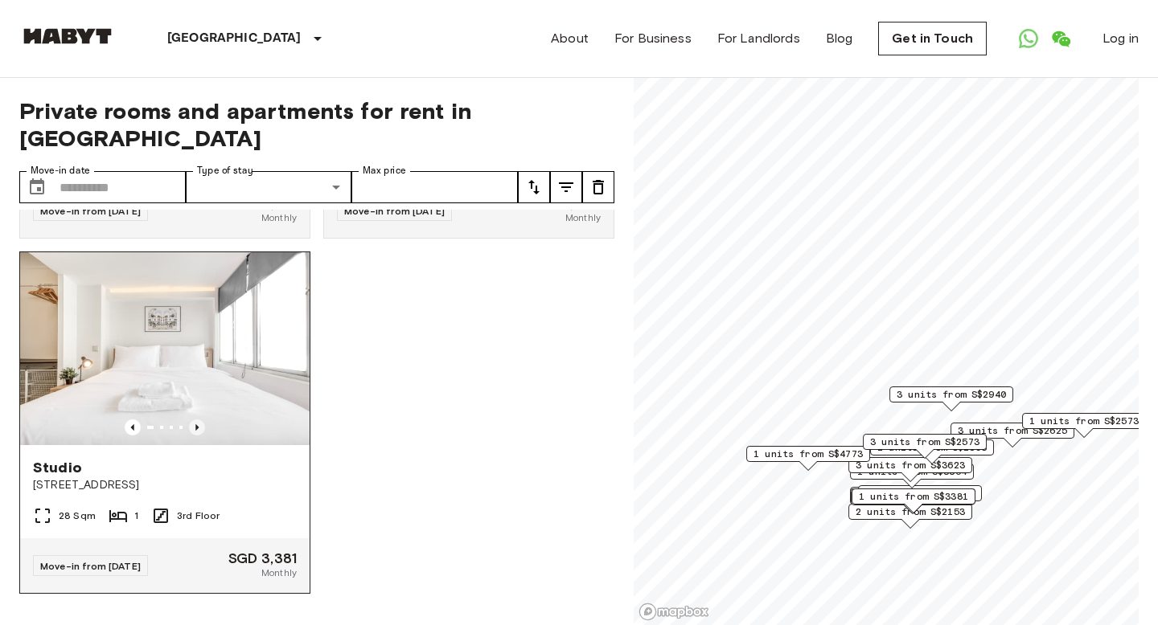
click at [199, 424] on icon "Previous image" at bounding box center [197, 428] width 16 height 16
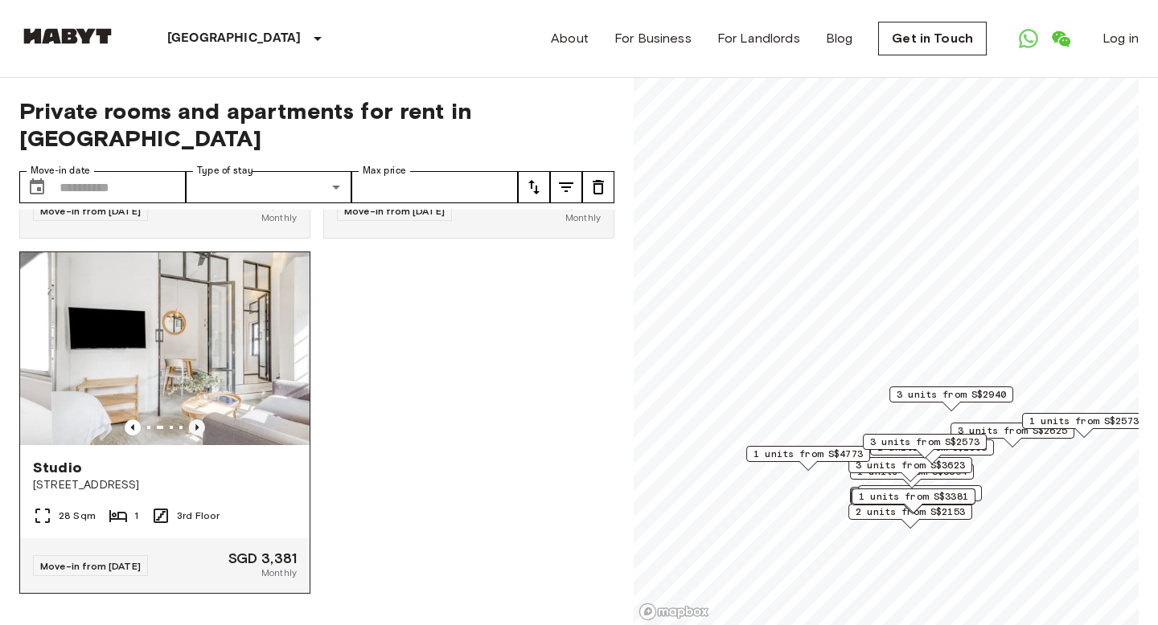
click at [199, 424] on icon "Previous image" at bounding box center [197, 428] width 16 height 16
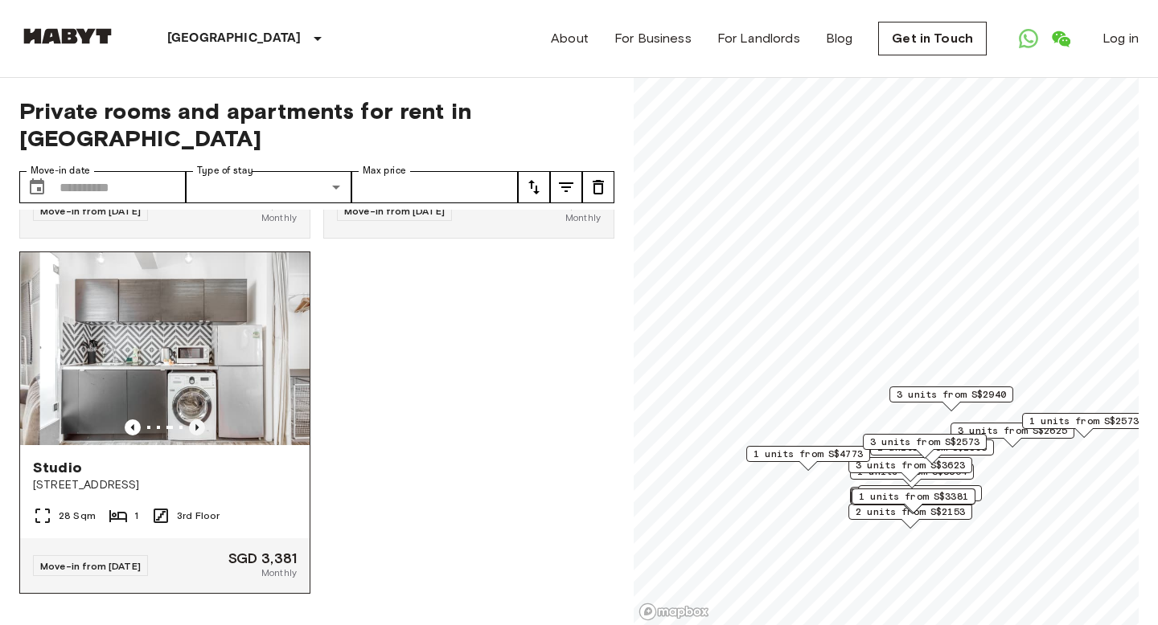
click at [199, 424] on icon "Previous image" at bounding box center [197, 428] width 16 height 16
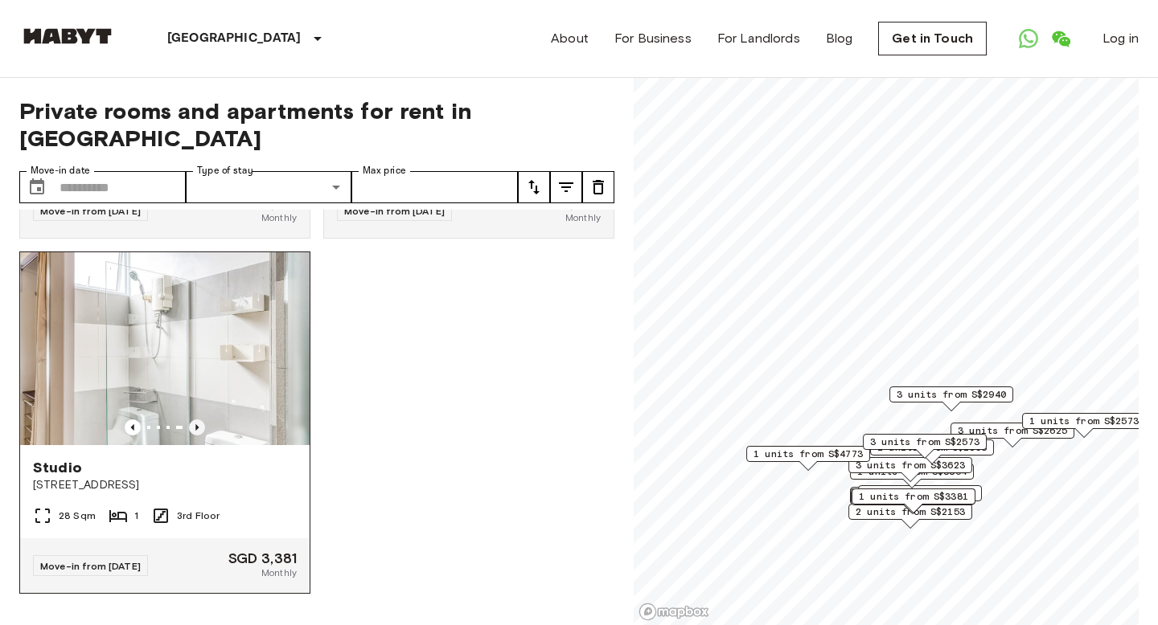
click at [199, 424] on icon "Previous image" at bounding box center [197, 428] width 16 height 16
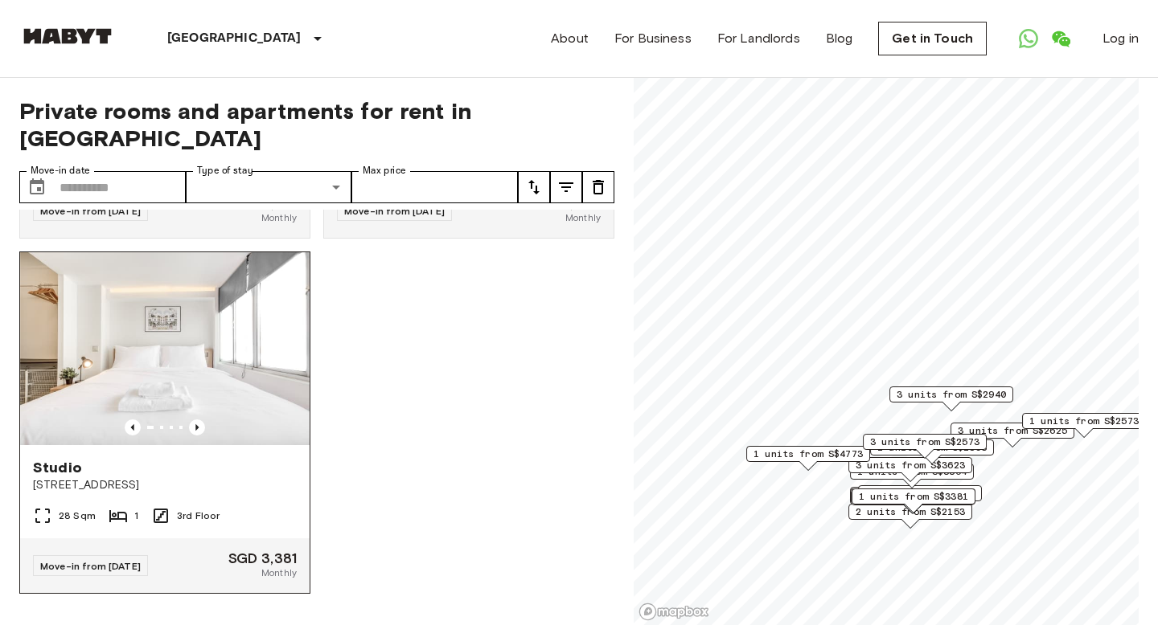
click at [230, 367] on img at bounding box center [164, 348] width 289 height 193
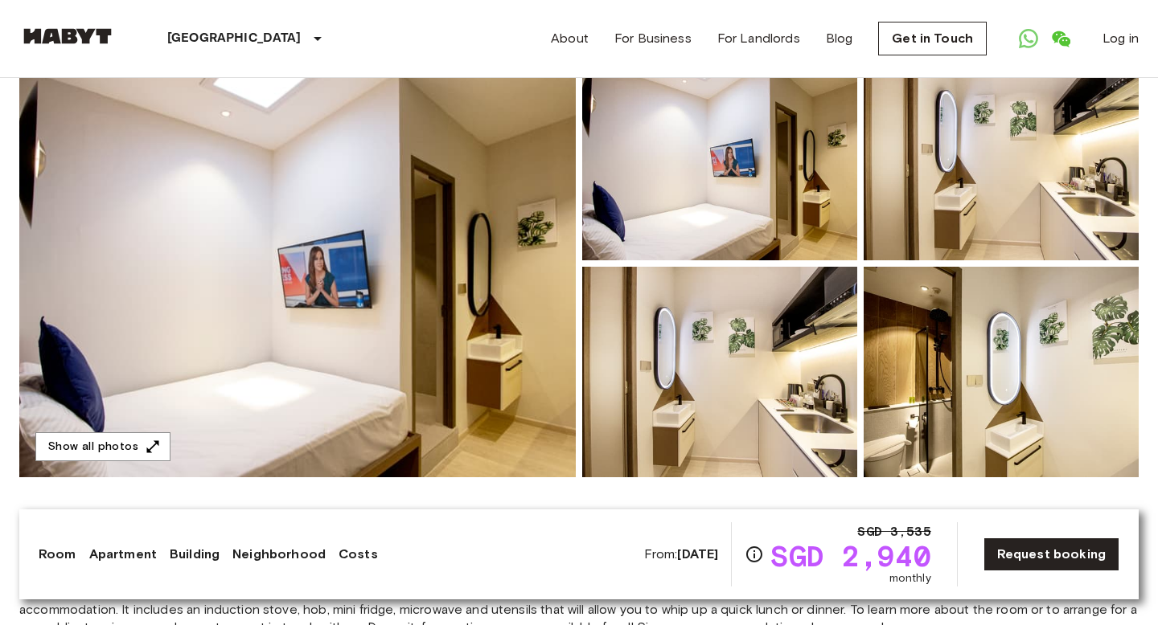
scroll to position [163, 0]
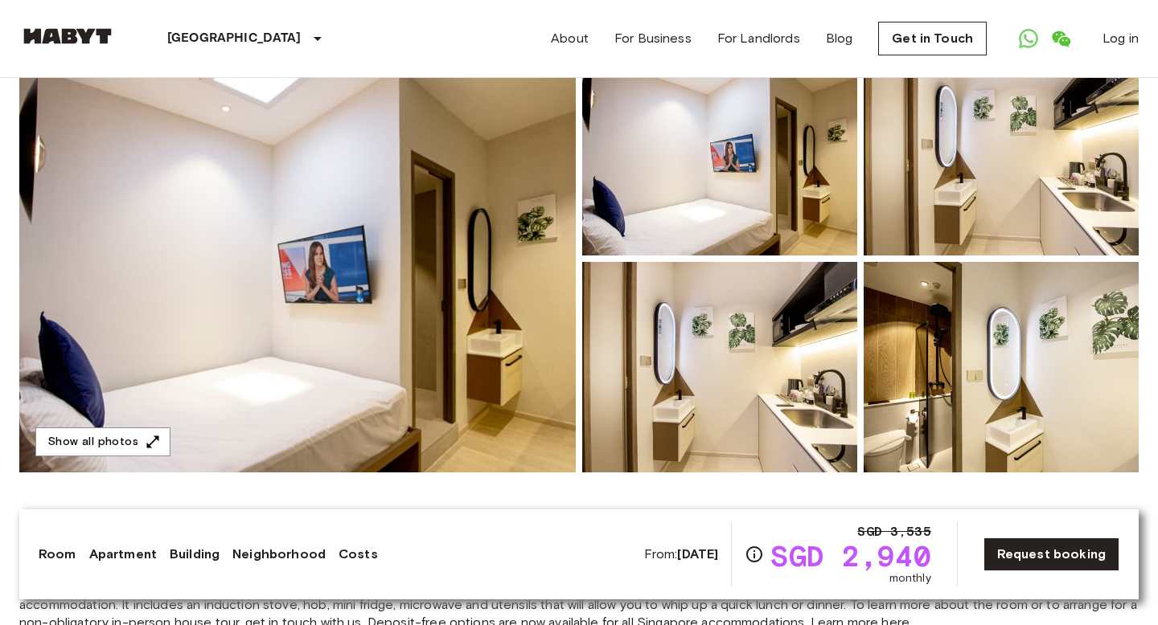
click at [986, 543] on div "From: [DATE] SGD 3,535 SGD 2,940 monthly Request booking" at bounding box center [881, 555] width 475 height 64
click at [1014, 549] on link "Request booking" at bounding box center [1051, 555] width 136 height 34
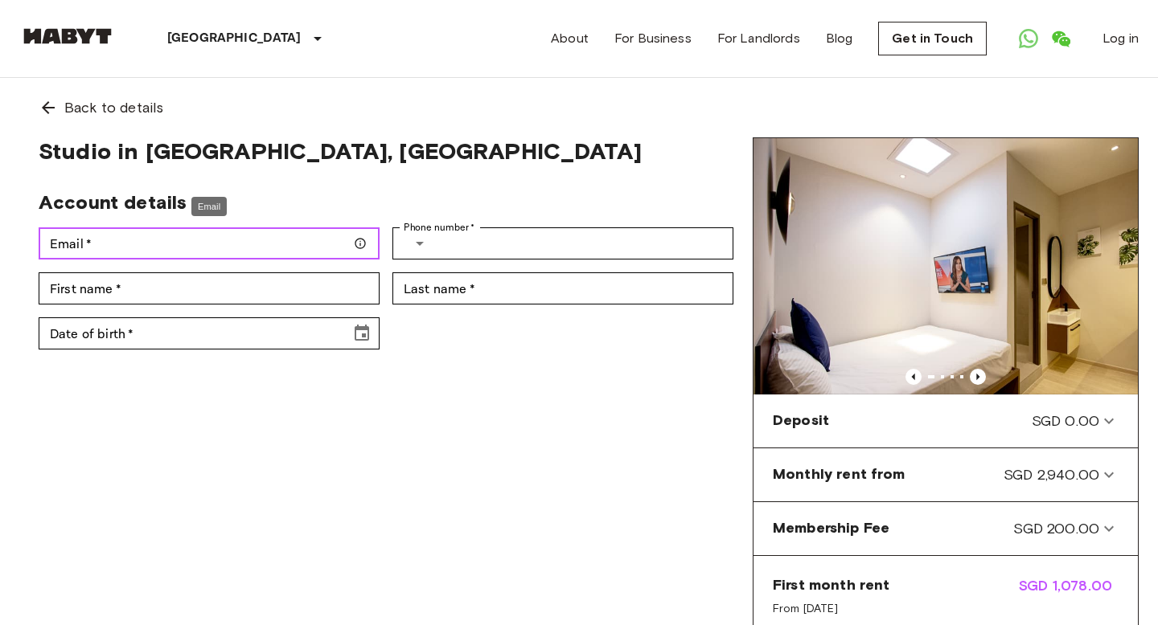
click at [301, 242] on input "Email   *" at bounding box center [209, 244] width 341 height 32
type input "**********"
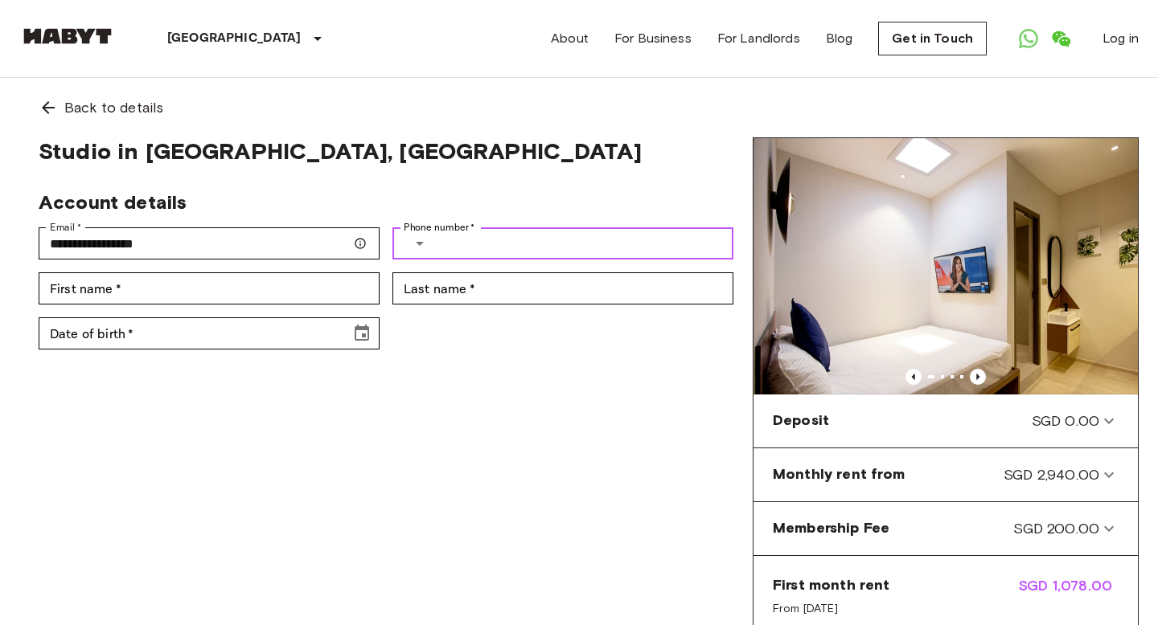
click at [418, 240] on icon "Select country" at bounding box center [419, 243] width 19 height 19
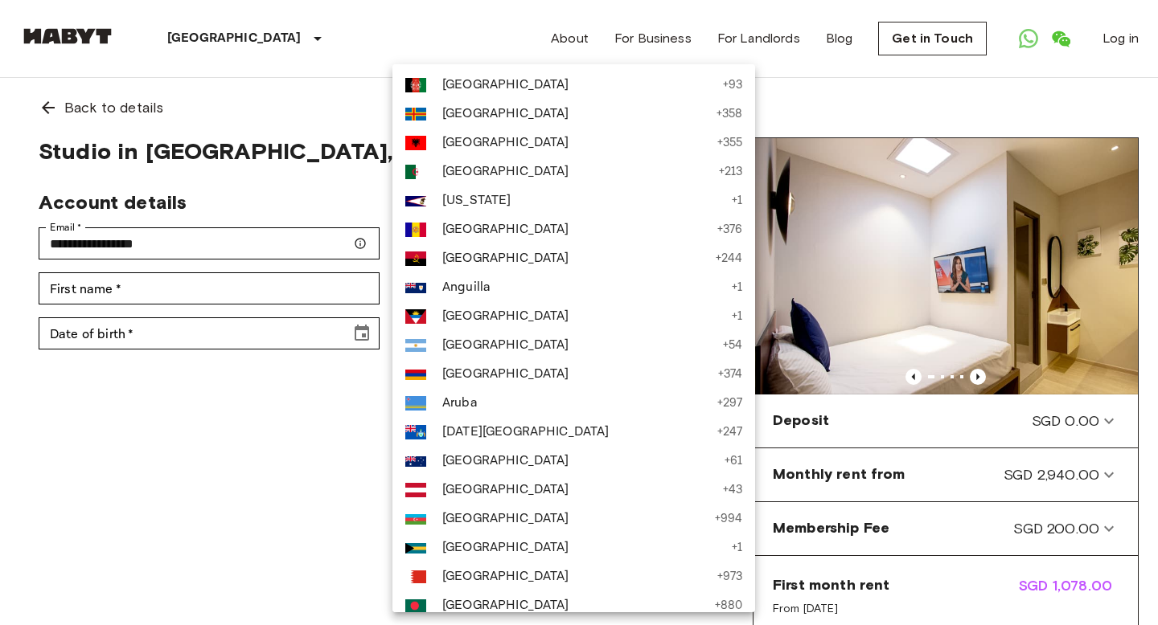
click at [256, 400] on div at bounding box center [579, 312] width 1158 height 625
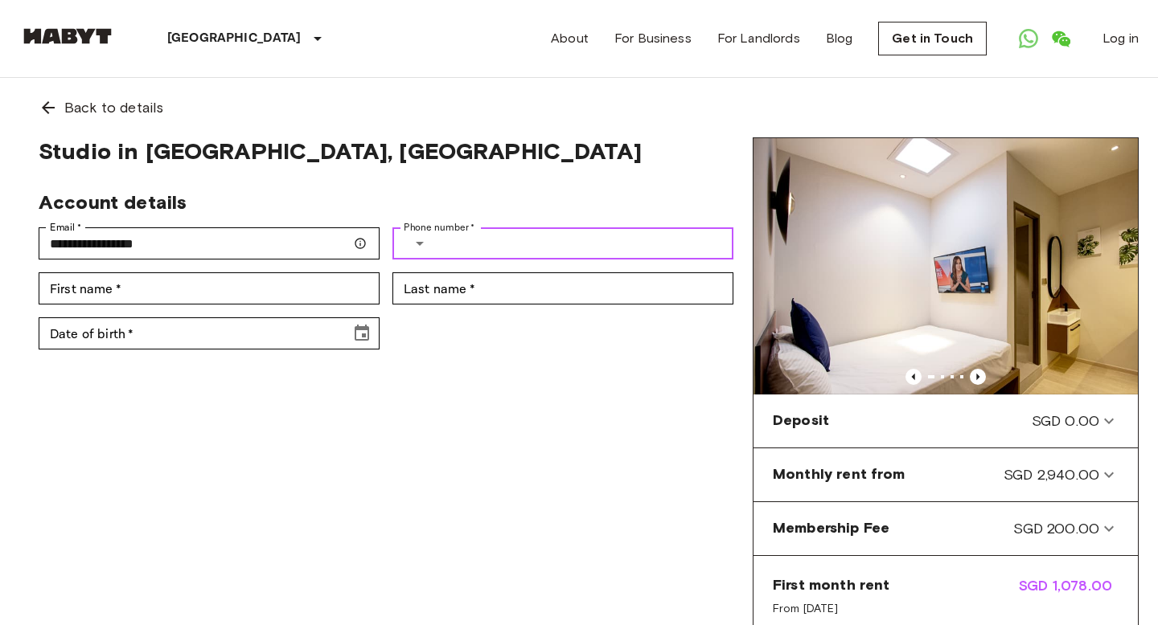
click at [447, 236] on input "Phone number   *" at bounding box center [587, 244] width 291 height 32
type input "**********"
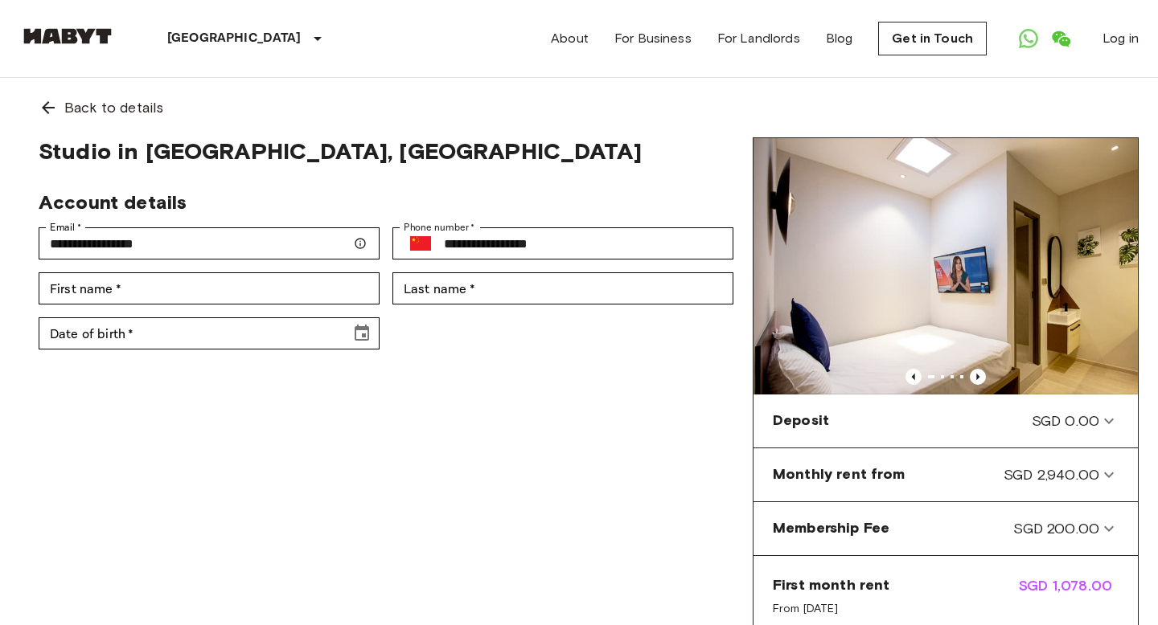
click at [268, 305] on div "Date of birth   * Date of birth   *" at bounding box center [203, 327] width 354 height 45
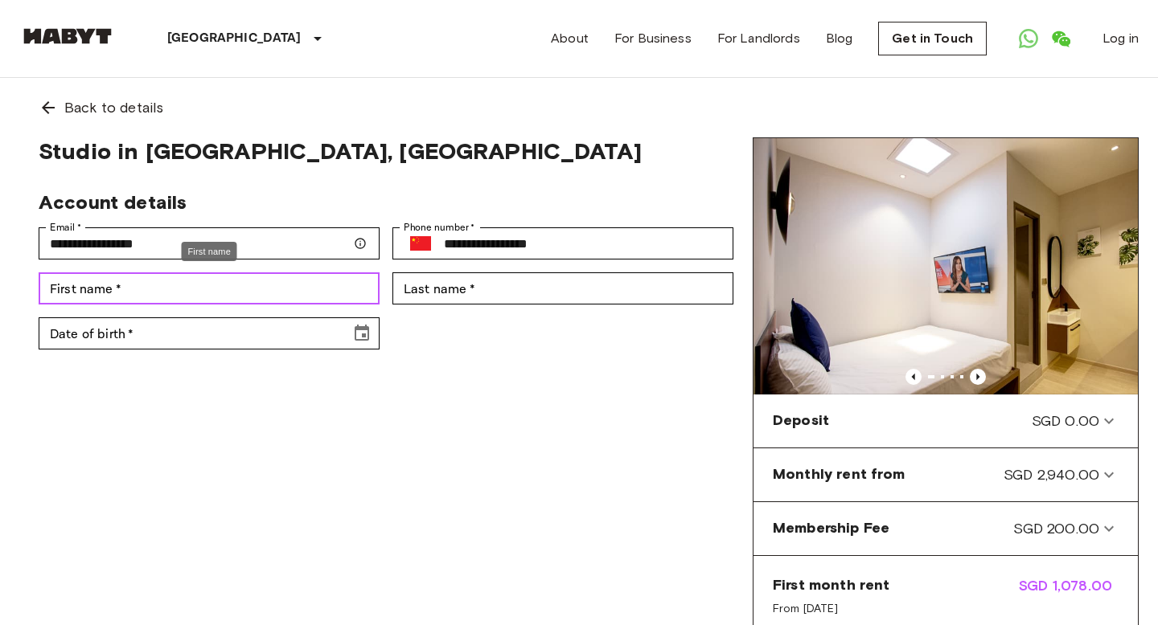
click at [260, 293] on input "First name   *" at bounding box center [209, 289] width 341 height 32
type input "****"
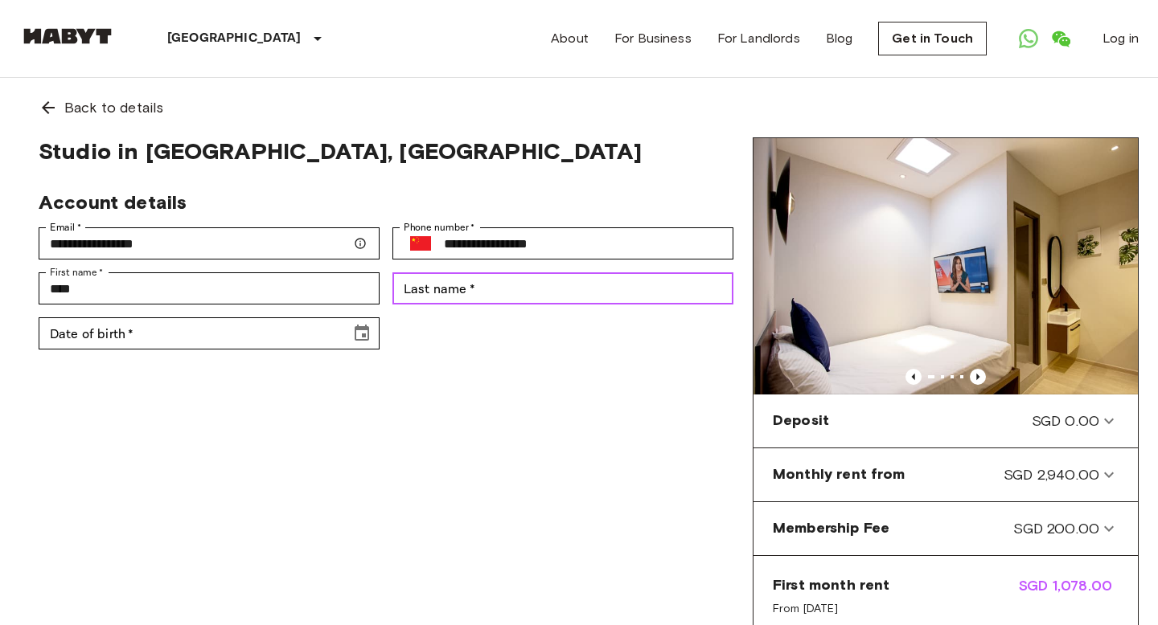
click at [443, 293] on input "Last name   *" at bounding box center [562, 289] width 341 height 32
type input "****"
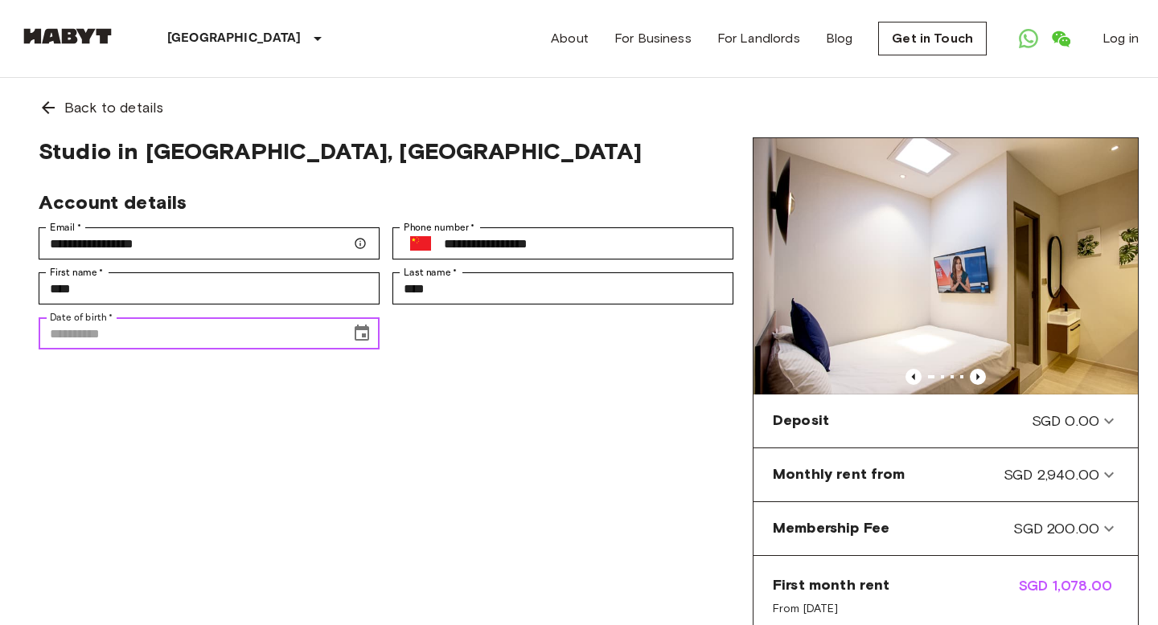
click at [277, 332] on input "Date of birth   *" at bounding box center [189, 334] width 301 height 32
type input "**********"
drag, startPoint x: 211, startPoint y: 330, endPoint x: 46, endPoint y: 339, distance: 165.1
click at [46, 339] on input "**********" at bounding box center [189, 334] width 301 height 32
type input "*"
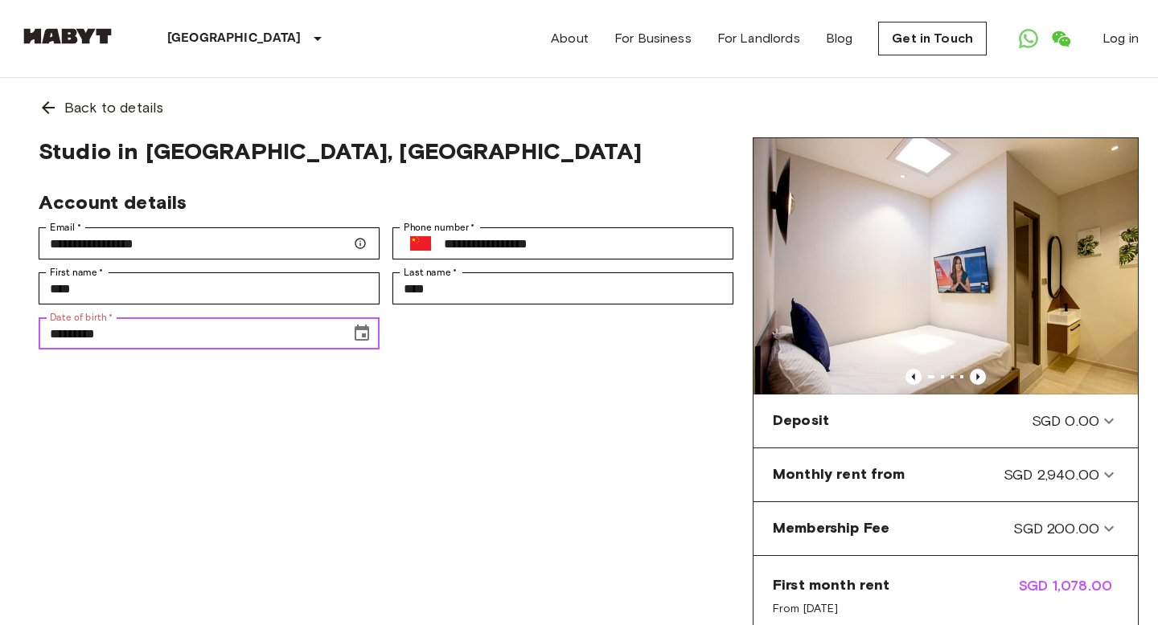
type input "**********"
drag, startPoint x: 162, startPoint y: 326, endPoint x: 6, endPoint y: 328, distance: 156.0
click at [6, 328] on div "**********" at bounding box center [579, 429] width 1158 height 703
click at [142, 338] on input "Date of birth   *" at bounding box center [189, 334] width 301 height 32
click at [353, 321] on button "Choose date, selected date is Aug 21, 191" at bounding box center [362, 334] width 32 height 32
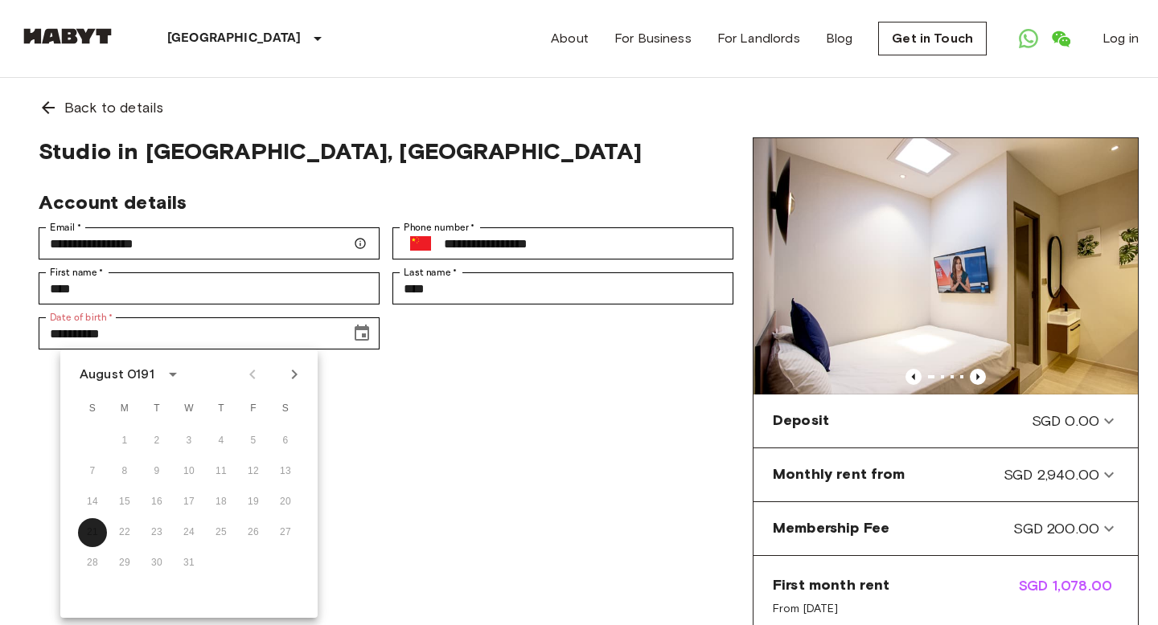
click at [172, 374] on icon "calendar view is open, switch to year view" at bounding box center [173, 375] width 8 height 4
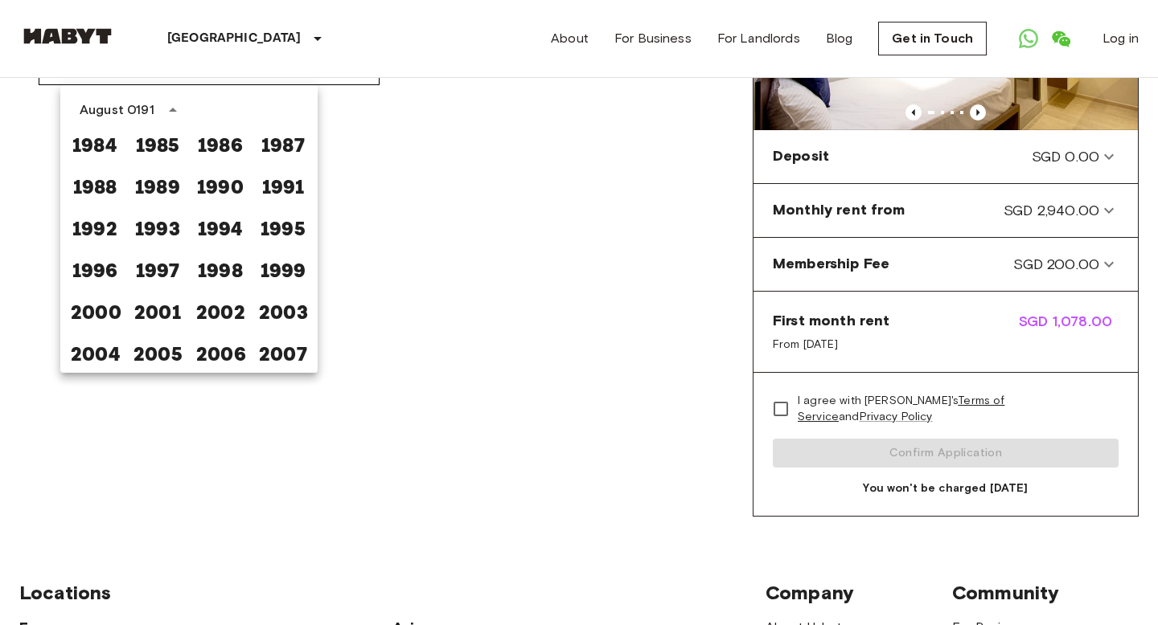
scroll to position [262, 0]
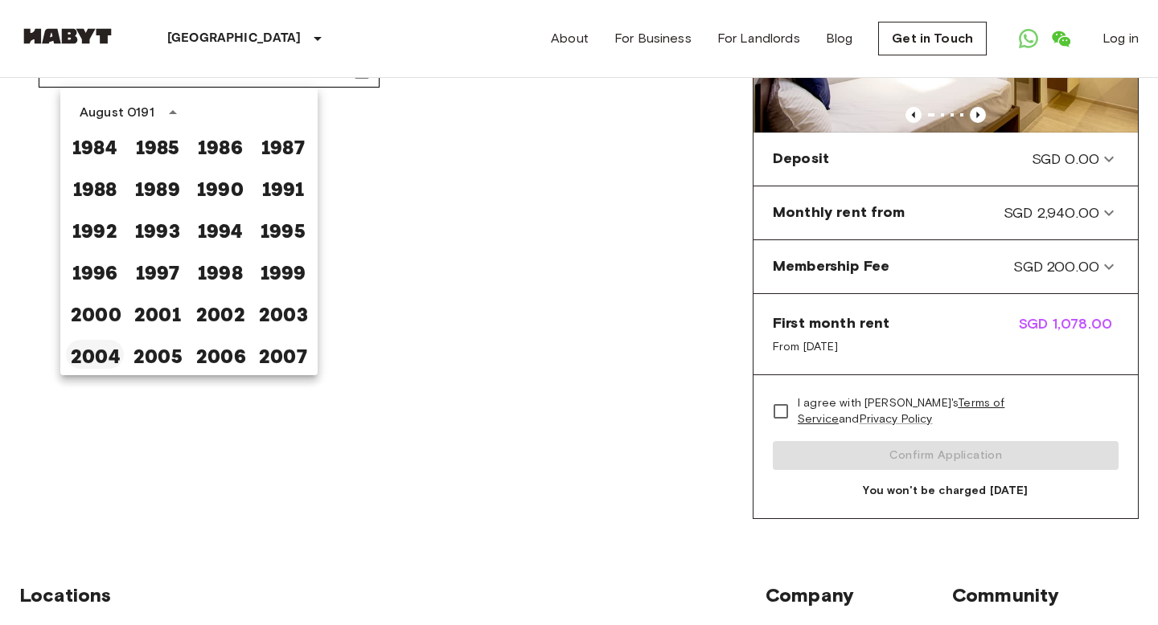
click at [101, 351] on button "2004" at bounding box center [95, 354] width 58 height 29
type input "**********"
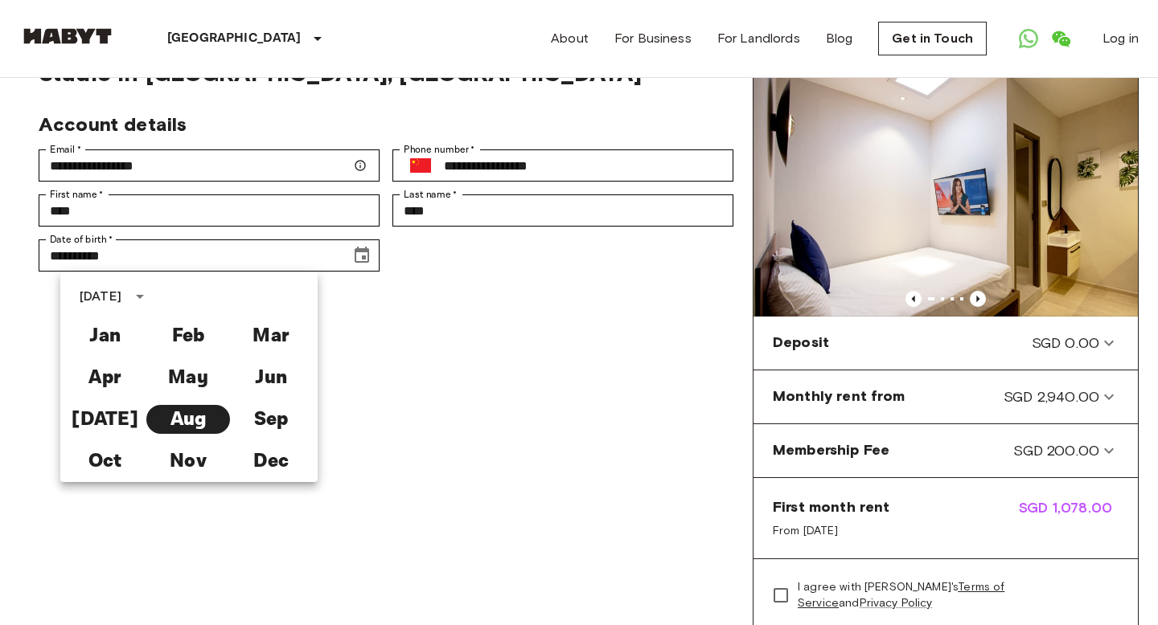
scroll to position [75, 0]
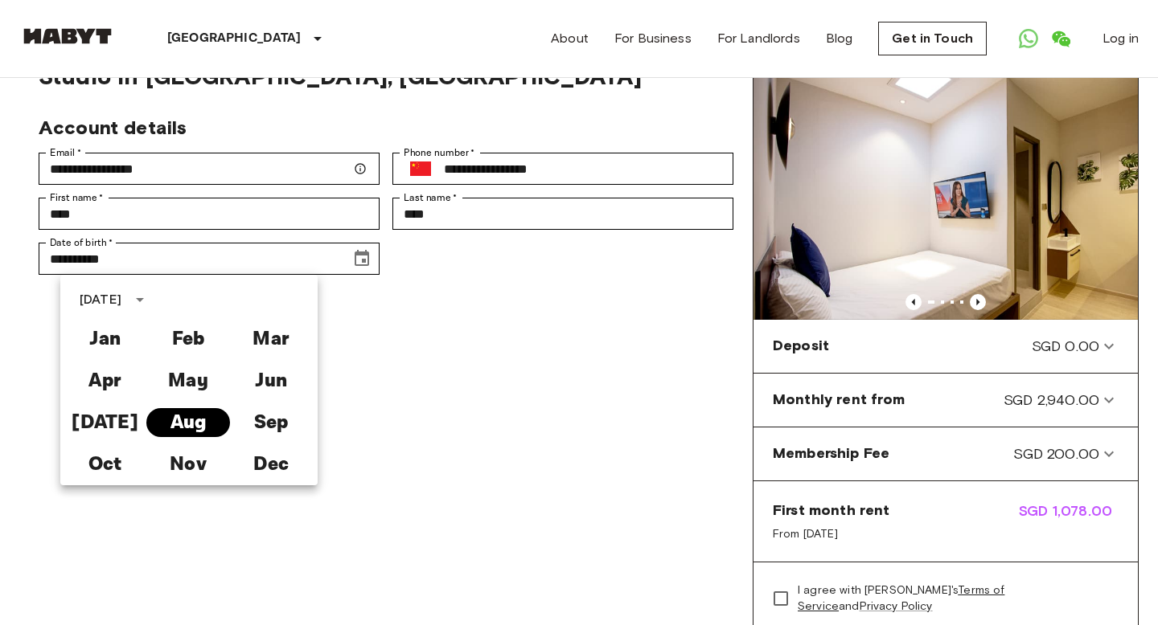
click at [214, 424] on button "Aug" at bounding box center [187, 422] width 83 height 29
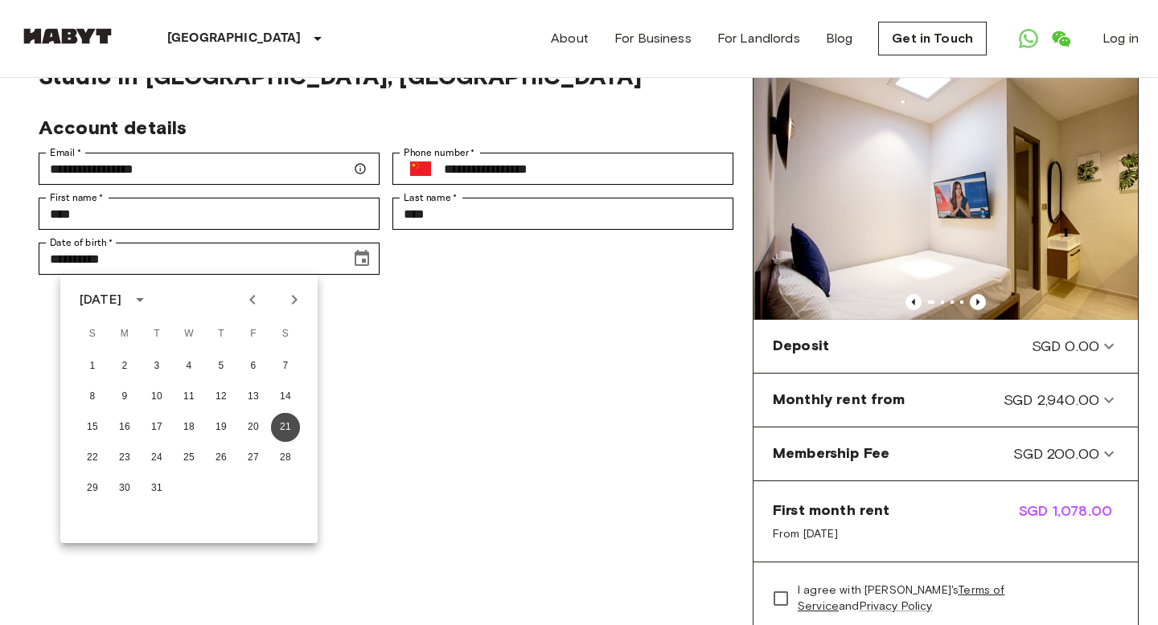
click at [285, 425] on button "21" at bounding box center [285, 427] width 29 height 29
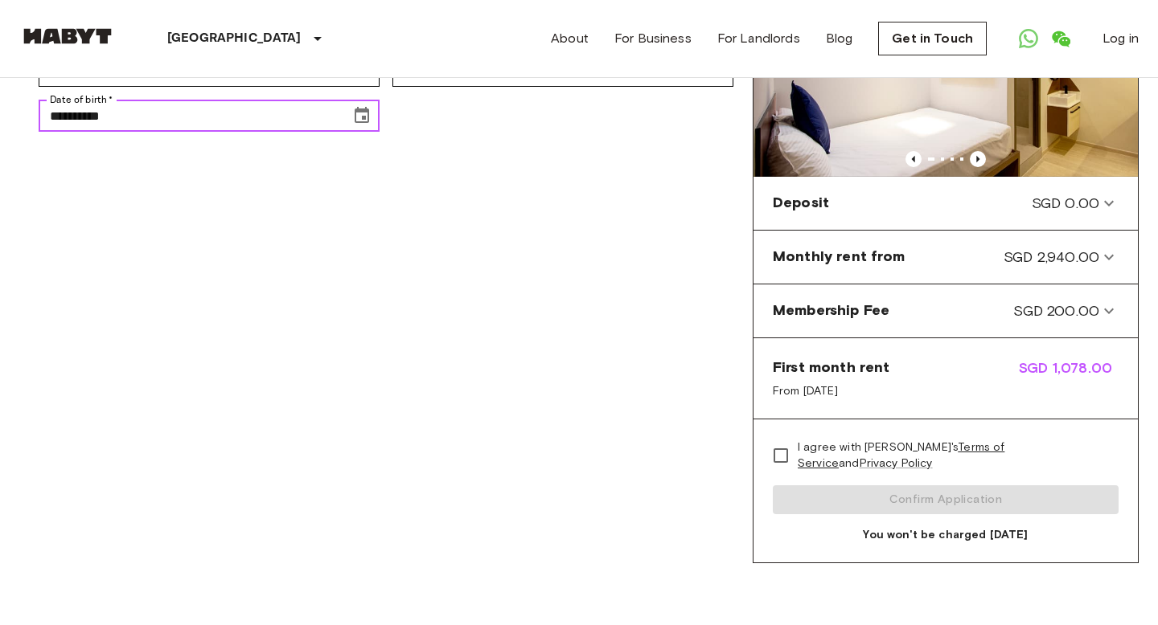
scroll to position [217, 0]
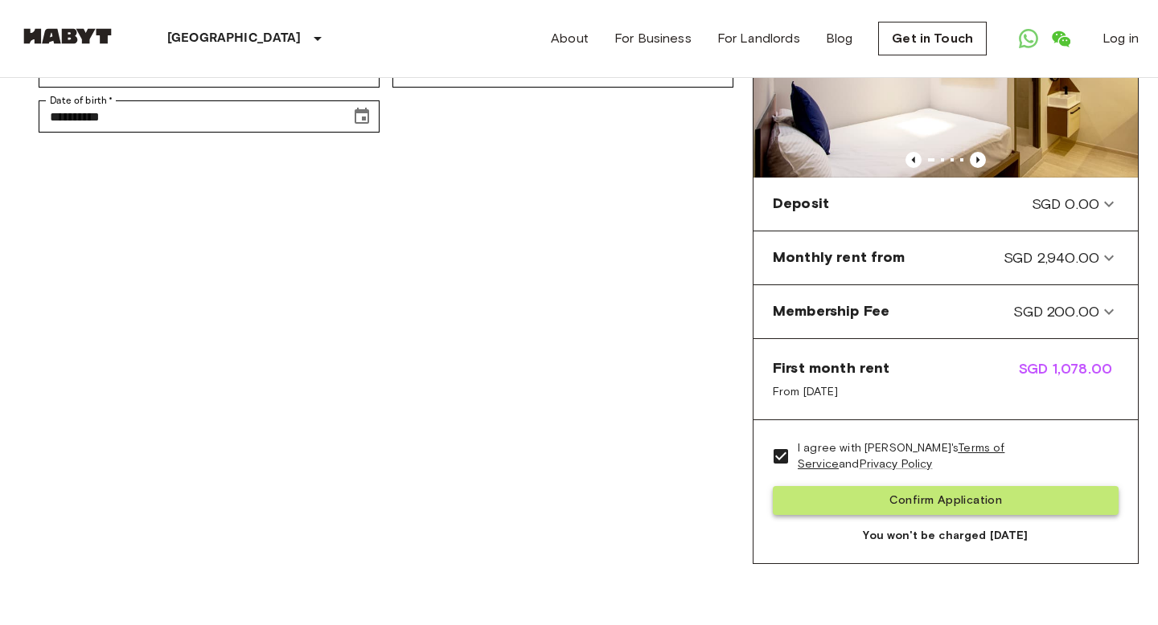
click at [911, 498] on button "Confirm Application" at bounding box center [946, 501] width 346 height 30
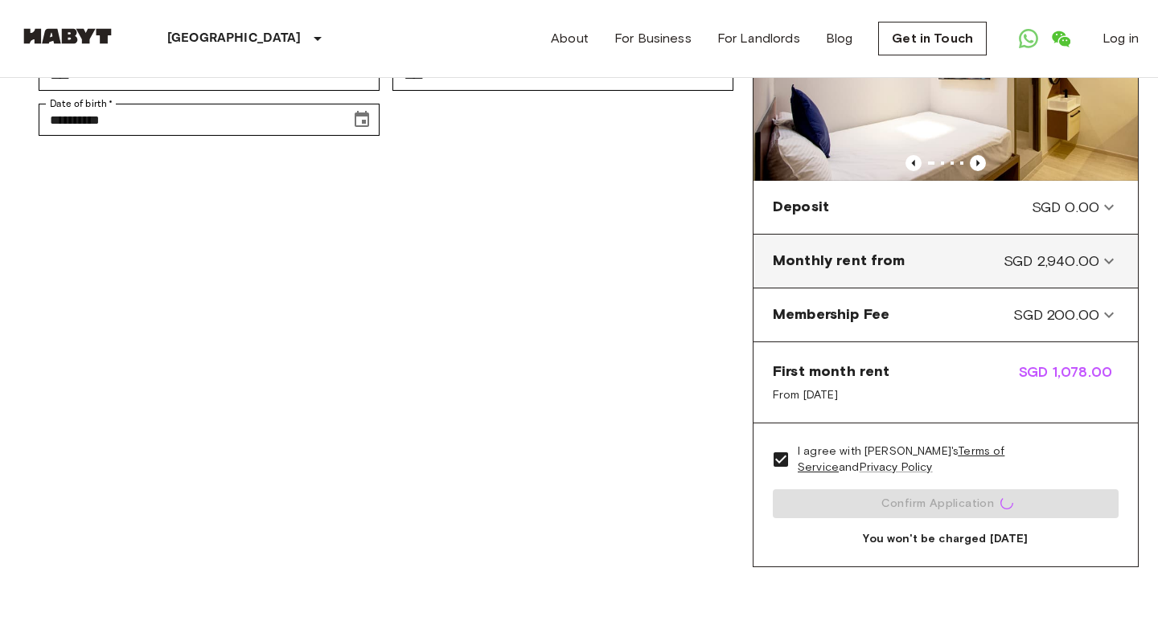
scroll to position [211, 0]
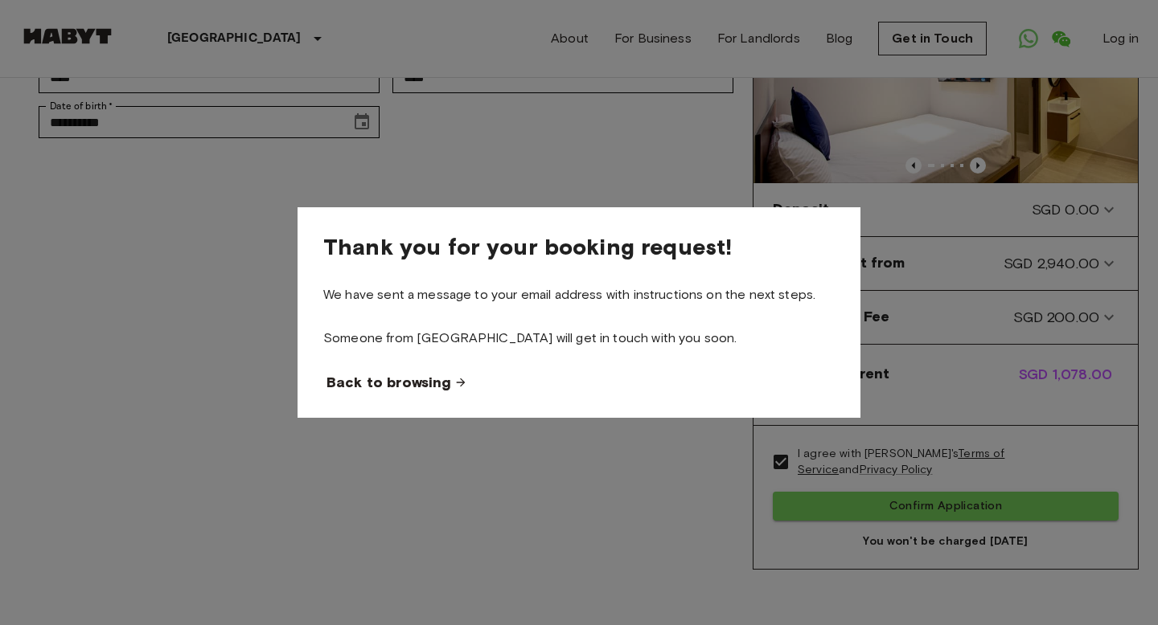
click at [424, 382] on span "Back to browsing" at bounding box center [388, 382] width 125 height 19
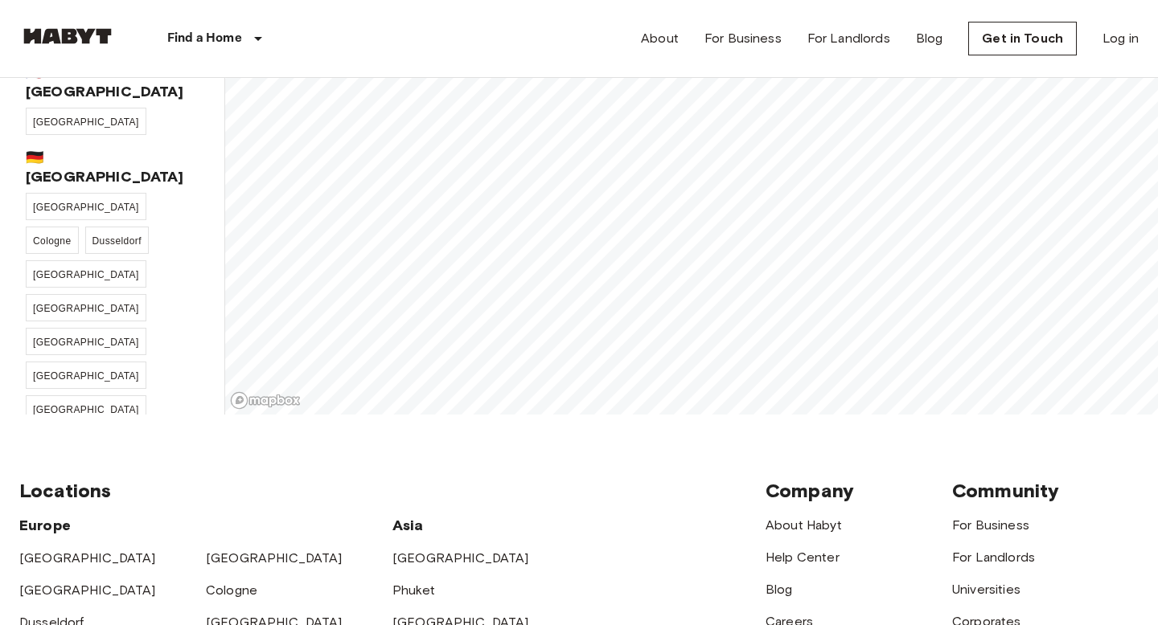
scroll to position [56, 0]
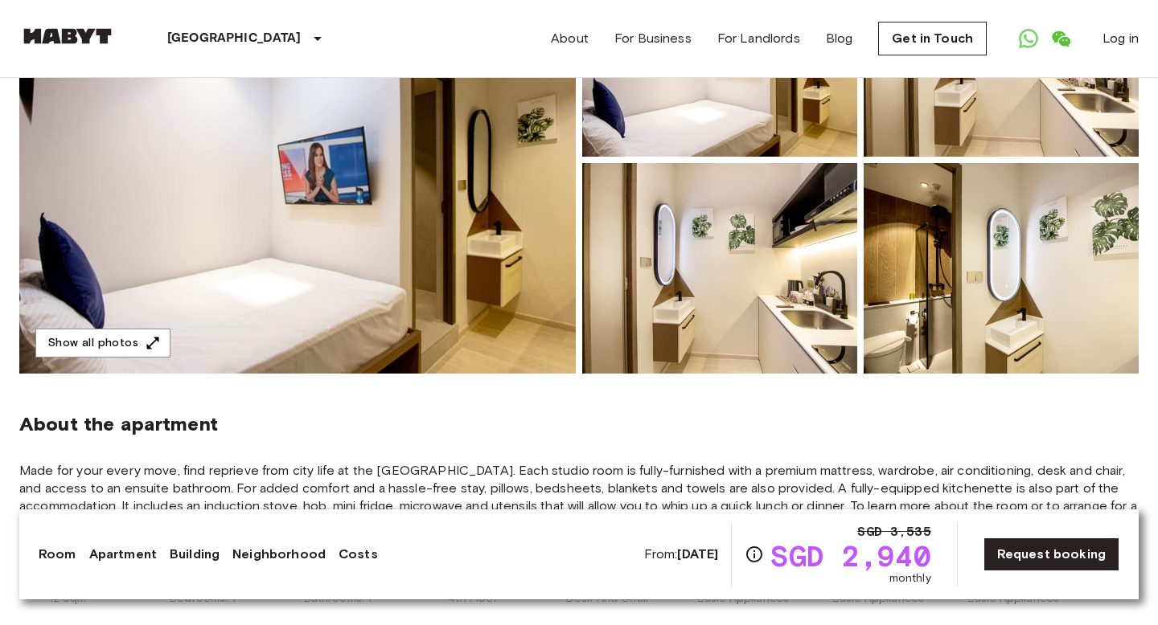
scroll to position [263, 0]
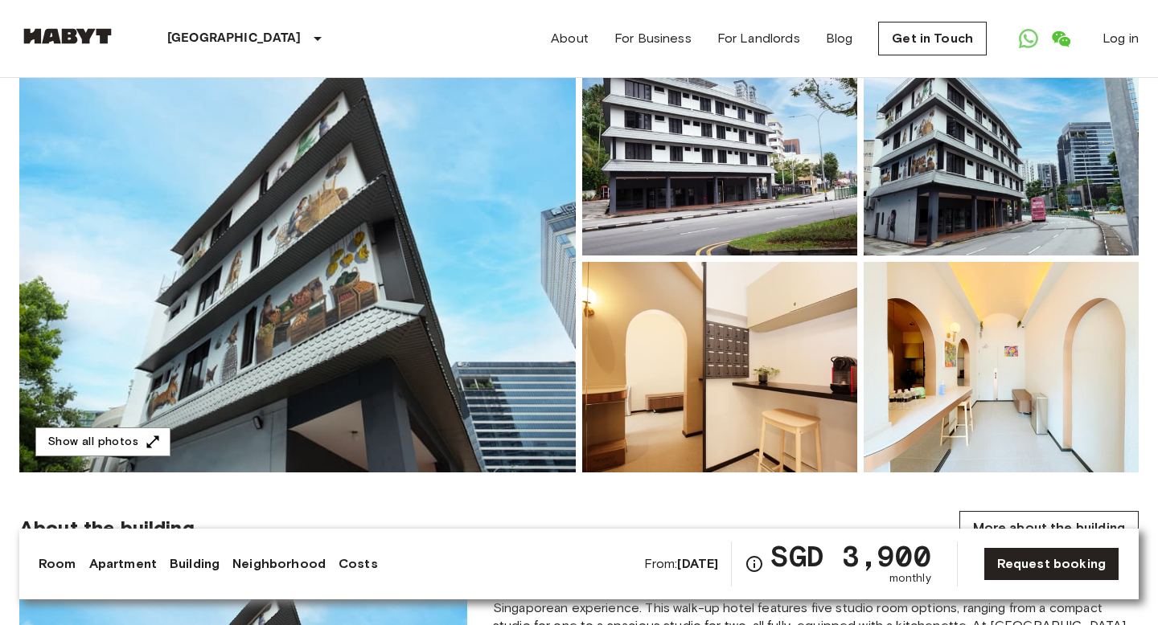
scroll to position [211, 0]
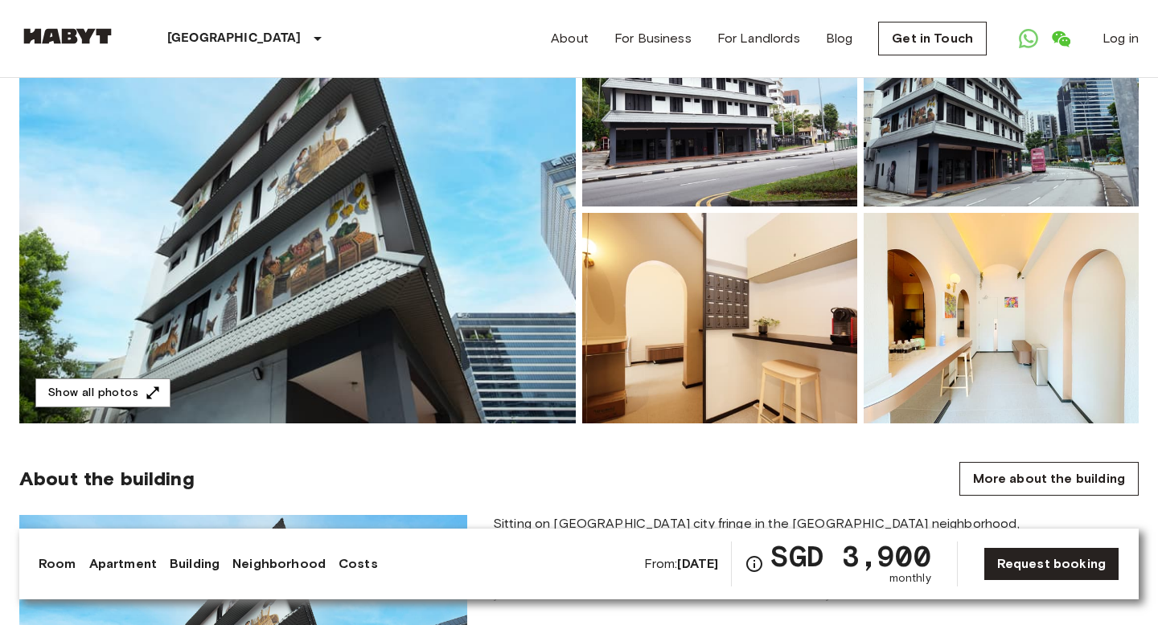
click at [786, 330] on img at bounding box center [719, 318] width 275 height 211
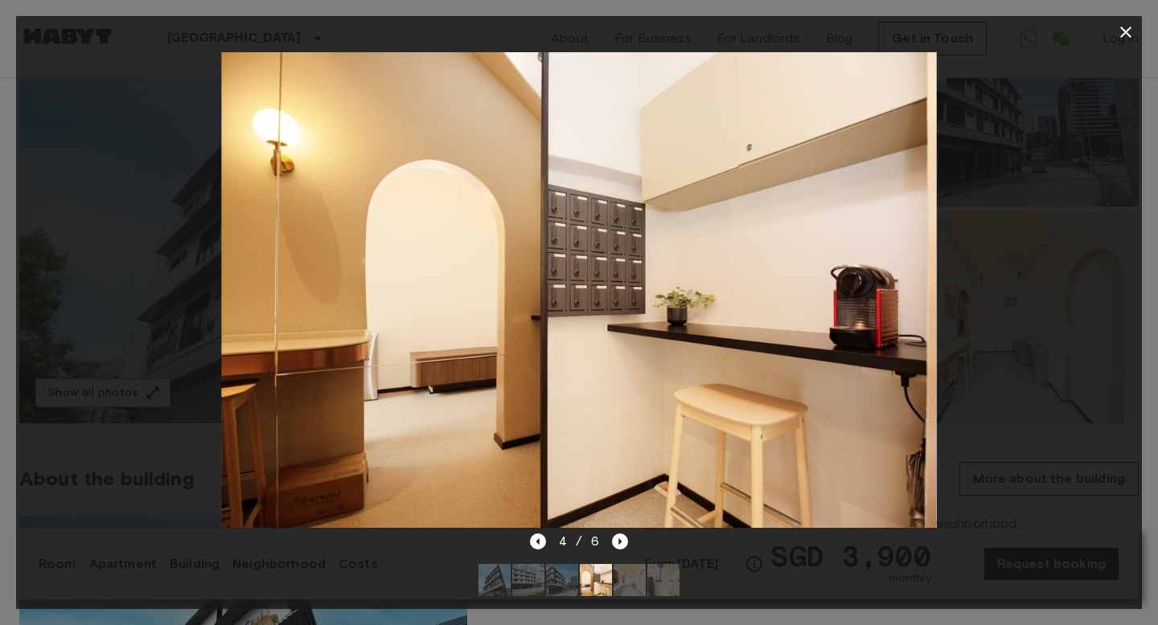
click at [624, 532] on div "4 / 6" at bounding box center [579, 541] width 99 height 19
click at [619, 539] on icon "Next image" at bounding box center [620, 542] width 3 height 6
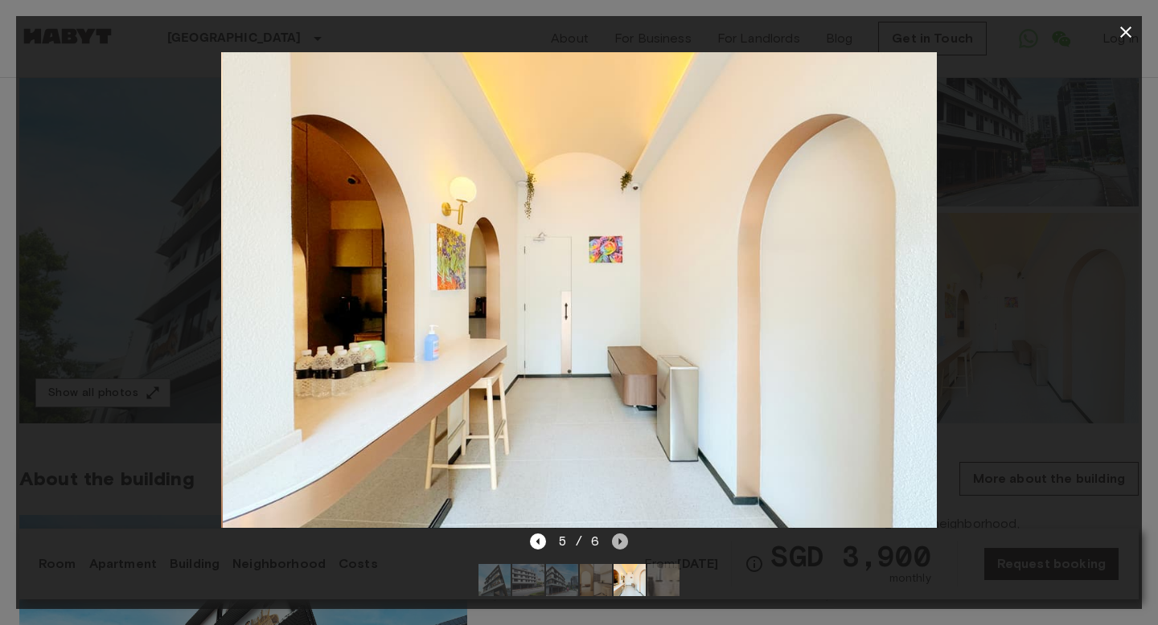
click at [619, 540] on icon "Next image" at bounding box center [620, 542] width 3 height 6
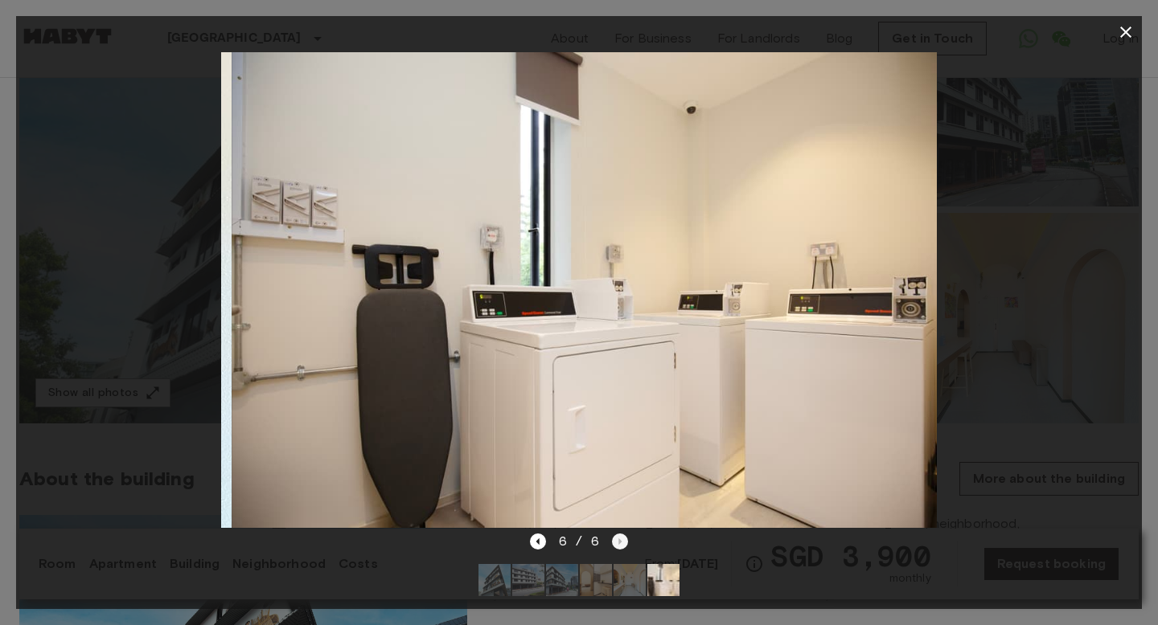
click at [618, 540] on div "6 / 6" at bounding box center [579, 541] width 99 height 19
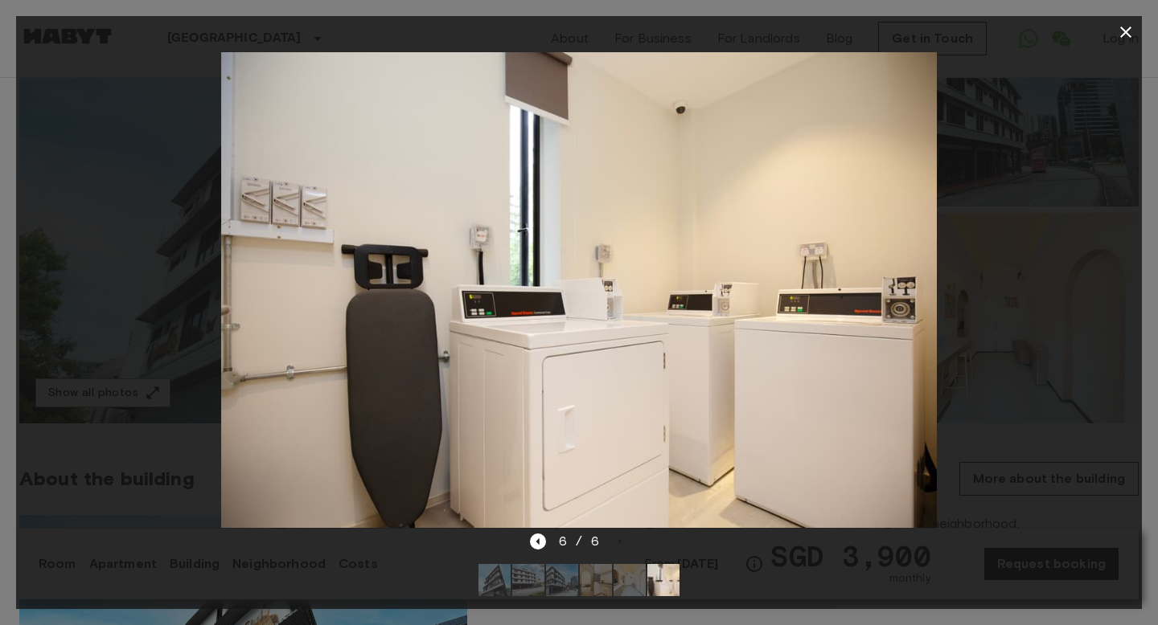
click at [1123, 24] on icon "button" at bounding box center [1125, 32] width 19 height 19
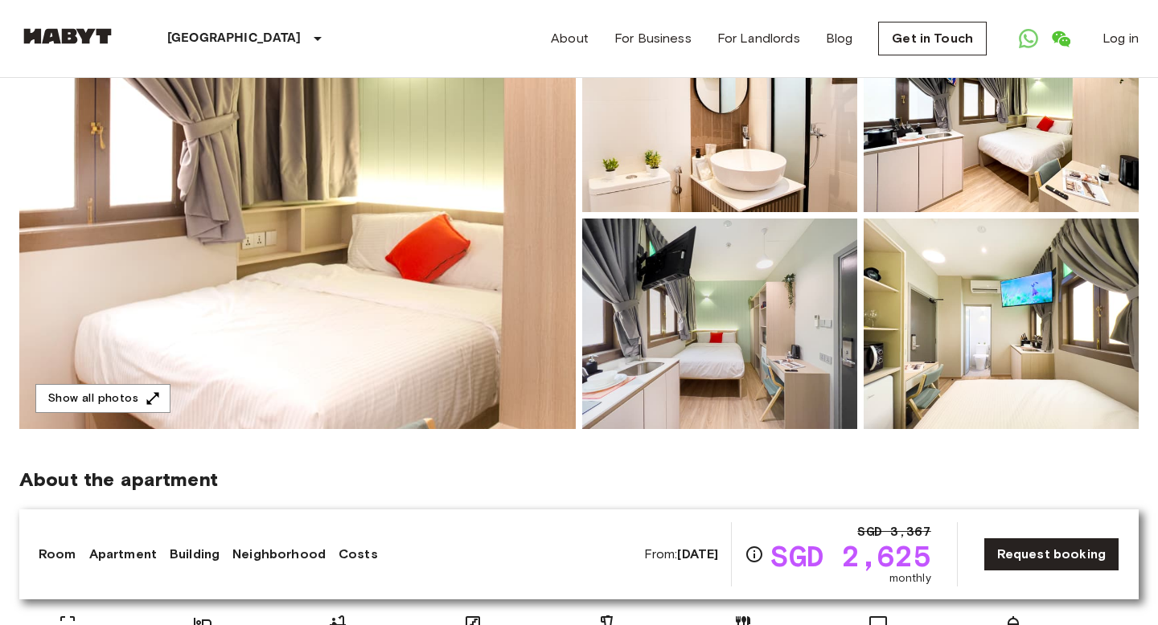
scroll to position [207, 0]
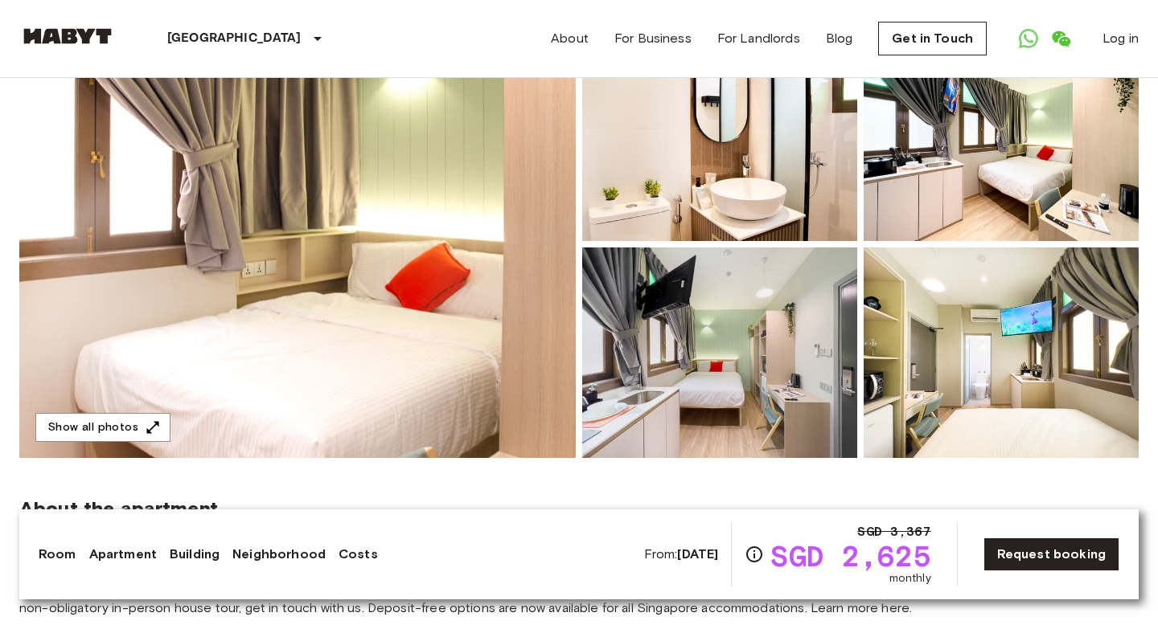
scroll to position [187, 0]
